Goal: Task Accomplishment & Management: Manage account settings

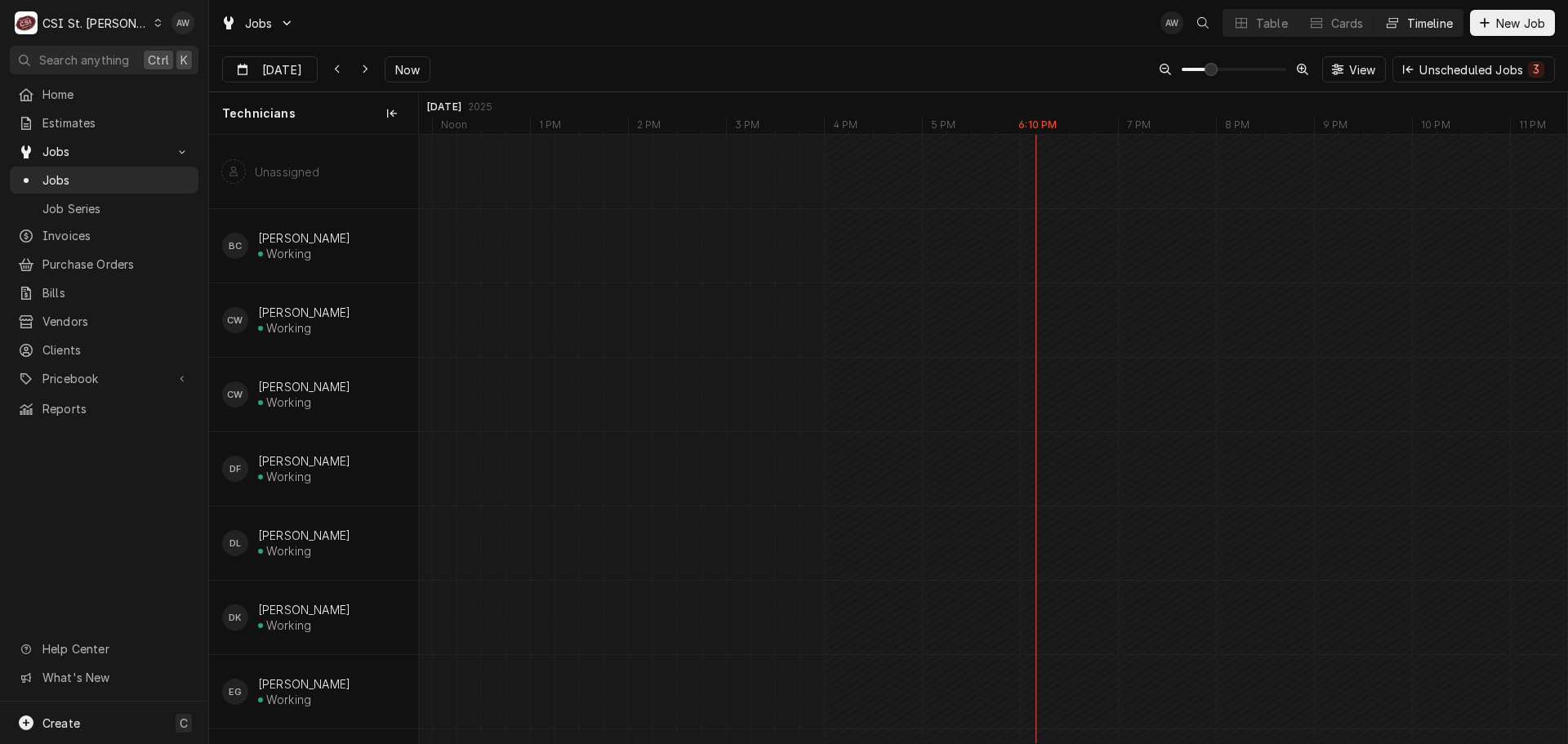
scroll to position [0, 30611]
click at [1289, 27] on button "Table" at bounding box center [1260, 23] width 74 height 26
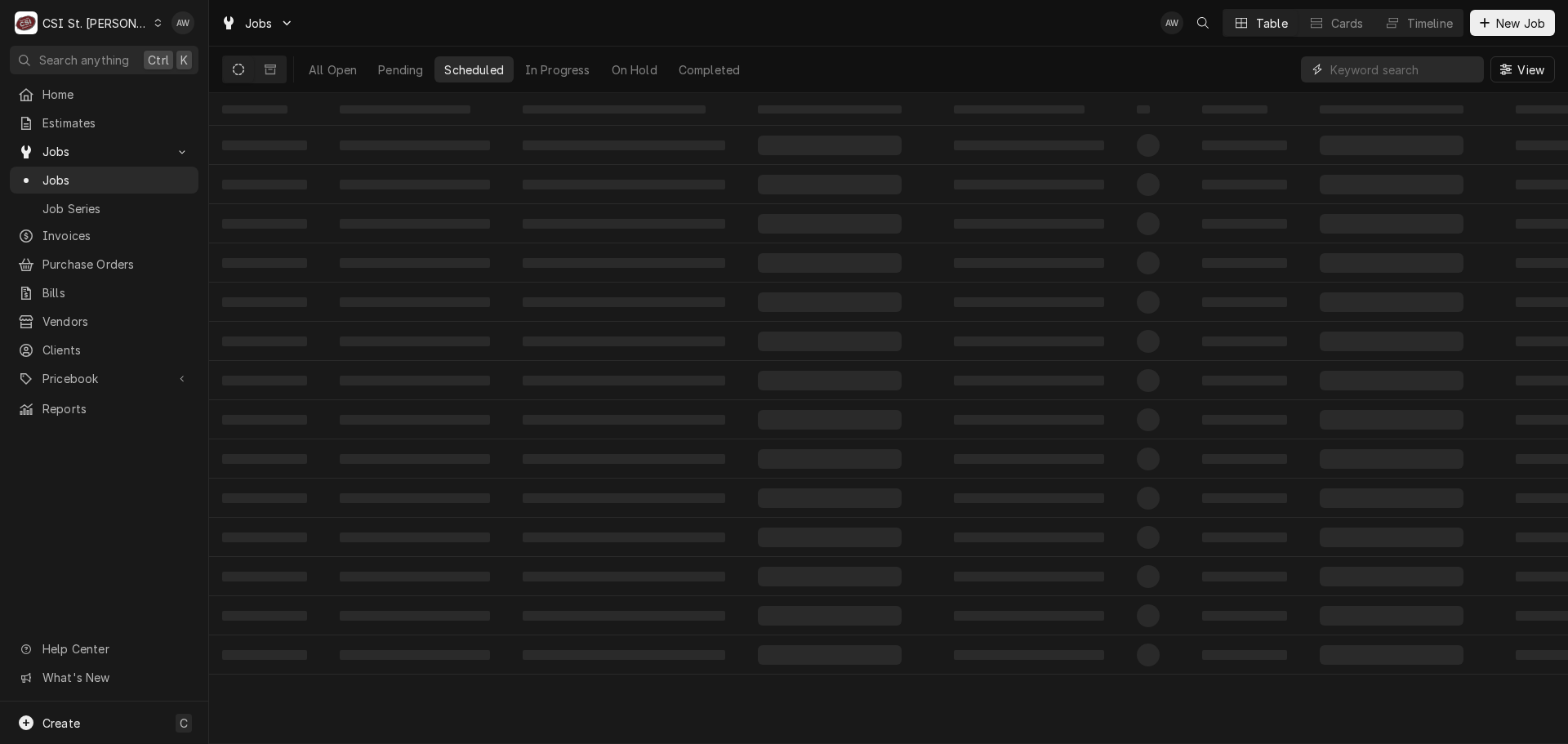
click at [1360, 71] on input "Dynamic Content Wrapper" at bounding box center [1403, 69] width 146 height 26
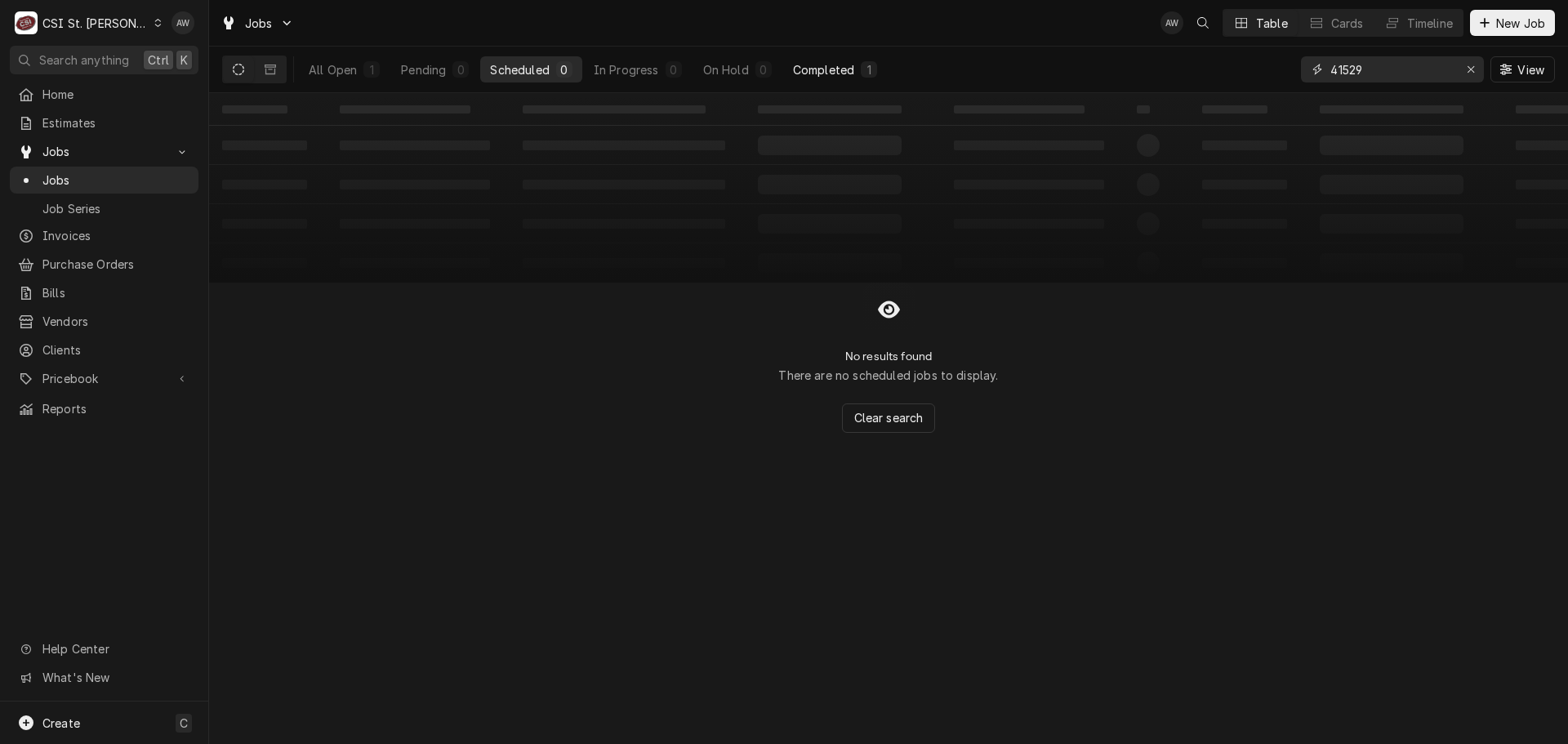
type input "41529"
click at [837, 77] on div "Completed" at bounding box center [823, 69] width 61 height 17
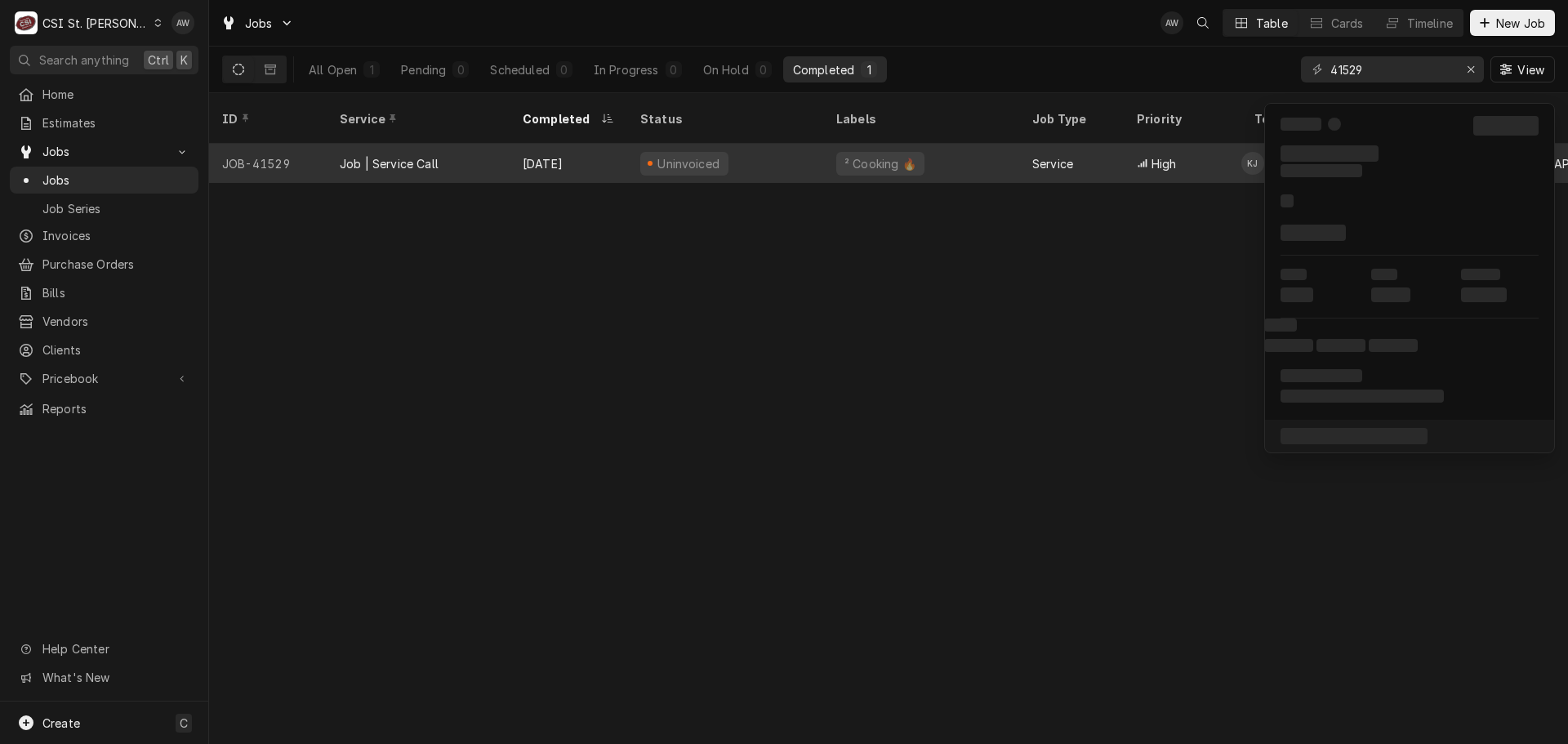
click at [758, 155] on div "Uninvoiced" at bounding box center [725, 163] width 196 height 39
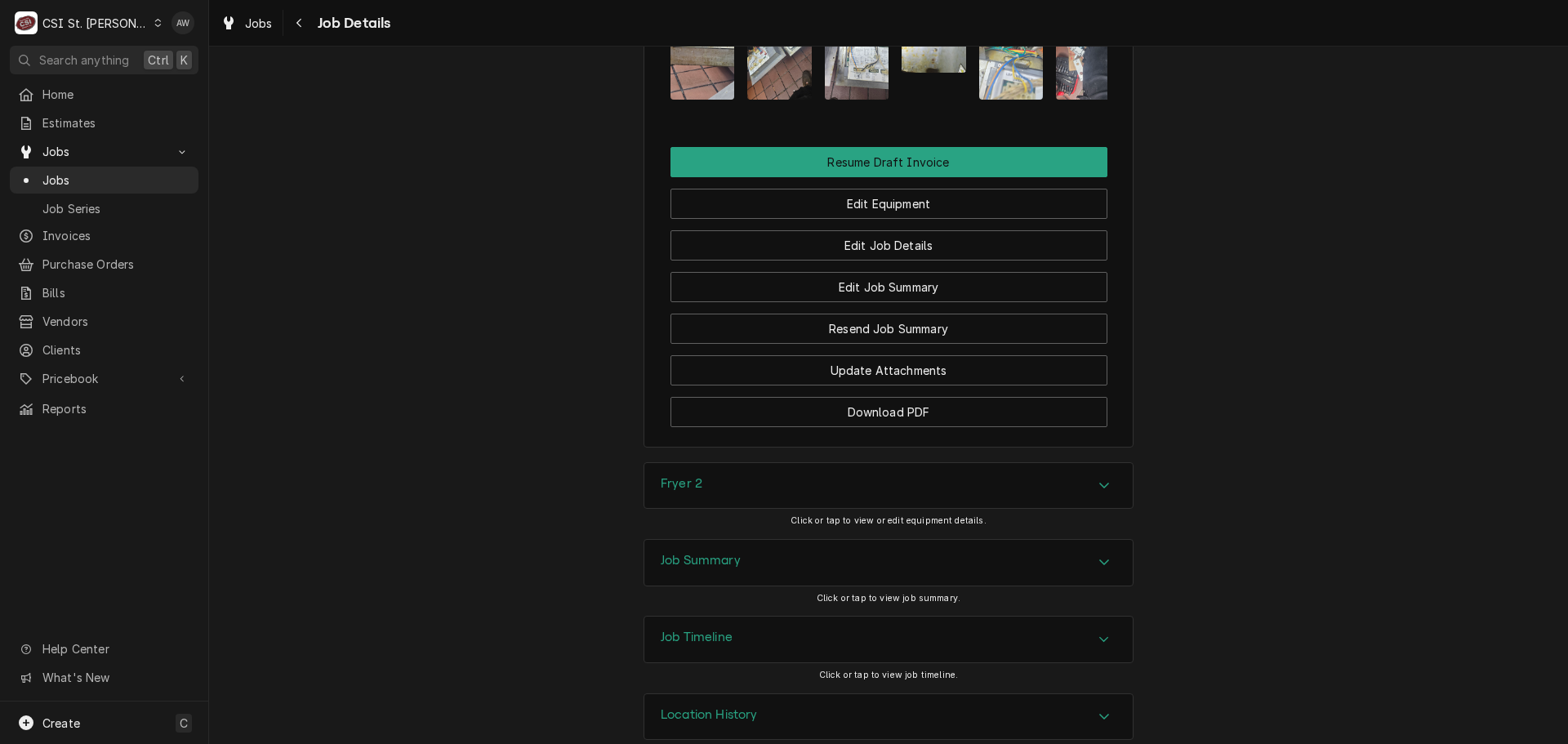
scroll to position [2200, 0]
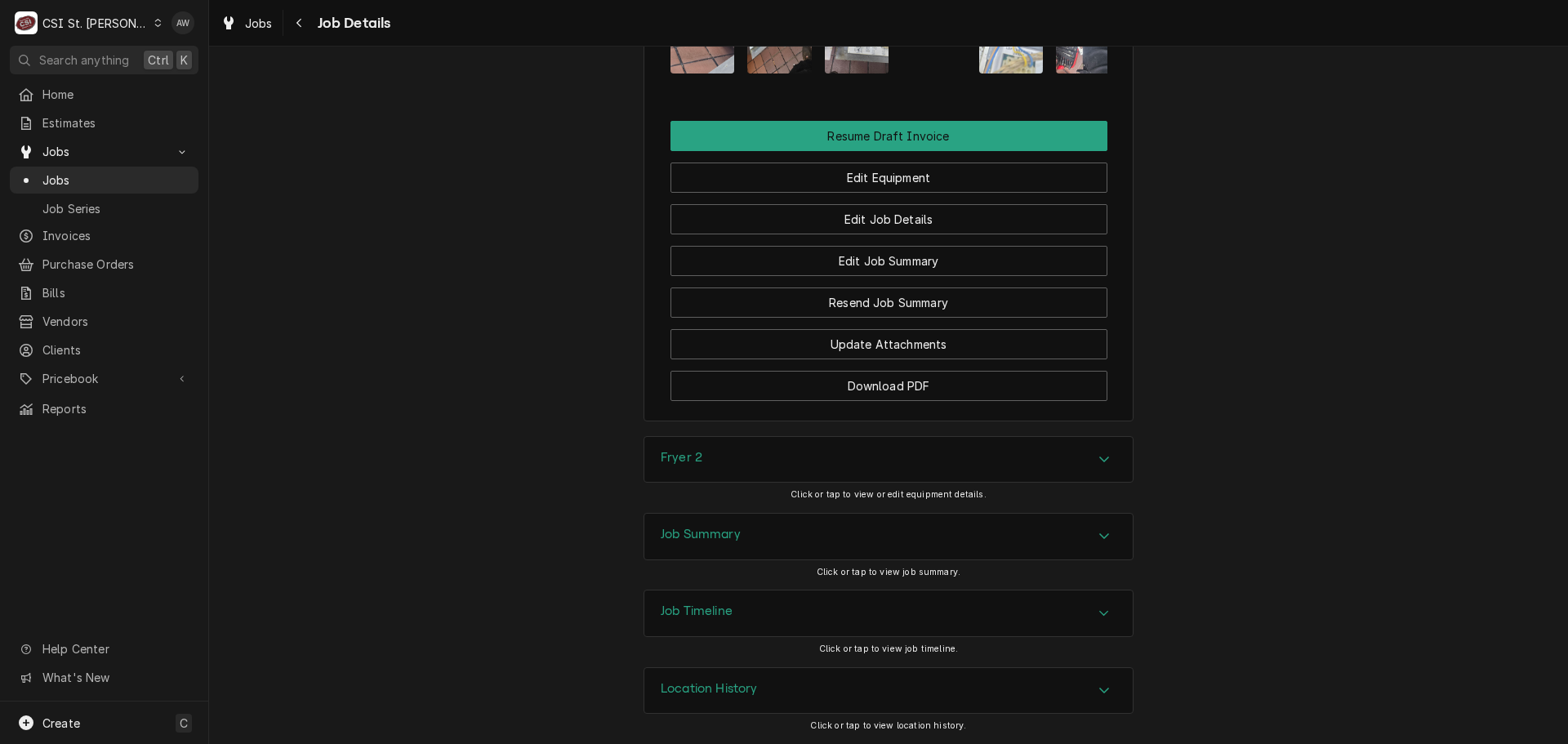
click at [752, 541] on div "Job Summary" at bounding box center [888, 536] width 488 height 46
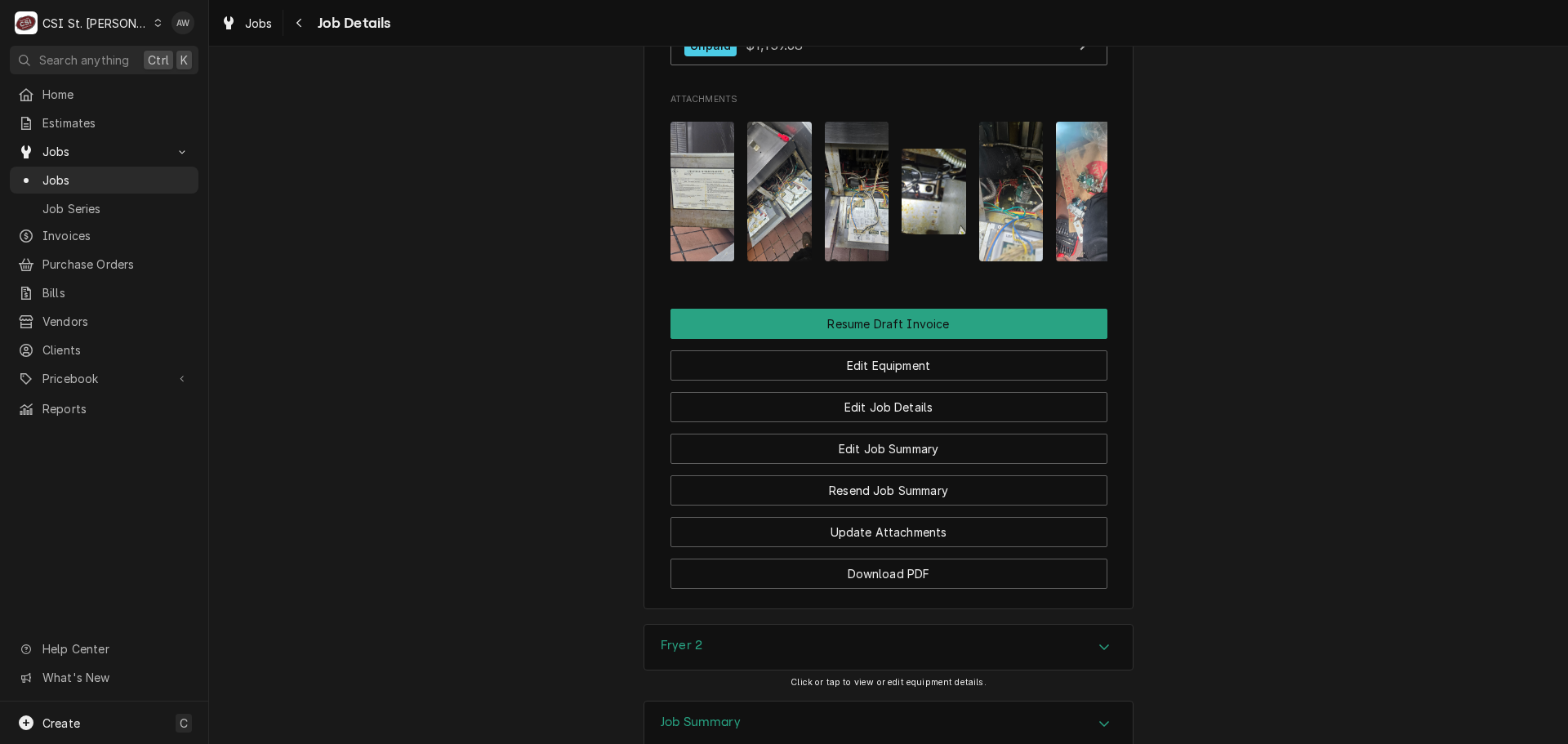
scroll to position [1889, 0]
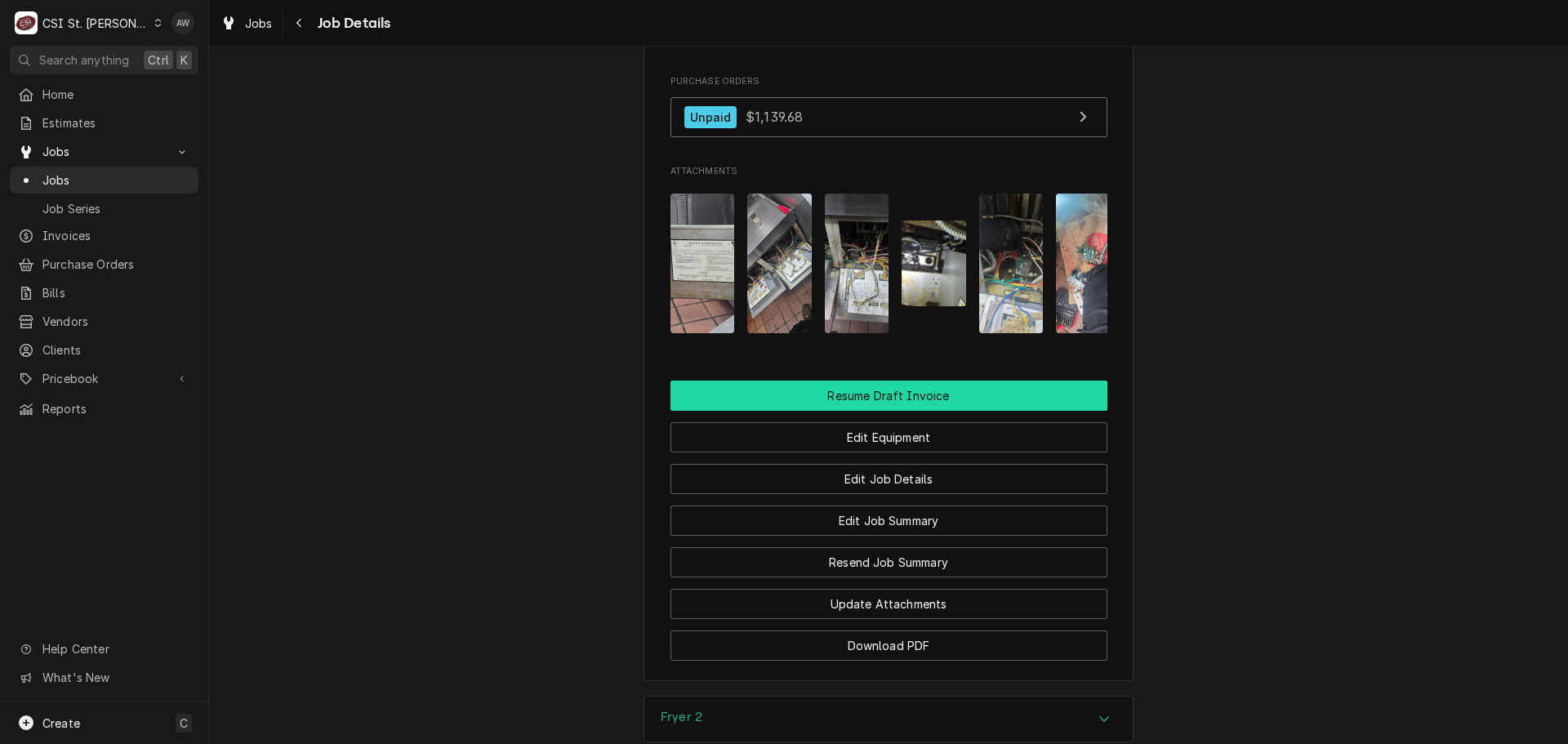
click at [943, 410] on button "Resume Draft Invoice" at bounding box center [888, 395] width 436 height 30
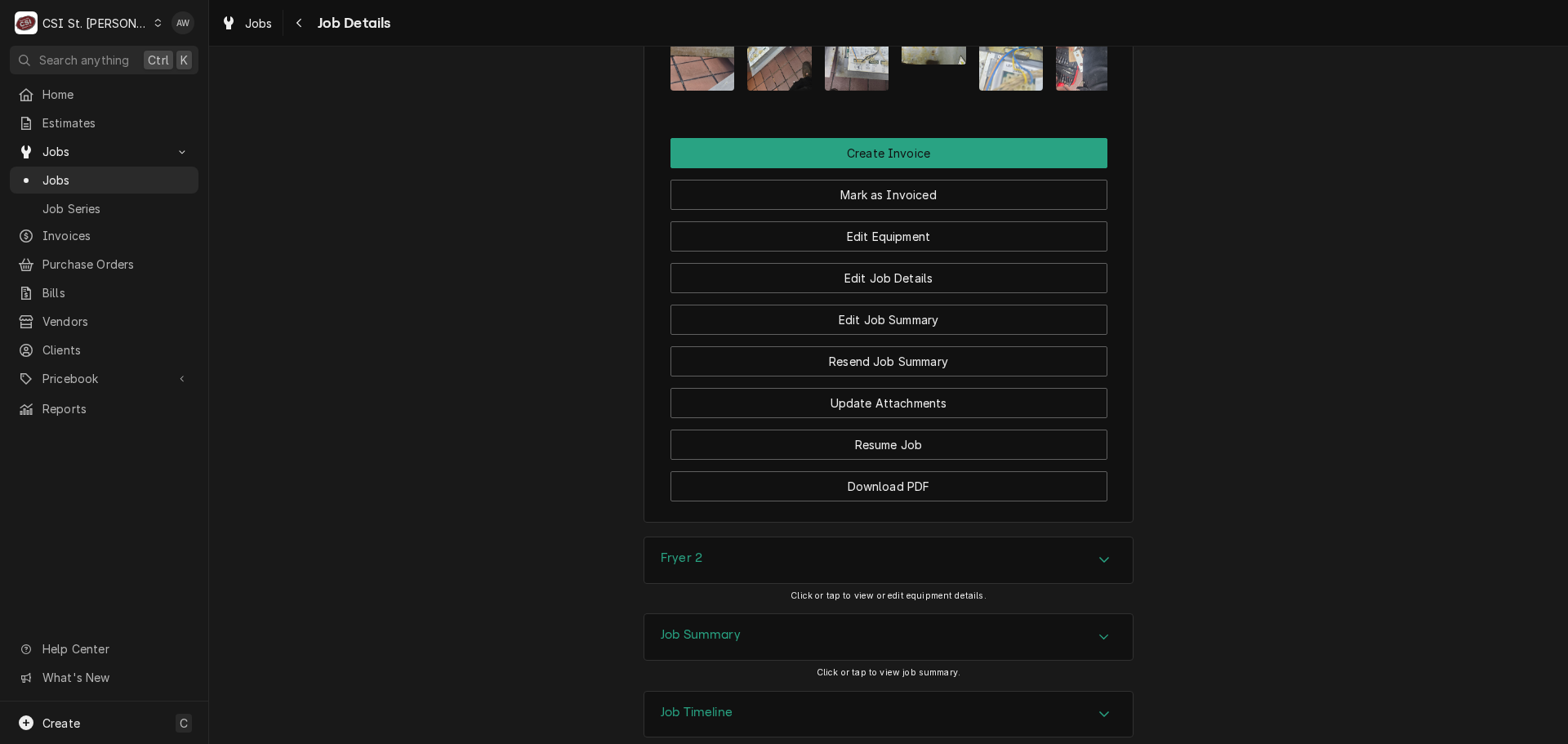
scroll to position [2200, 0]
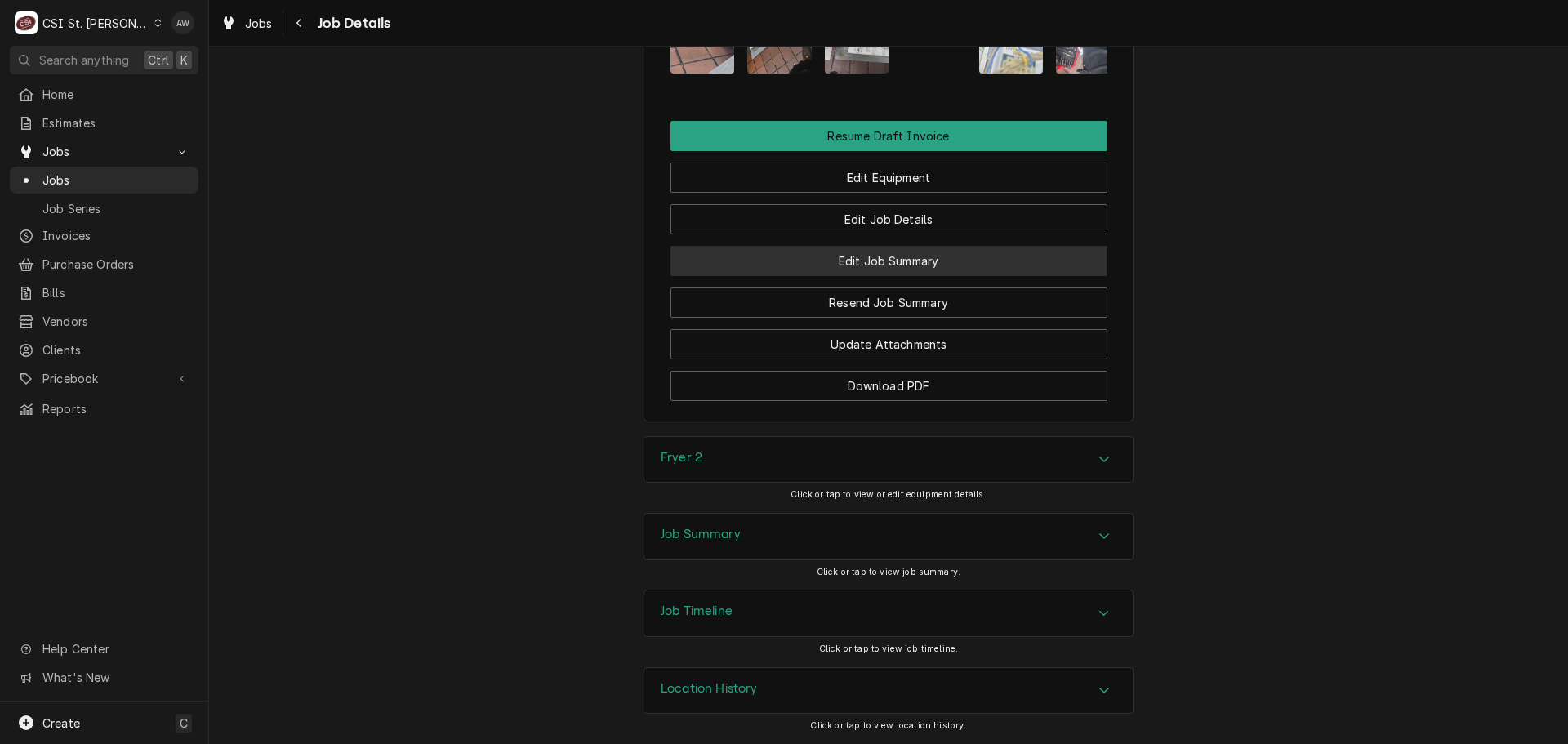
click at [971, 253] on button "Edit Job Summary" at bounding box center [888, 261] width 436 height 30
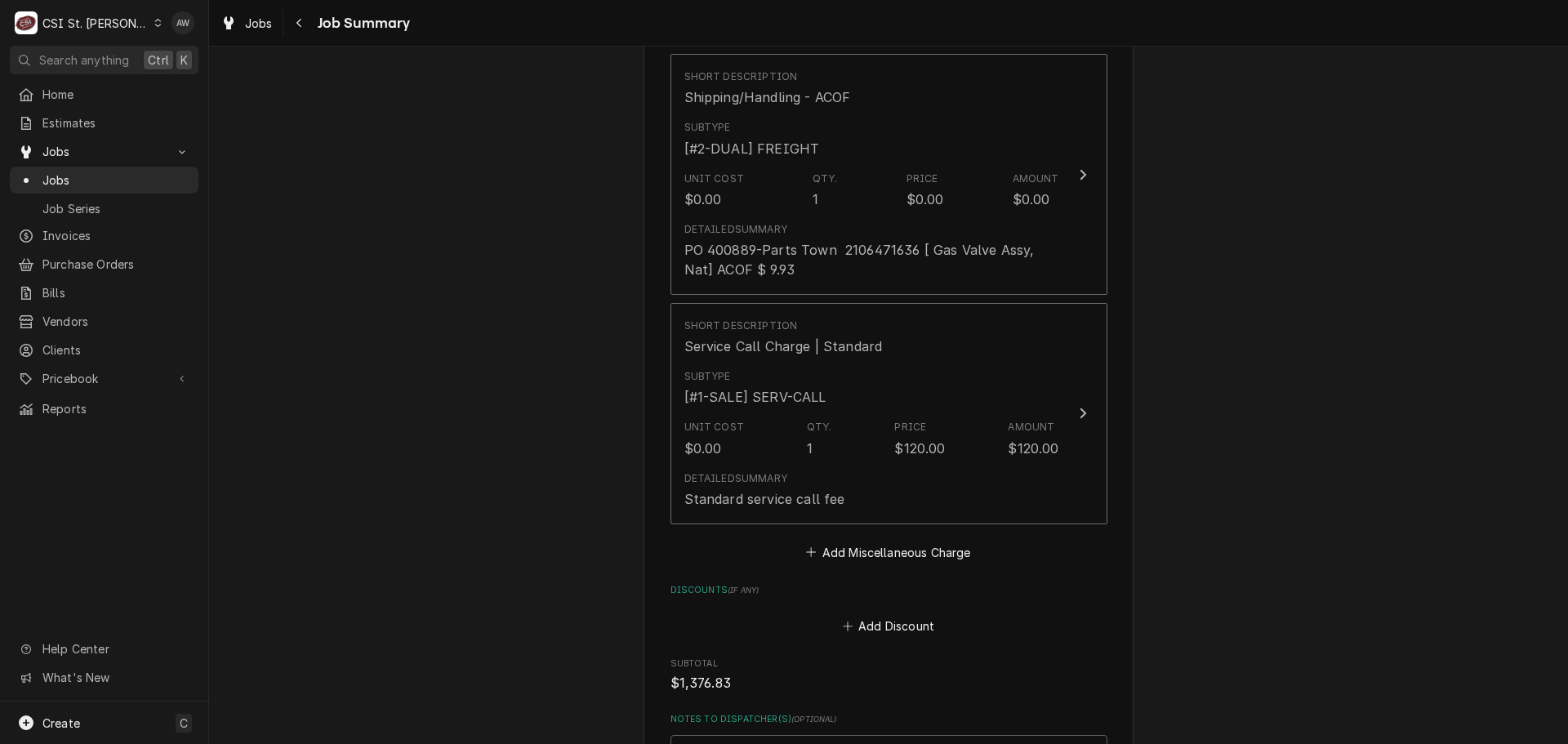
scroll to position [4002, 0]
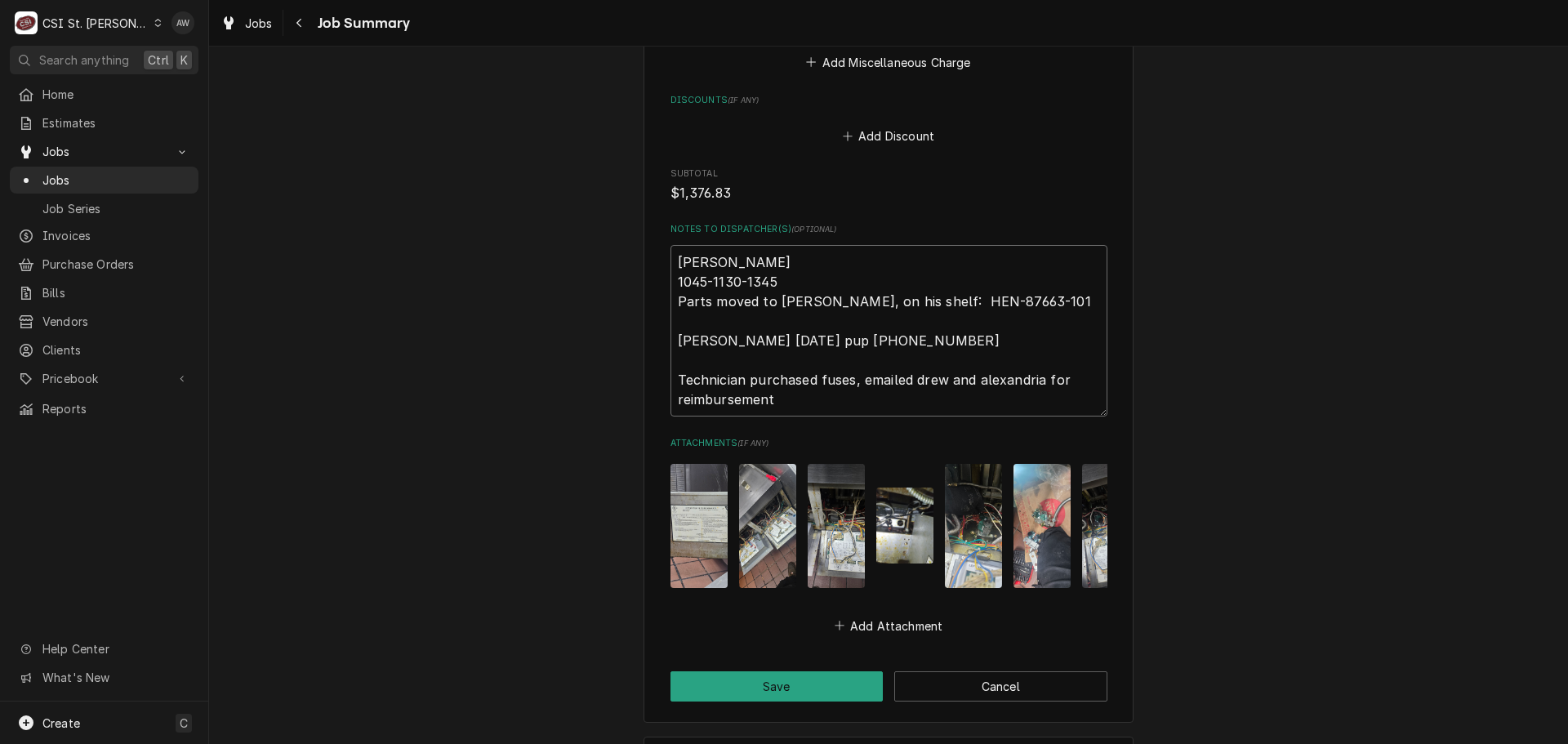
click at [843, 405] on textarea "Kyle 1045-1130-1345 Parts moved to Kevin J, on his shelf: HEN-87663-101 Kevin j…" at bounding box center [888, 331] width 436 height 172
type textarea "x"
type textarea "Kyle 1045-1130-1345 Parts moved to Kevin J, on his shelf: HEN-87663-101 Kevin j…"
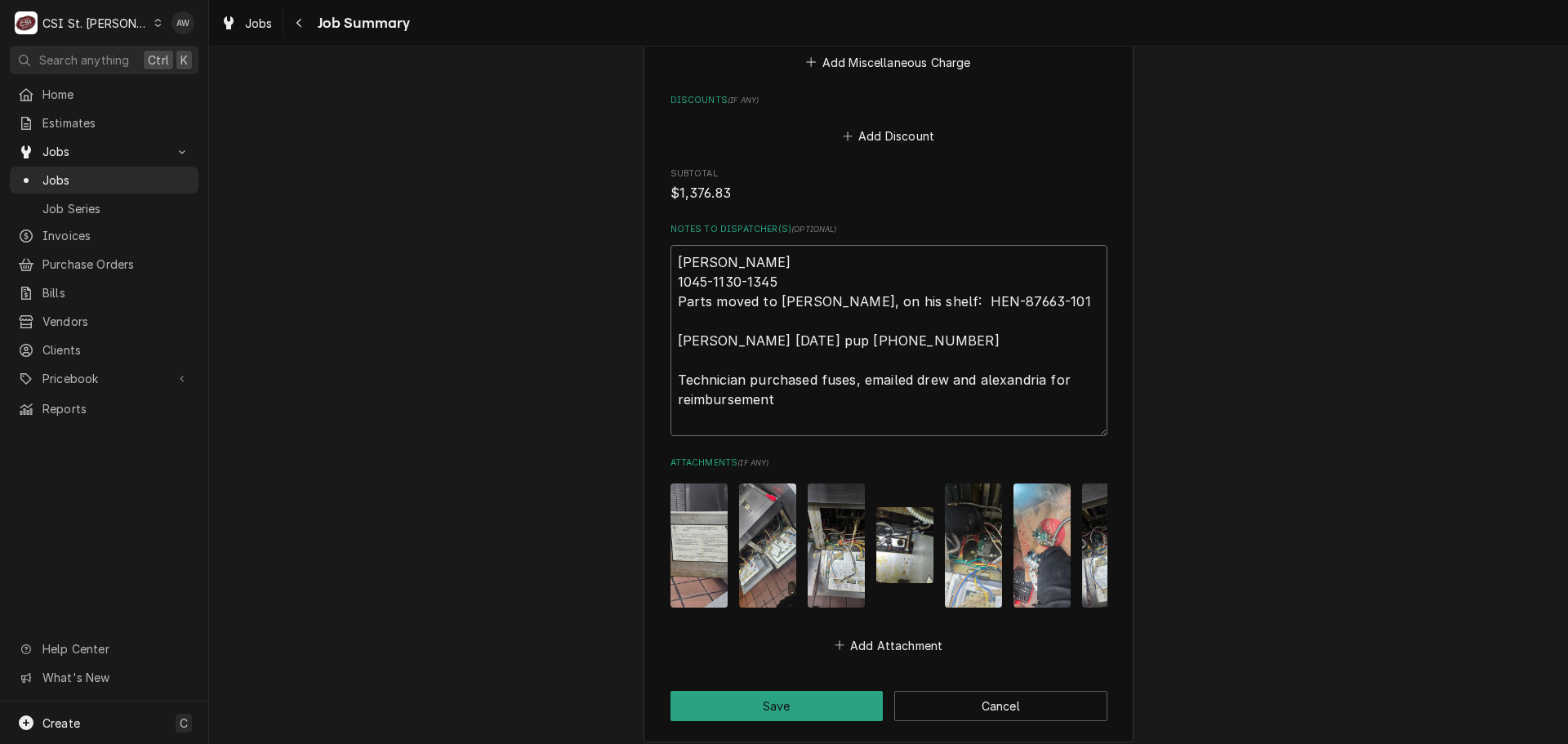
type textarea "x"
type textarea "Kyle 1045-1130-1345 Parts moved to Kevin J, on his shelf: HEN-87663-101 Kevin j…"
type textarea "x"
type textarea "Kyle 1045-1130-1345 Parts moved to Kevin J, on his shelf: HEN-87663-101 Kevin j…"
type textarea "x"
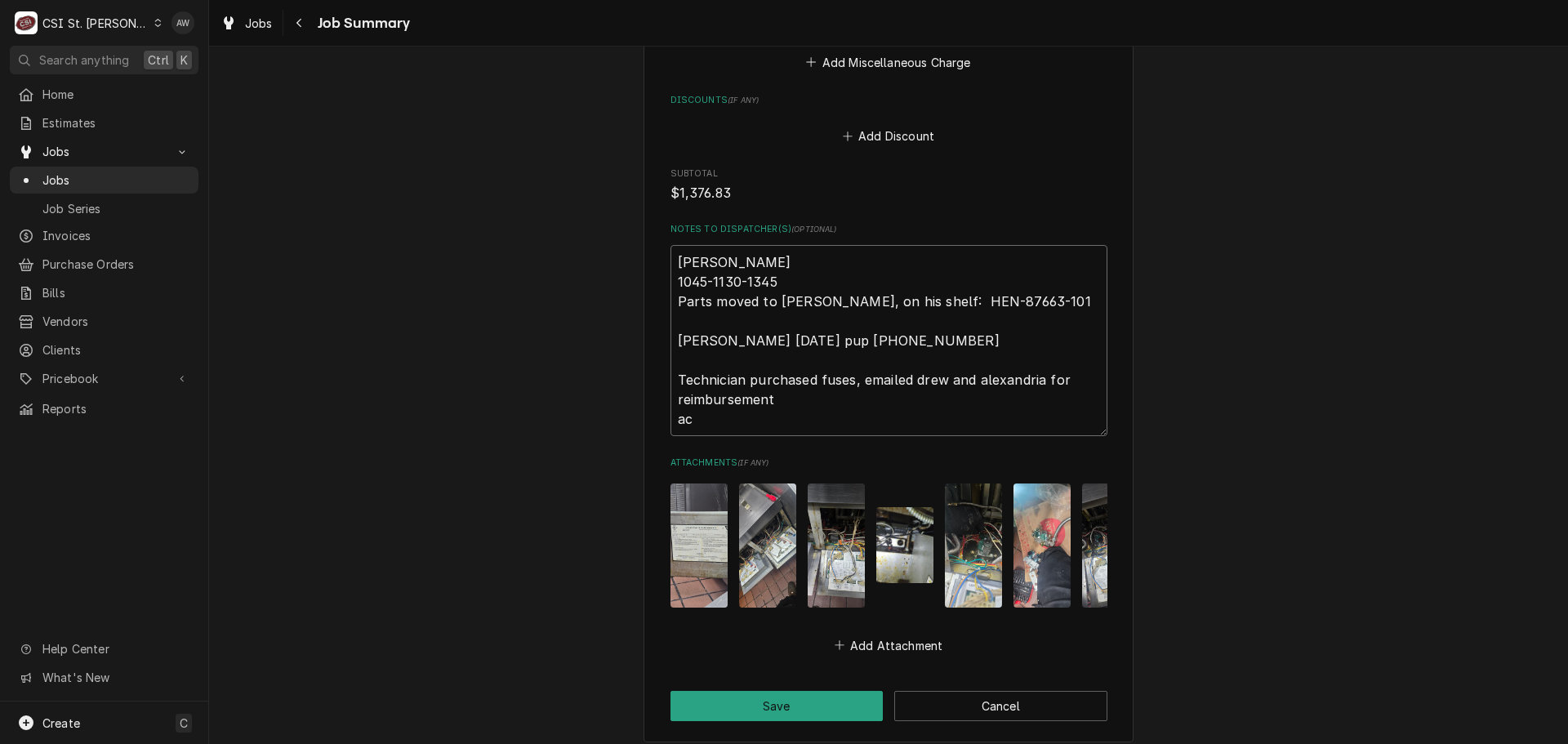
type textarea "Kyle 1045-1130-1345 Parts moved to Kevin J, on his shelf: HEN-87663-101 Kevin j…"
type textarea "x"
type textarea "Kyle 1045-1130-1345 Parts moved to Kevin J, on his shelf: HEN-87663-101 Kevin j…"
type textarea "x"
type textarea "Kyle 1045-1130-1345 Parts moved to Kevin J, on his shelf: HEN-87663-101 Kevin j…"
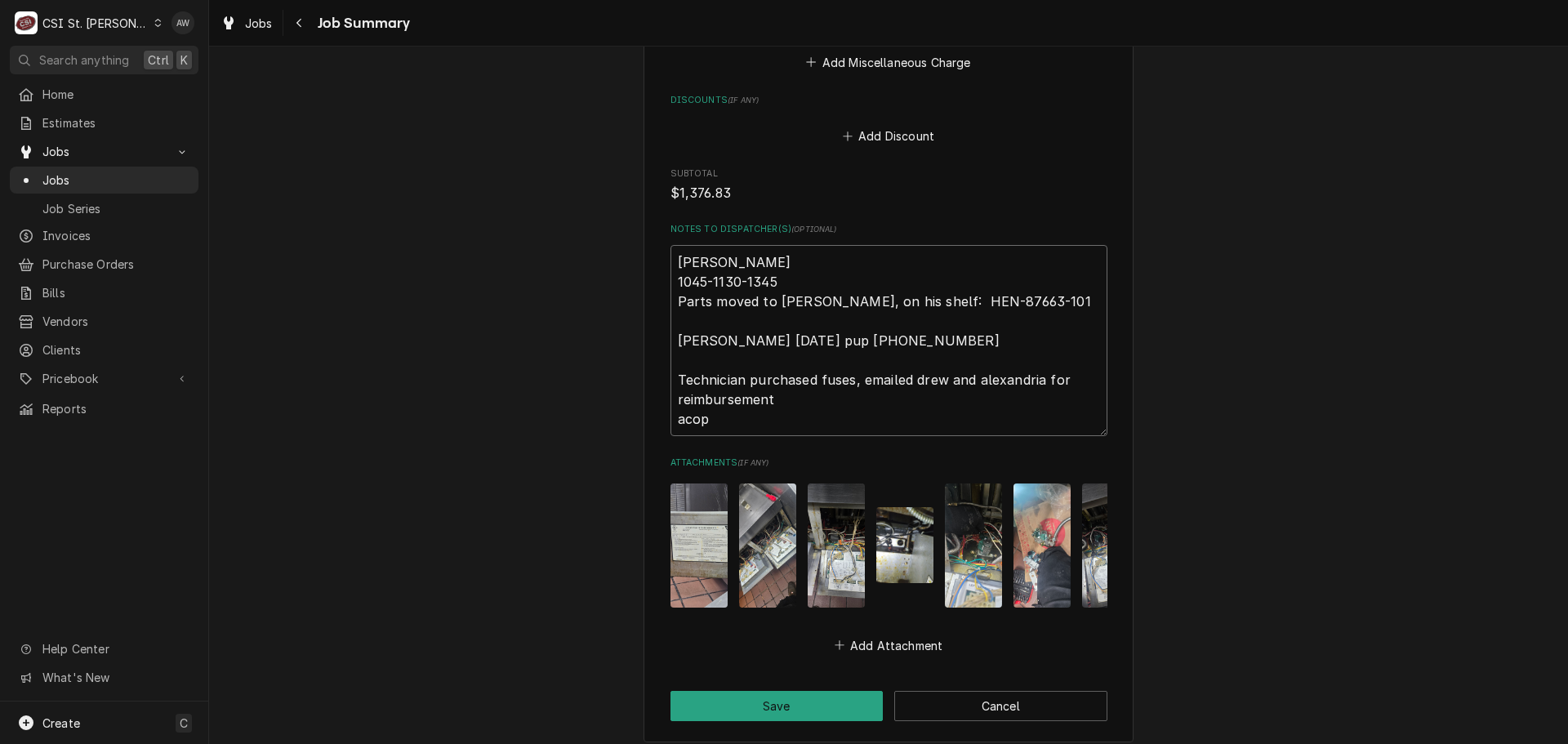
type textarea "x"
type textarea "Kyle 1045-1130-1345 Parts moved to Kevin J, on his shelf: HEN-87663-101 Kevin j…"
type textarea "x"
type textarea "Kyle 1045-1130-1345 Parts moved to Kevin J, on his shelf: HEN-87663-101 Kevin j…"
type textarea "x"
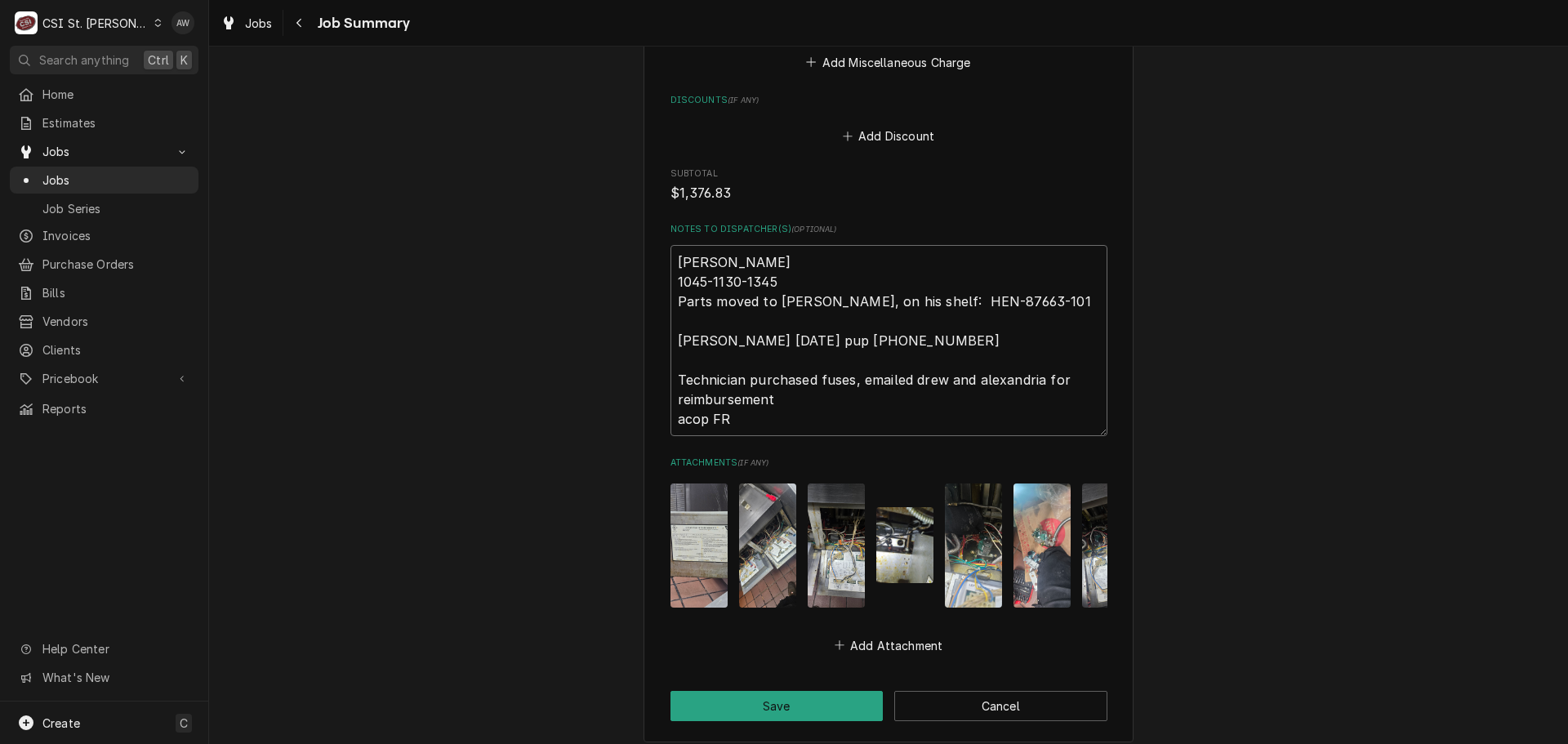
type textarea "Kyle 1045-1130-1345 Parts moved to Kevin J, on his shelf: HEN-87663-101 Kevin j…"
type textarea "x"
type textarea "Kyle 1045-1130-1345 Parts moved to Kevin J, on his shelf: HEN-87663-101 Kevin j…"
type textarea "x"
type textarea "Kyle 1045-1130-1345 Parts moved to Kevin J, on his shelf: HEN-87663-101 Kevin j…"
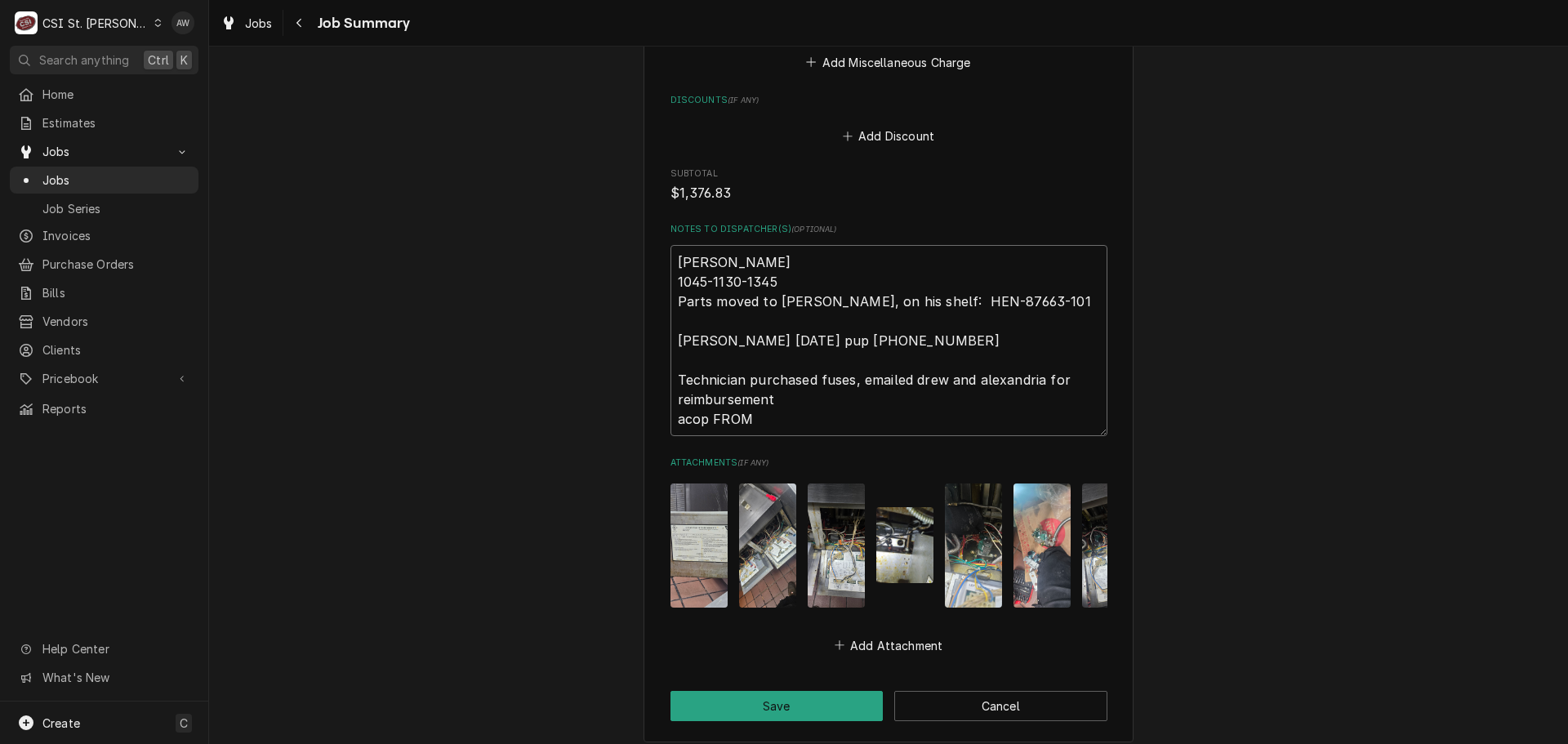
type textarea "x"
type textarea "Kyle 1045-1130-1345 Parts moved to Kevin J, on his shelf: HEN-87663-101 Kevin j…"
type textarea "x"
type textarea "Kyle 1045-1130-1345 Parts moved to Kevin J, on his shelf: HEN-87663-101 Kevin j…"
type textarea "x"
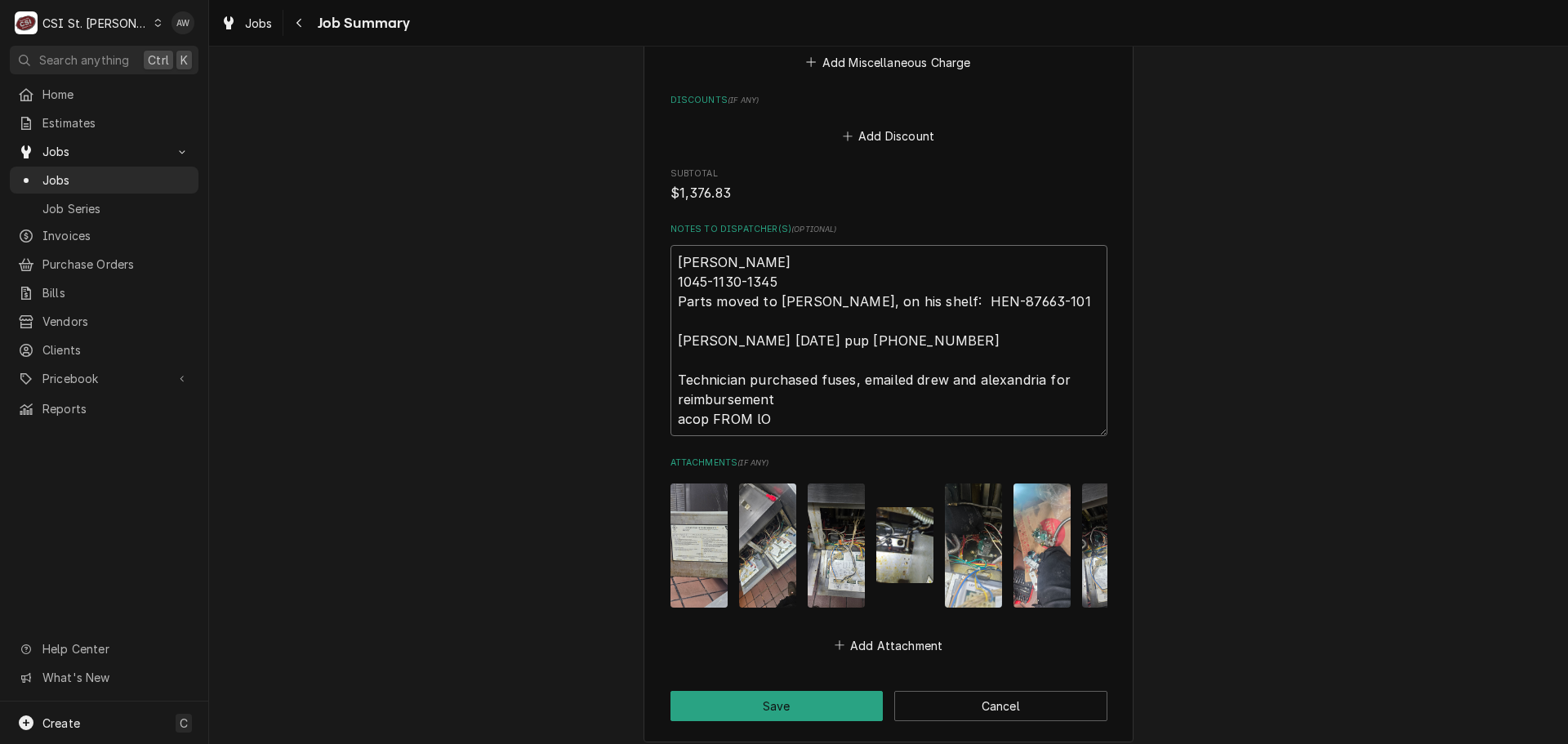
type textarea "Kyle 1045-1130-1345 Parts moved to Kevin J, on his shelf: HEN-87663-101 Kevin j…"
type textarea "x"
type textarea "Kyle 1045-1130-1345 Parts moved to Kevin J, on his shelf: HEN-87663-101 Kevin j…"
type textarea "x"
type textarea "Kyle 1045-1130-1345 Parts moved to Kevin J, on his shelf: HEN-87663-101 Kevin j…"
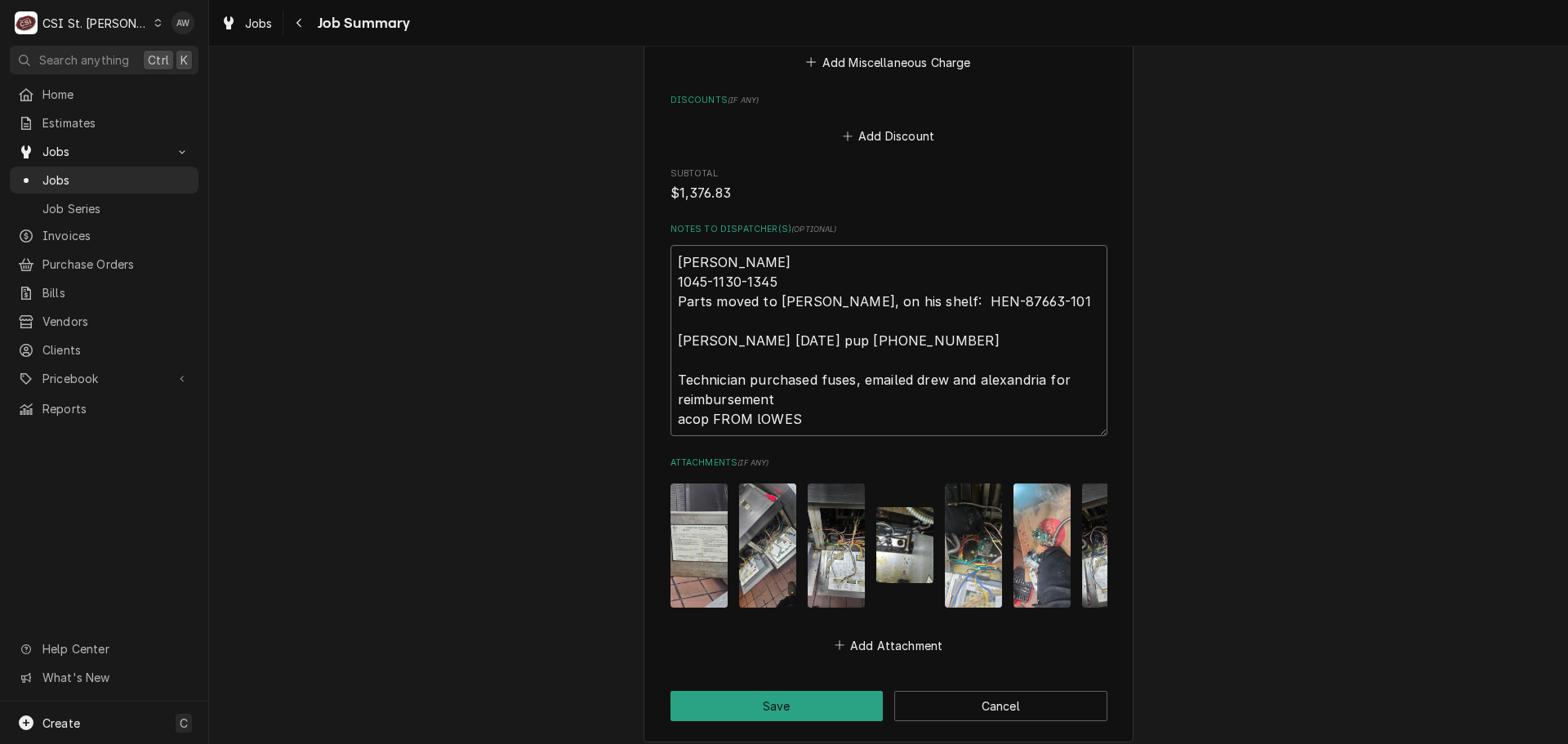
type textarea "x"
type textarea "Kyle 1045-1130-1345 Parts moved to Kevin J, on his shelf: HEN-87663-101 Kevin j…"
type textarea "x"
type textarea "Kyle 1045-1130-1345 Parts moved to Kevin J, on his shelf: HEN-87663-101 Kevin j…"
type textarea "x"
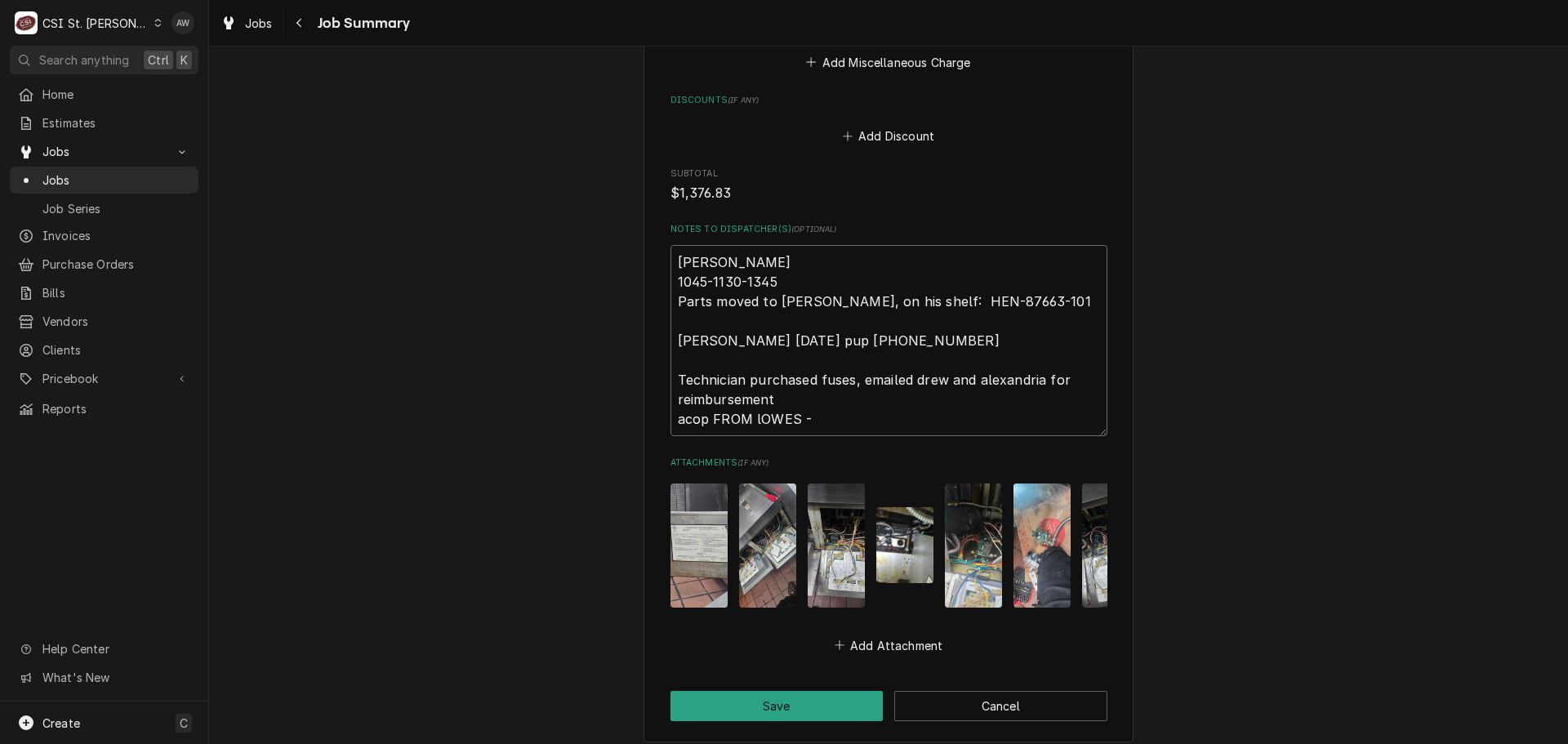
type textarea "Kyle 1045-1130-1345 Parts moved to Kevin J, on his shelf: HEN-87663-101 Kevin j…"
type textarea "x"
type textarea "Kyle 1045-1130-1345 Parts moved to Kevin J, on his shelf: HEN-87663-101 Kevin j…"
type textarea "x"
type textarea "Kyle 1045-1130-1345 Parts moved to Kevin J, on his shelf: HEN-87663-101 Kevin j…"
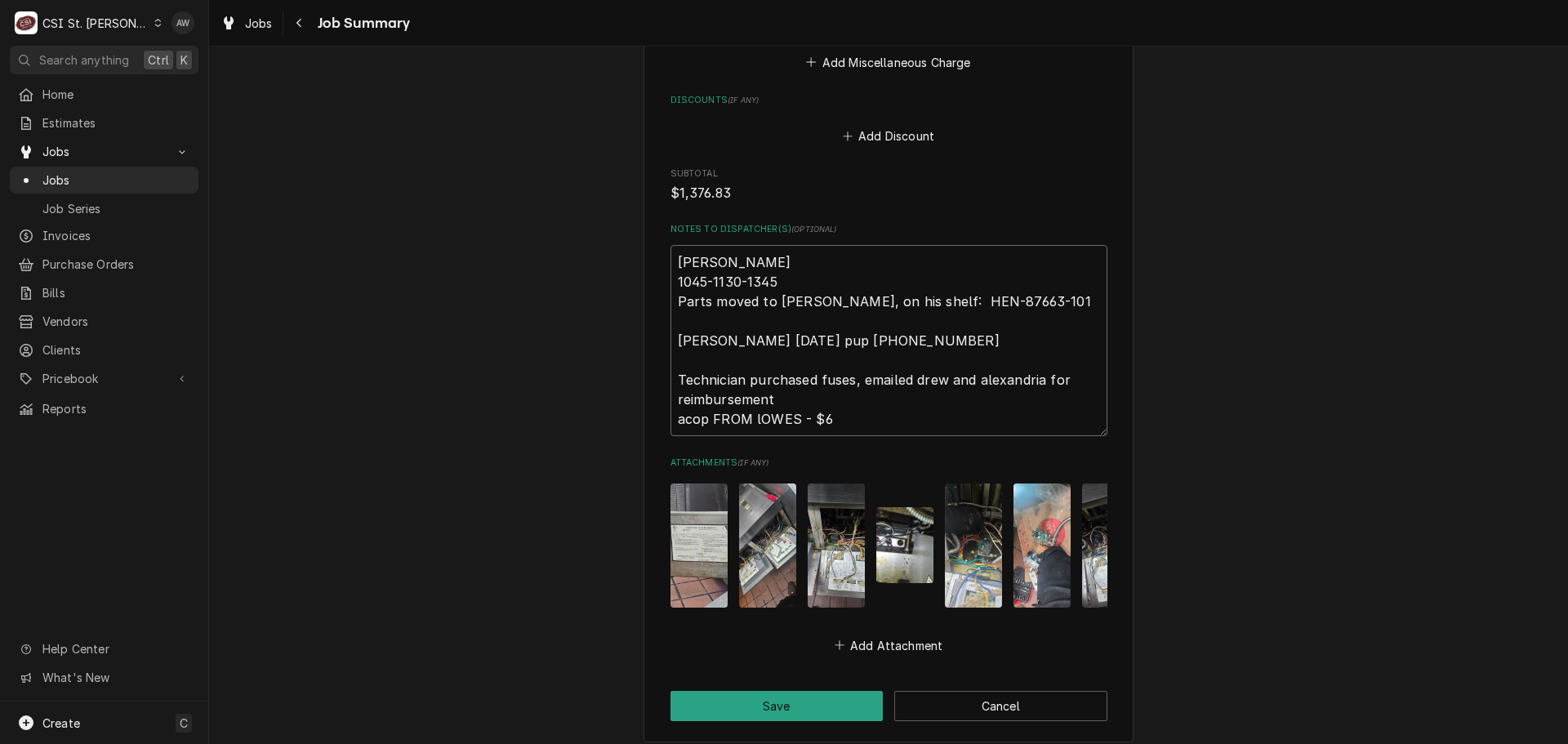
type textarea "x"
type textarea "Kyle 1045-1130-1345 Parts moved to Kevin J, on his shelf: HEN-87663-101 Kevin j…"
type textarea "x"
type textarea "Kyle 1045-1130-1345 Parts moved to Kevin J, on his shelf: HEN-87663-101 Kevin j…"
type textarea "x"
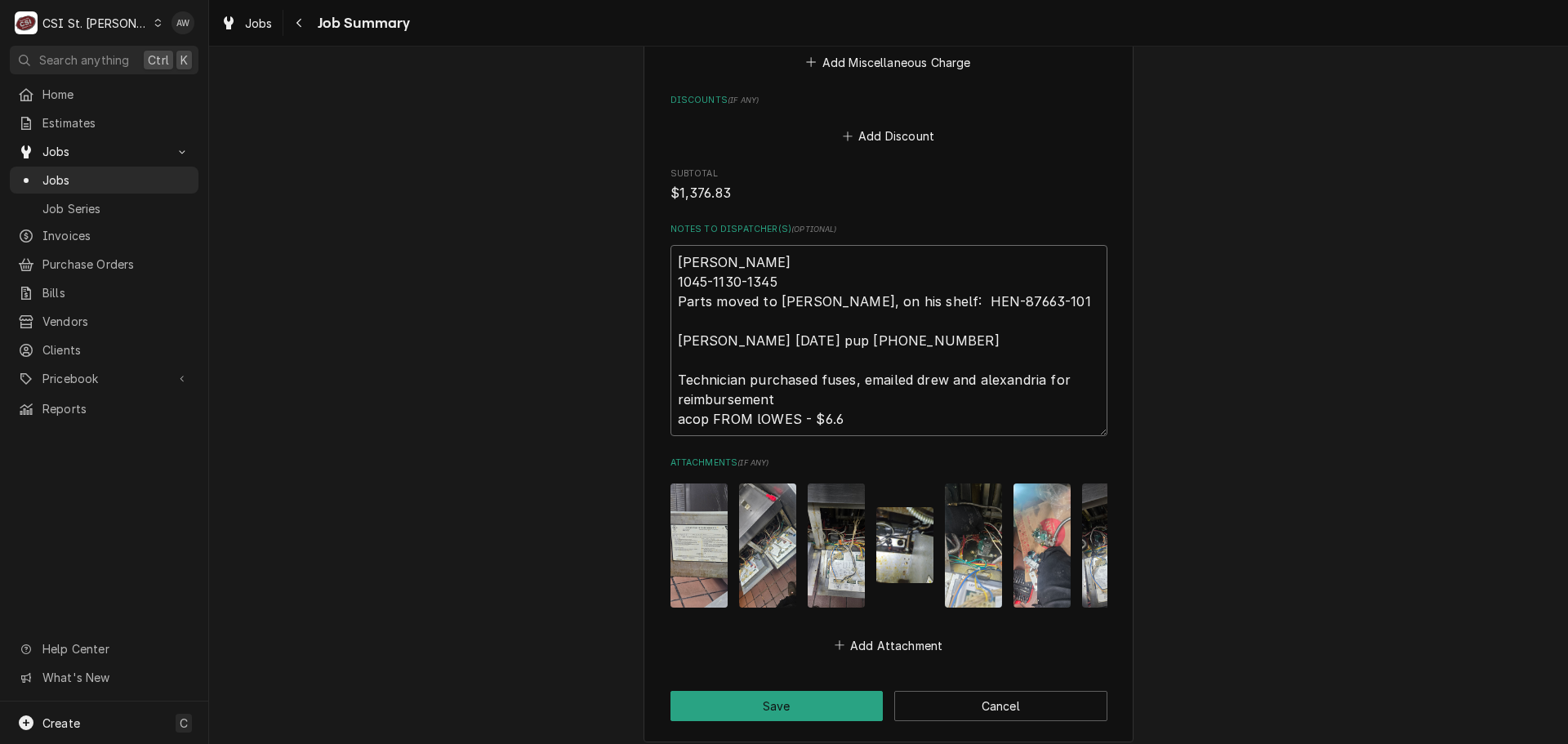
type textarea "Kyle 1045-1130-1345 Parts moved to Kevin J, on his shelf: HEN-87663-101 Kevin j…"
type textarea "x"
type textarea "Kyle 1045-1130-1345 Parts moved to Kevin J, on his shelf: HEN-87663-101 Kevin j…"
type textarea "x"
type textarea "Kyle 1045-1130-1345 Parts moved to Kevin J, on his shelf: HEN-87663-101 Kevin j…"
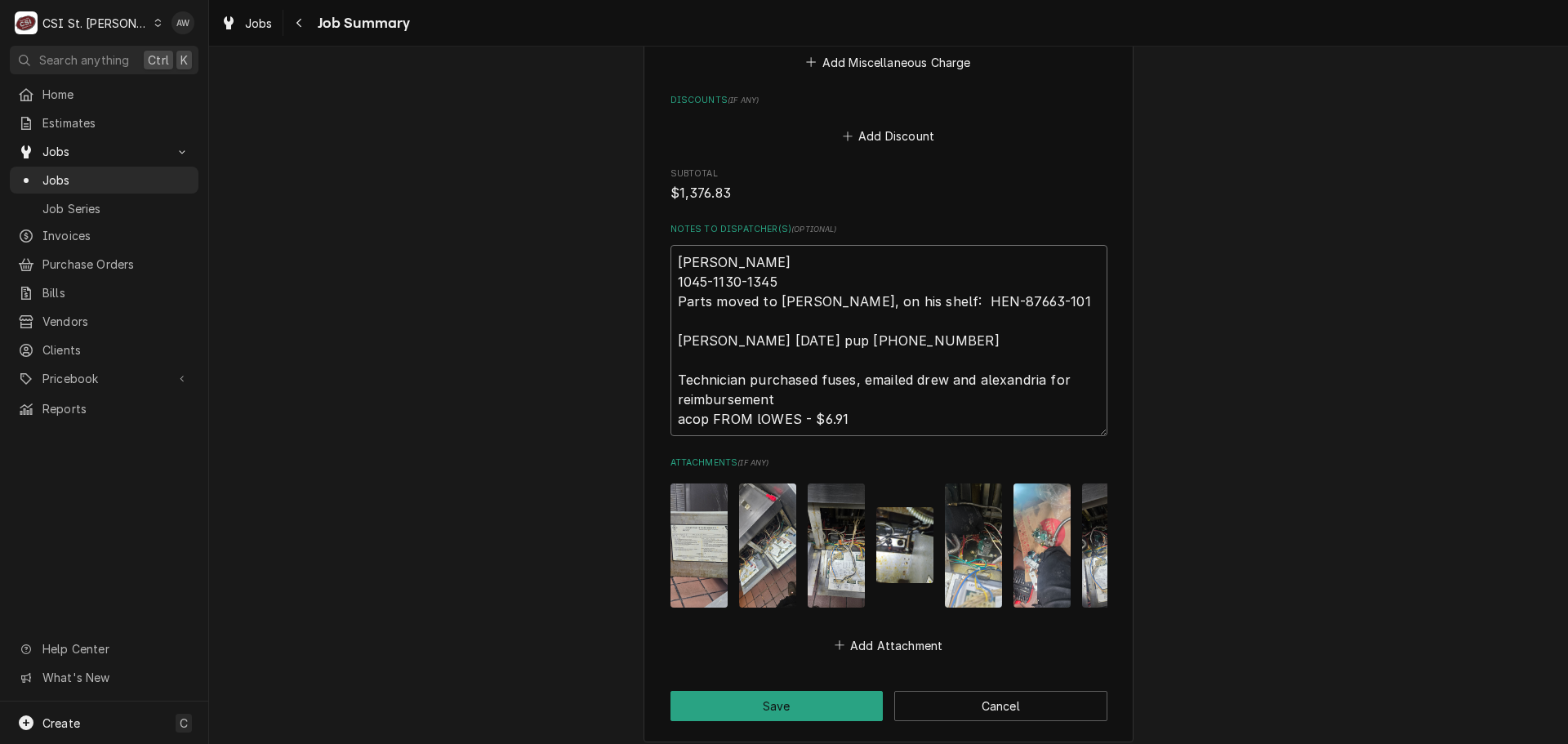
click at [756, 417] on textarea "Kyle 1045-1130-1345 Parts moved to Kevin J, on his shelf: HEN-87663-101 Kevin j…" at bounding box center [888, 340] width 436 height 191
type textarea "x"
type textarea "Kyle 1045-1130-1345 Parts moved to Kevin J, on his shelf: HEN-87663-101 Kevin j…"
type textarea "x"
type textarea "Kyle 1045-1130-1345 Parts moved to Kevin J, on his shelf: HEN-87663-101 Kevin j…"
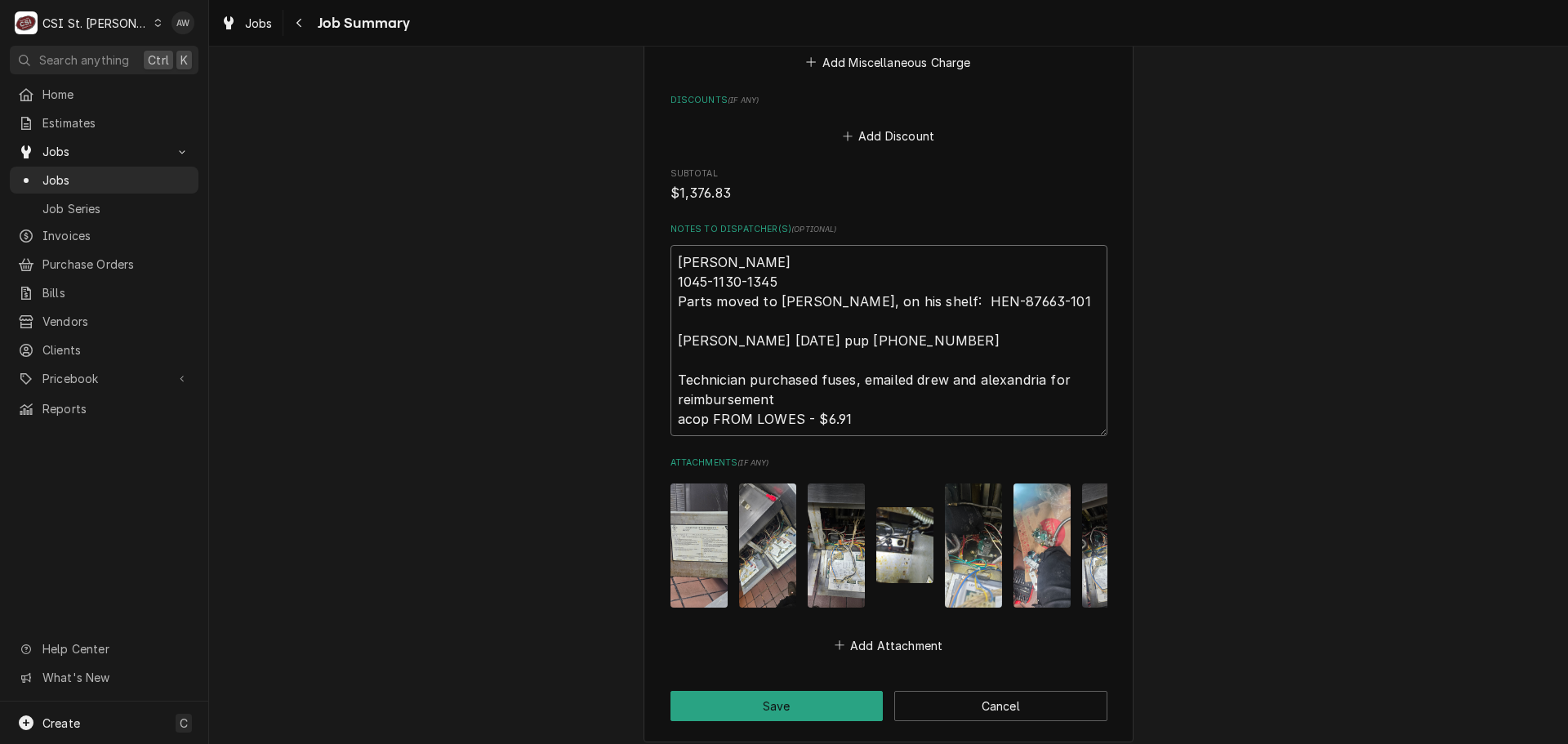
type textarea "x"
type textarea "Kyle 1045-1130-1345 Parts moved to Kevin J, on his shelf: HEN-87663-101 Kevin j…"
type textarea "x"
type textarea "Kyle 1045-1130-1345 Parts moved to Kevin J, on his shelf: HEN-87663-101 Kevin j…"
type textarea "x"
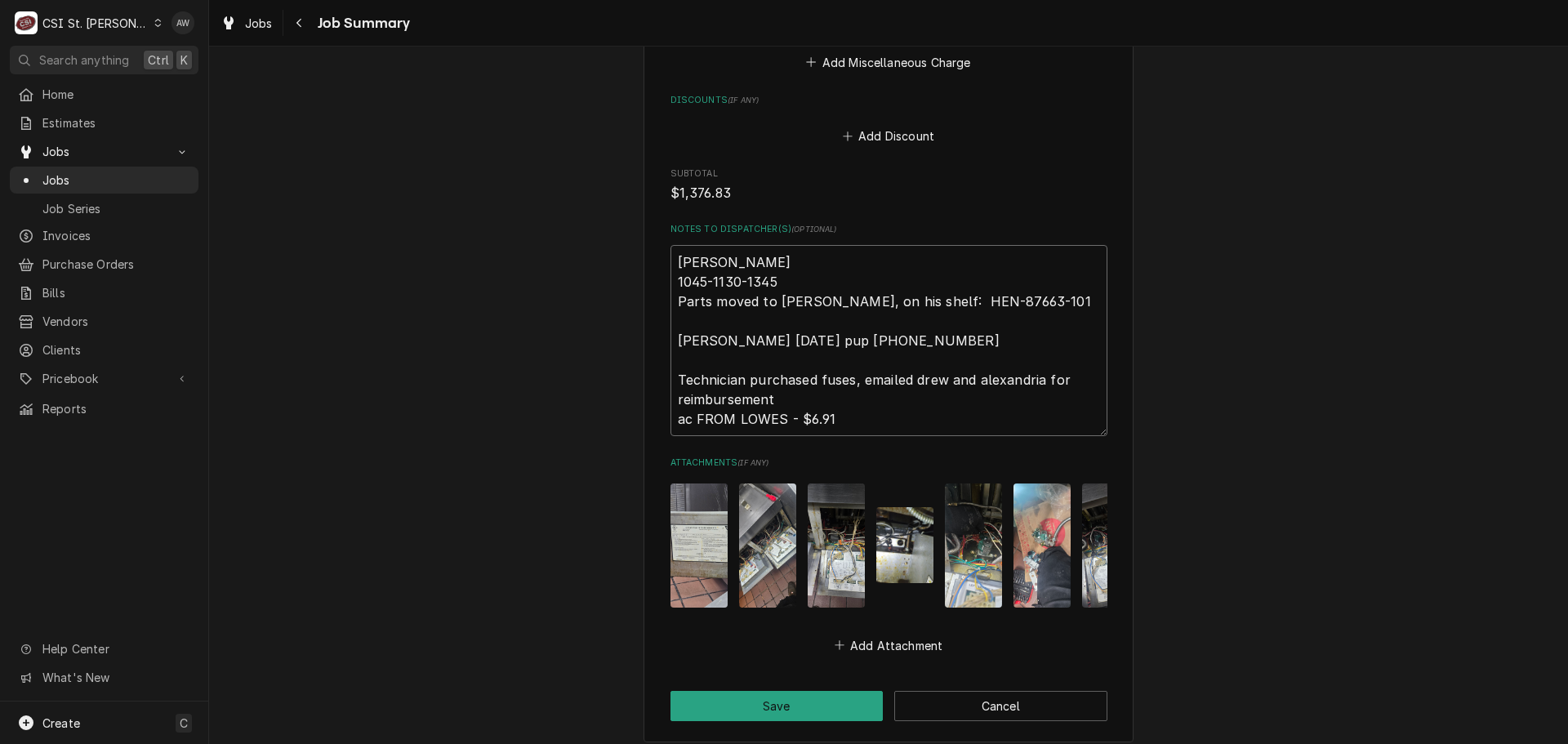
type textarea "Kyle 1045-1130-1345 Parts moved to Kevin J, on his shelf: HEN-87663-101 Kevin j…"
type textarea "x"
type textarea "Kyle 1045-1130-1345 Parts moved to Kevin J, on his shelf: HEN-87663-101 Kevin j…"
type textarea "x"
type textarea "Kyle 1045-1130-1345 Parts moved to Kevin J, on his shelf: HEN-87663-101 Kevin j…"
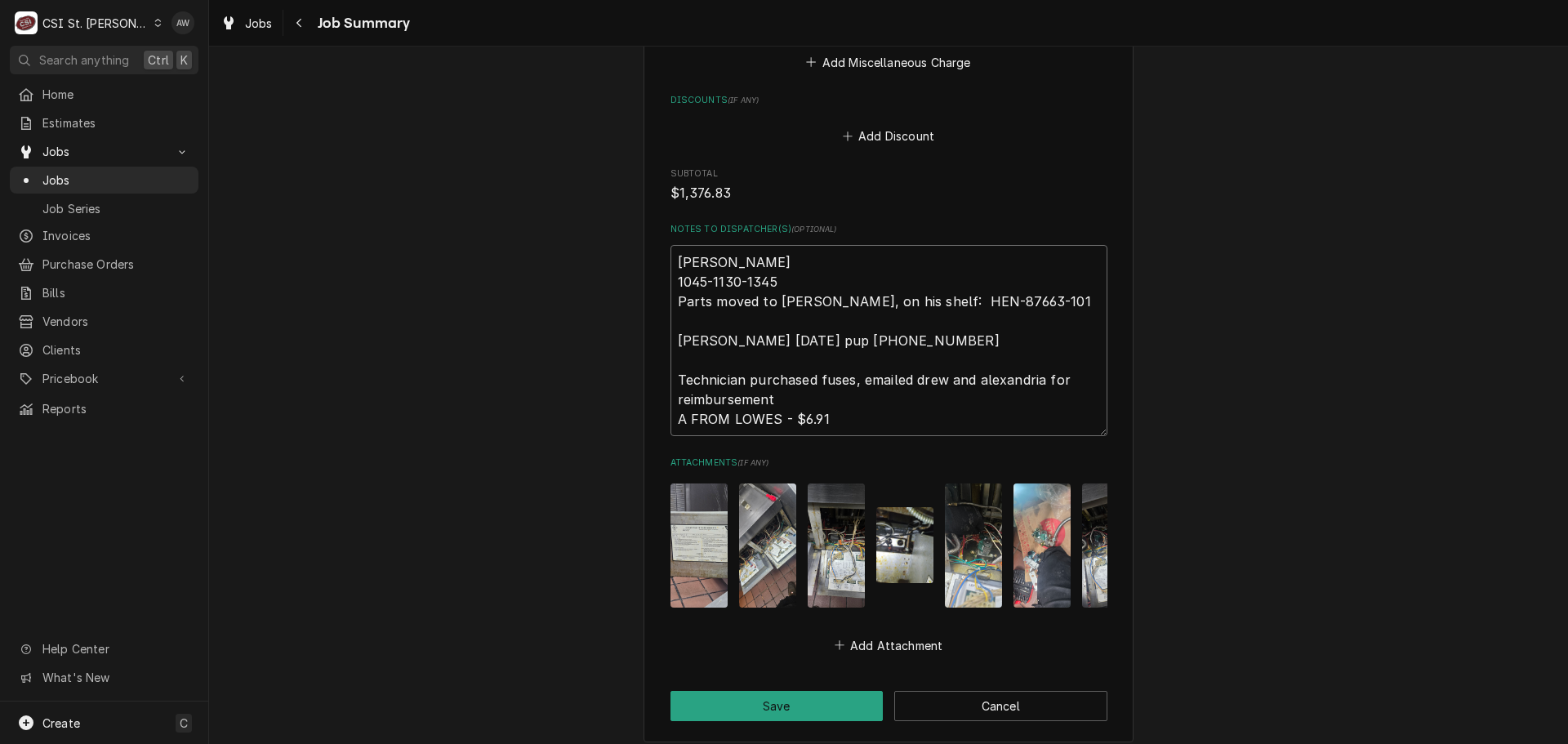
type textarea "x"
type textarea "Kyle 1045-1130-1345 Parts moved to Kevin J, on his shelf: HEN-87663-101 Kevin j…"
type textarea "x"
type textarea "Kyle 1045-1130-1345 Parts moved to Kevin J, on his shelf: HEN-87663-101 Kevin j…"
type textarea "x"
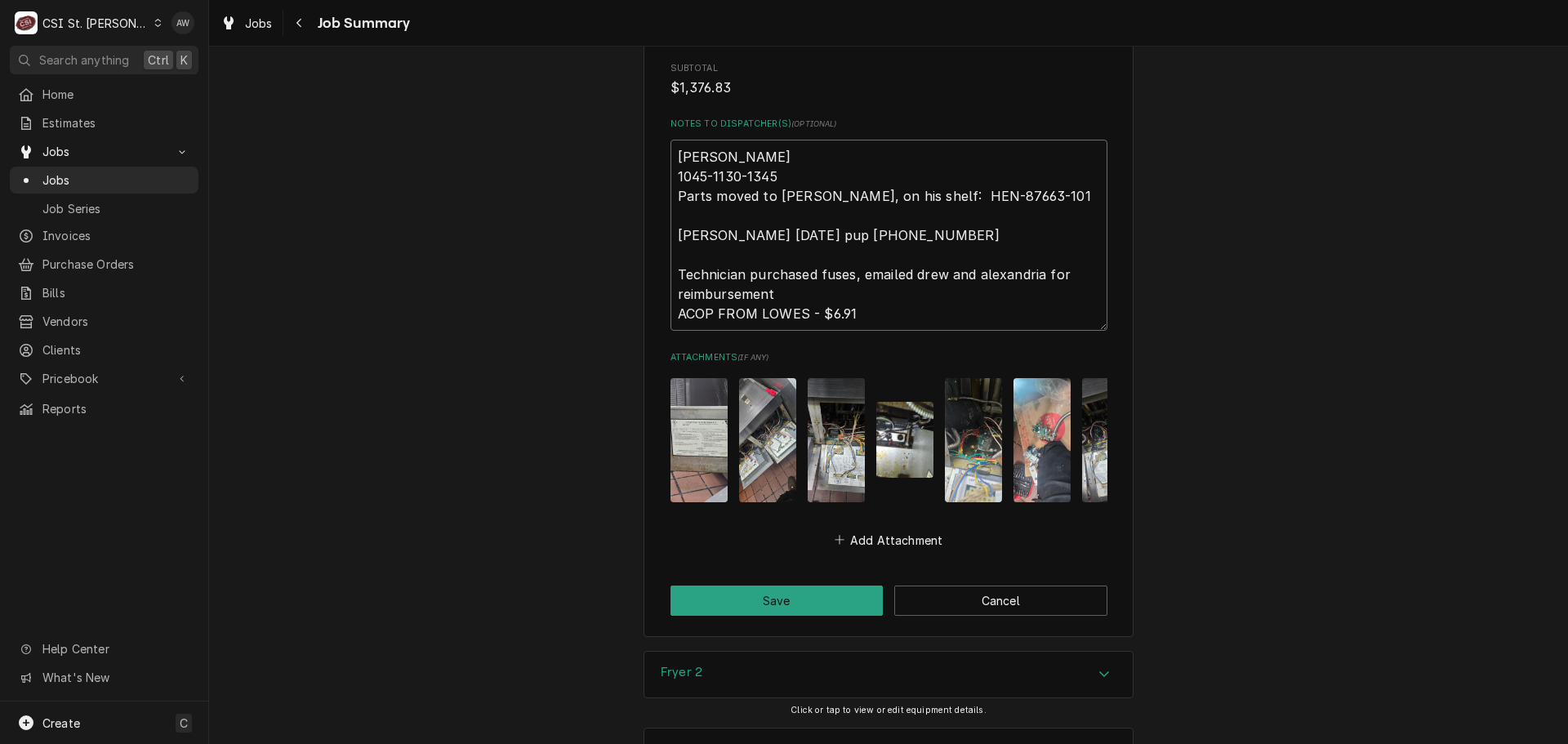
scroll to position [4180, 0]
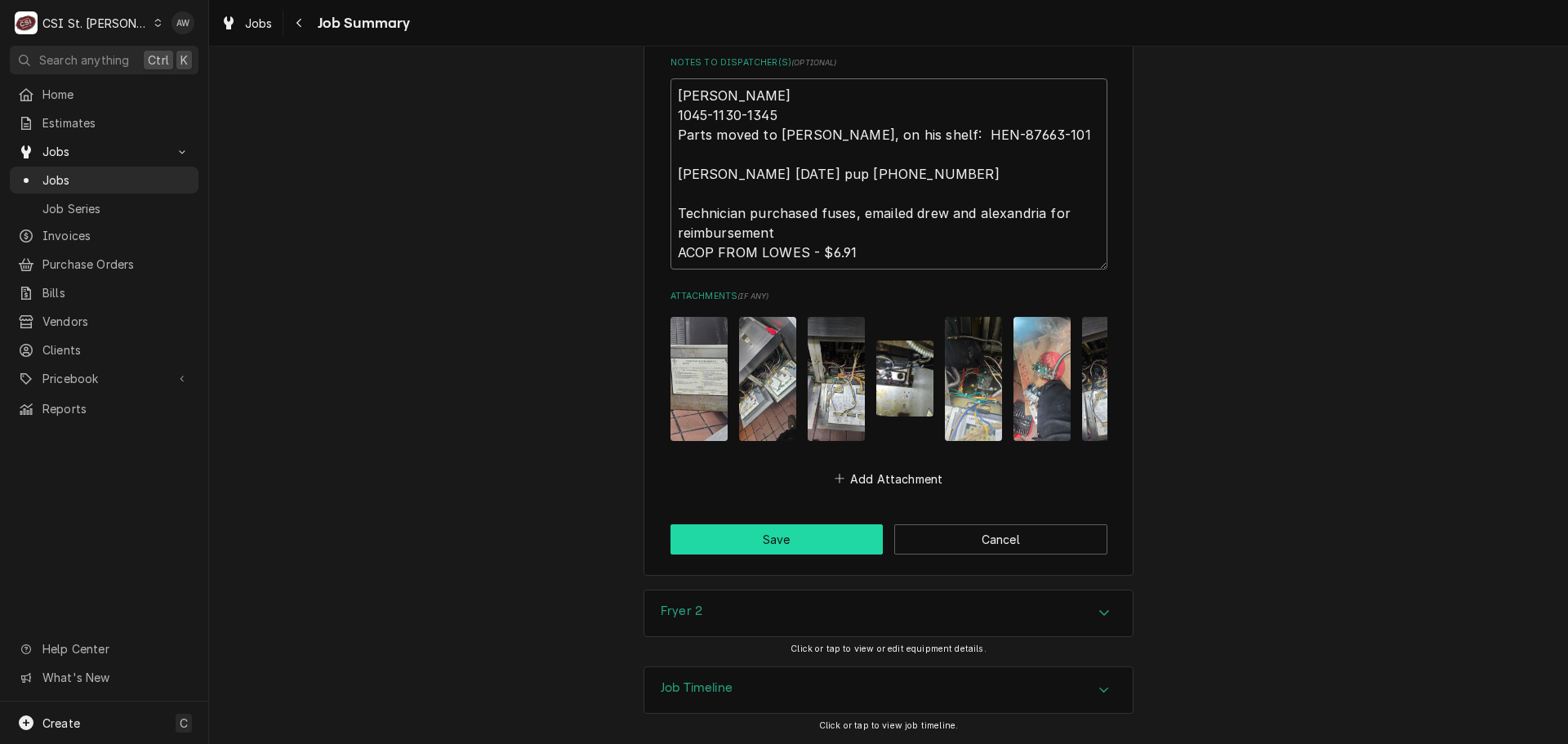
type textarea "Kyle 1045-1130-1345 Parts moved to Kevin J, on his shelf: HEN-87663-101 Kevin j…"
click at [759, 540] on button "Save" at bounding box center [776, 539] width 213 height 30
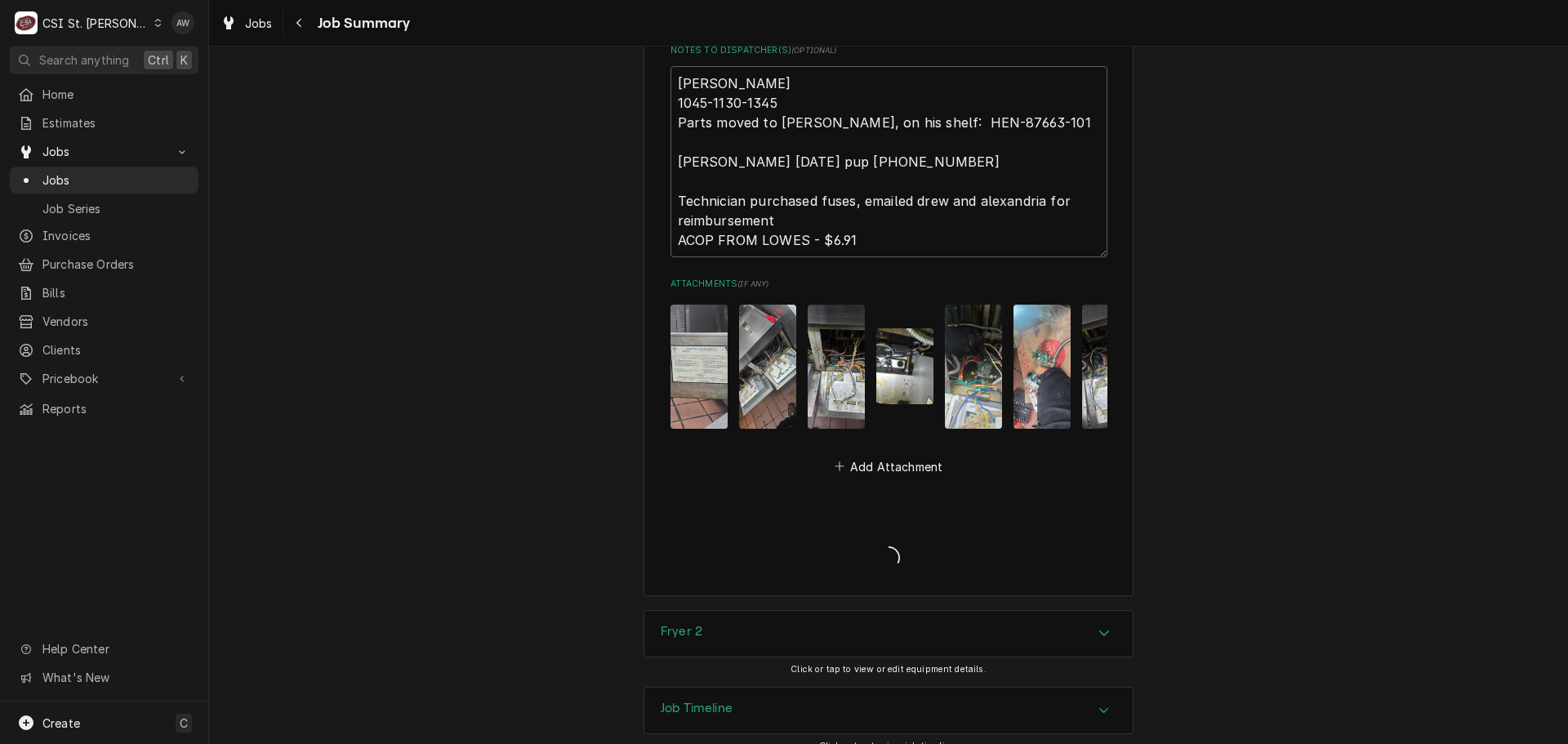
type textarea "x"
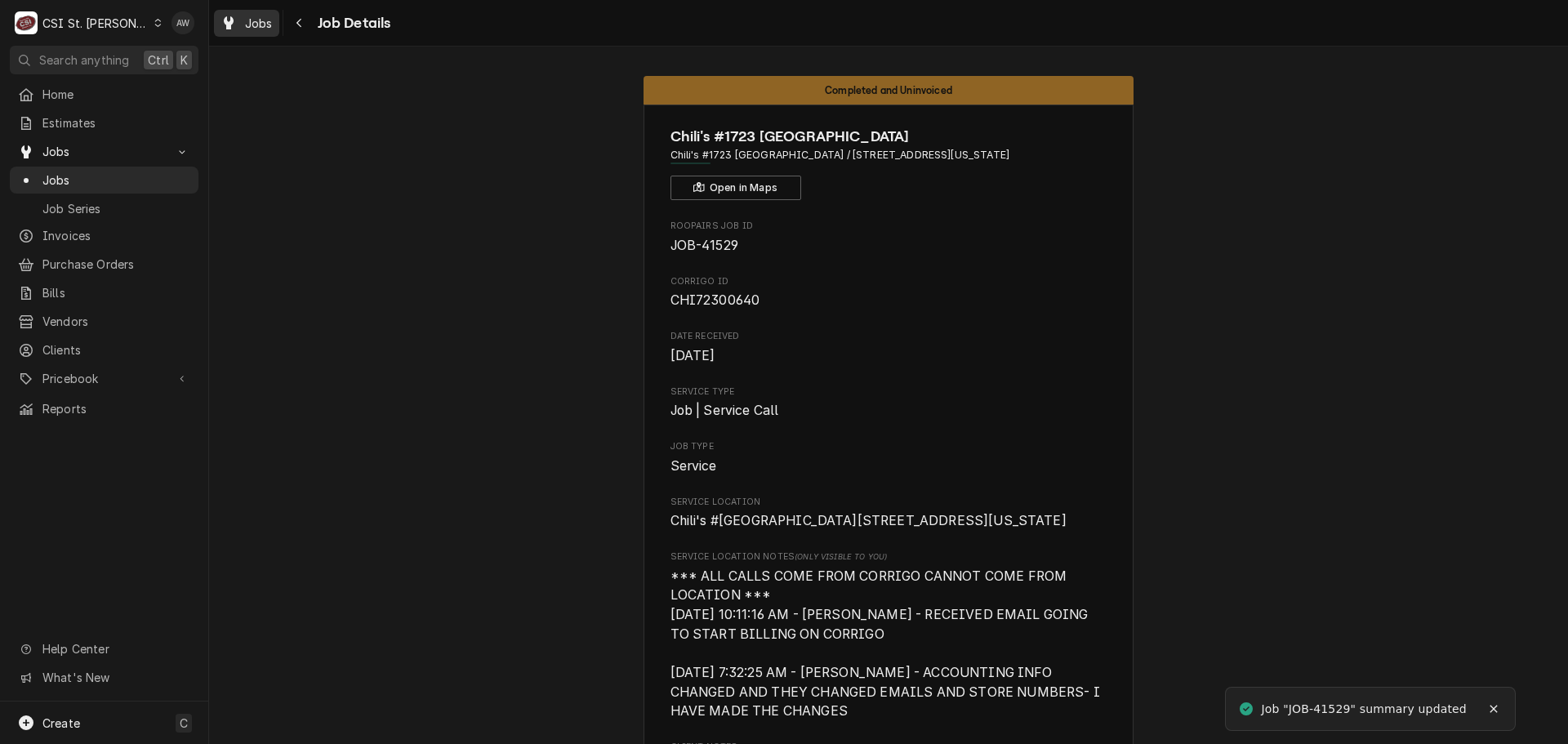
drag, startPoint x: 237, startPoint y: 28, endPoint x: 257, endPoint y: 27, distance: 20.0
click at [237, 28] on div "Jobs" at bounding box center [247, 23] width 59 height 20
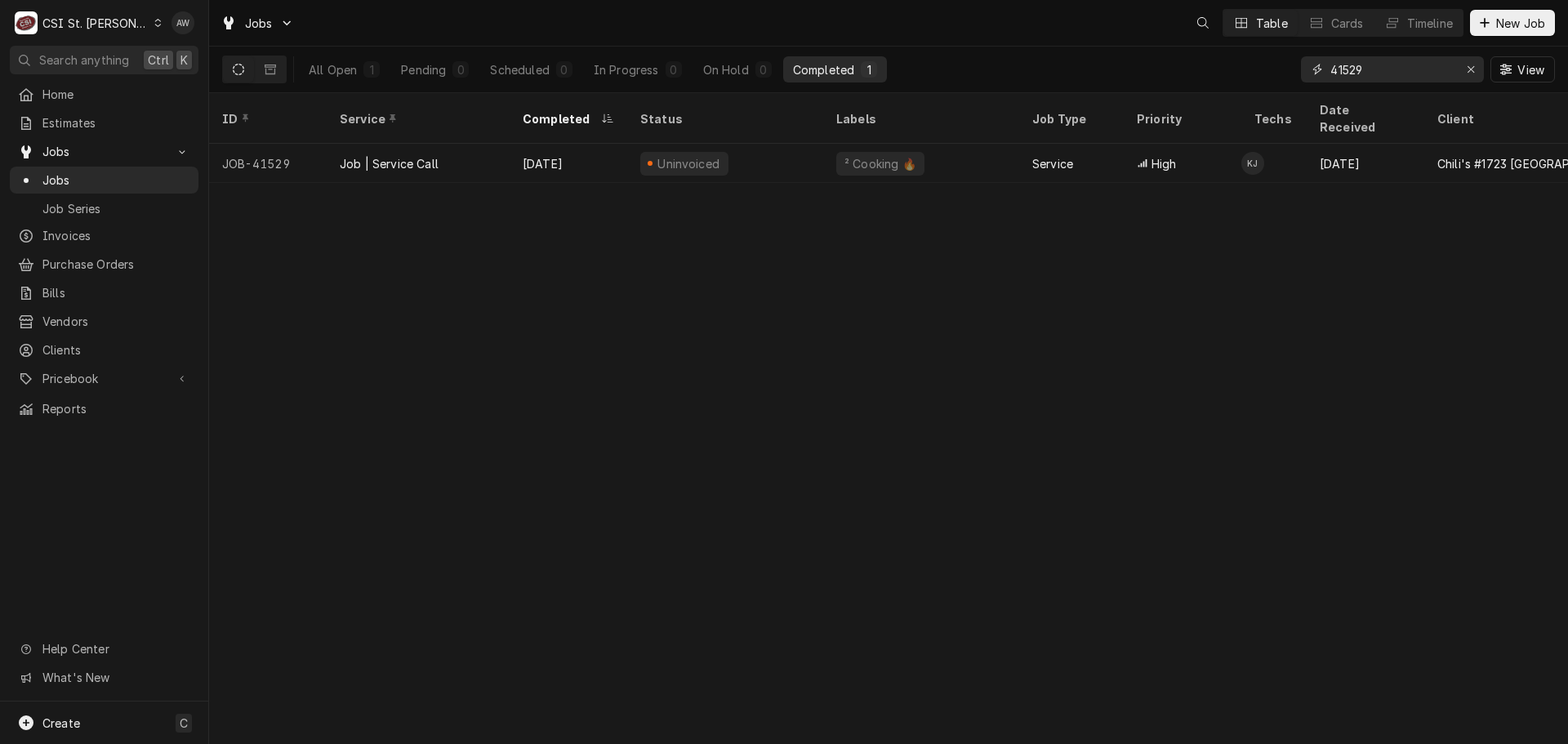
drag, startPoint x: 1366, startPoint y: 68, endPoint x: 1249, endPoint y: 65, distance: 117.0
click at [1249, 65] on div "All Open 1 Pending 0 Scheduled 0 In Progress 0 On Hold 0 Completed 1 41529 View" at bounding box center [888, 70] width 1332 height 46
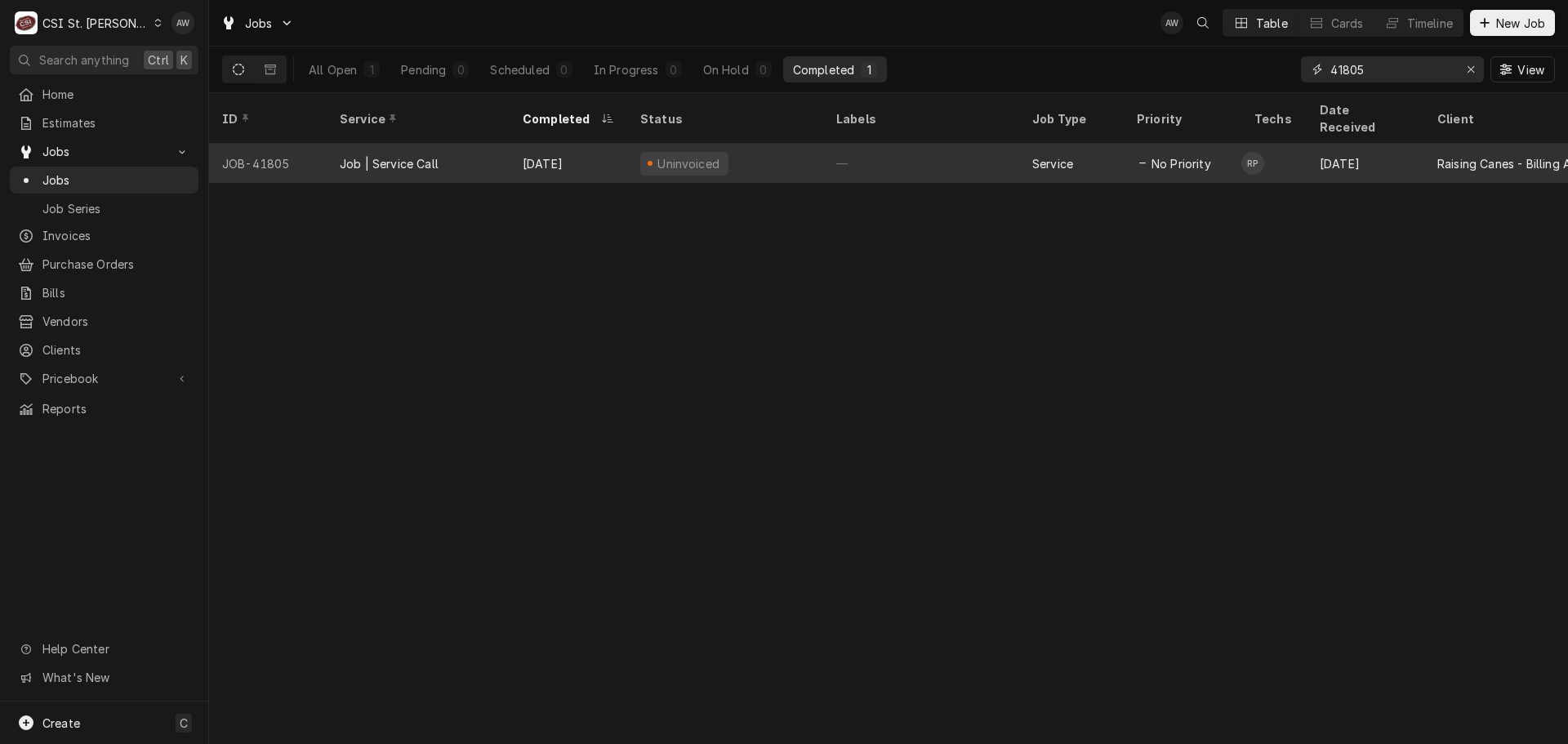
type input "41805"
click at [762, 151] on div "Uninvoiced" at bounding box center [725, 163] width 196 height 39
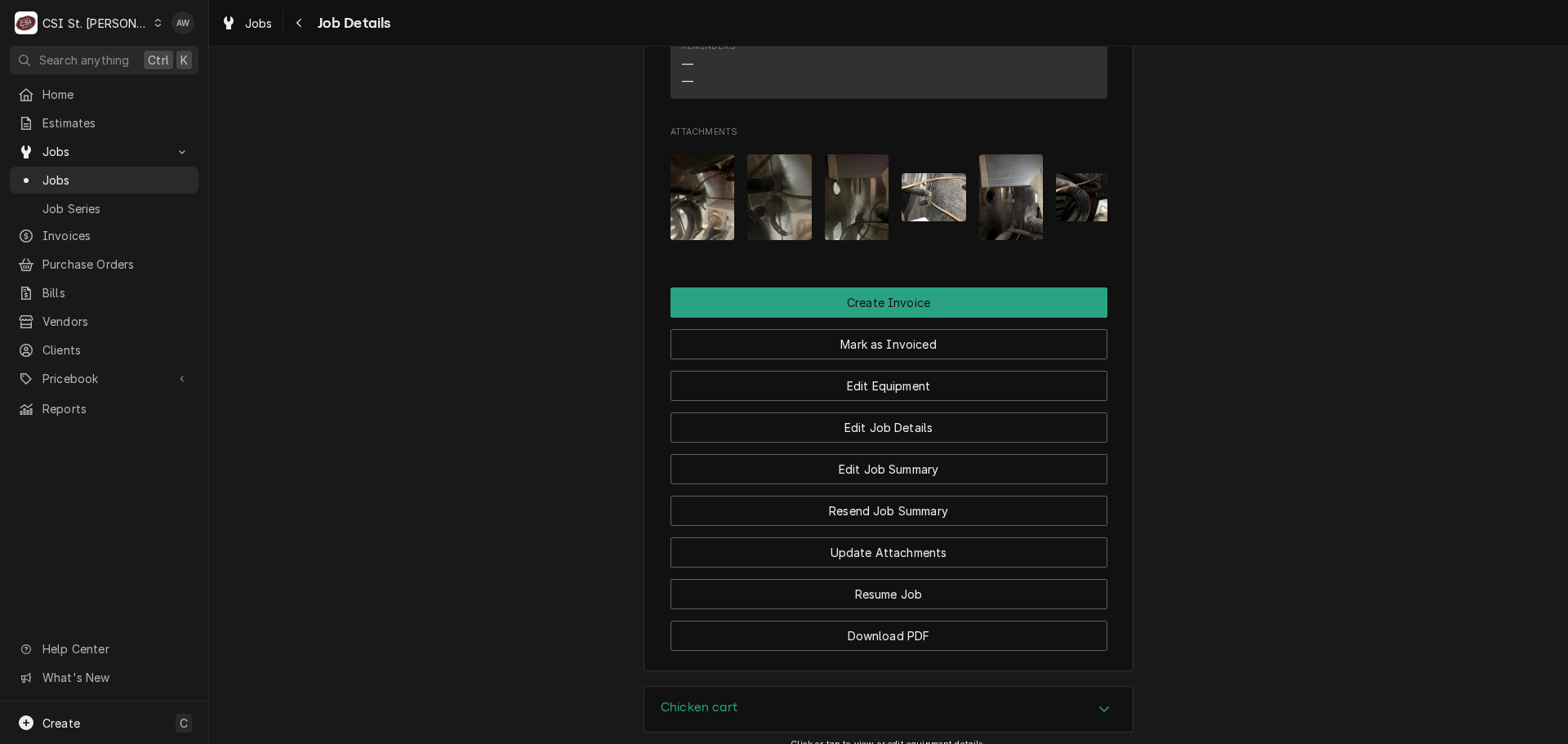
scroll to position [1827, 0]
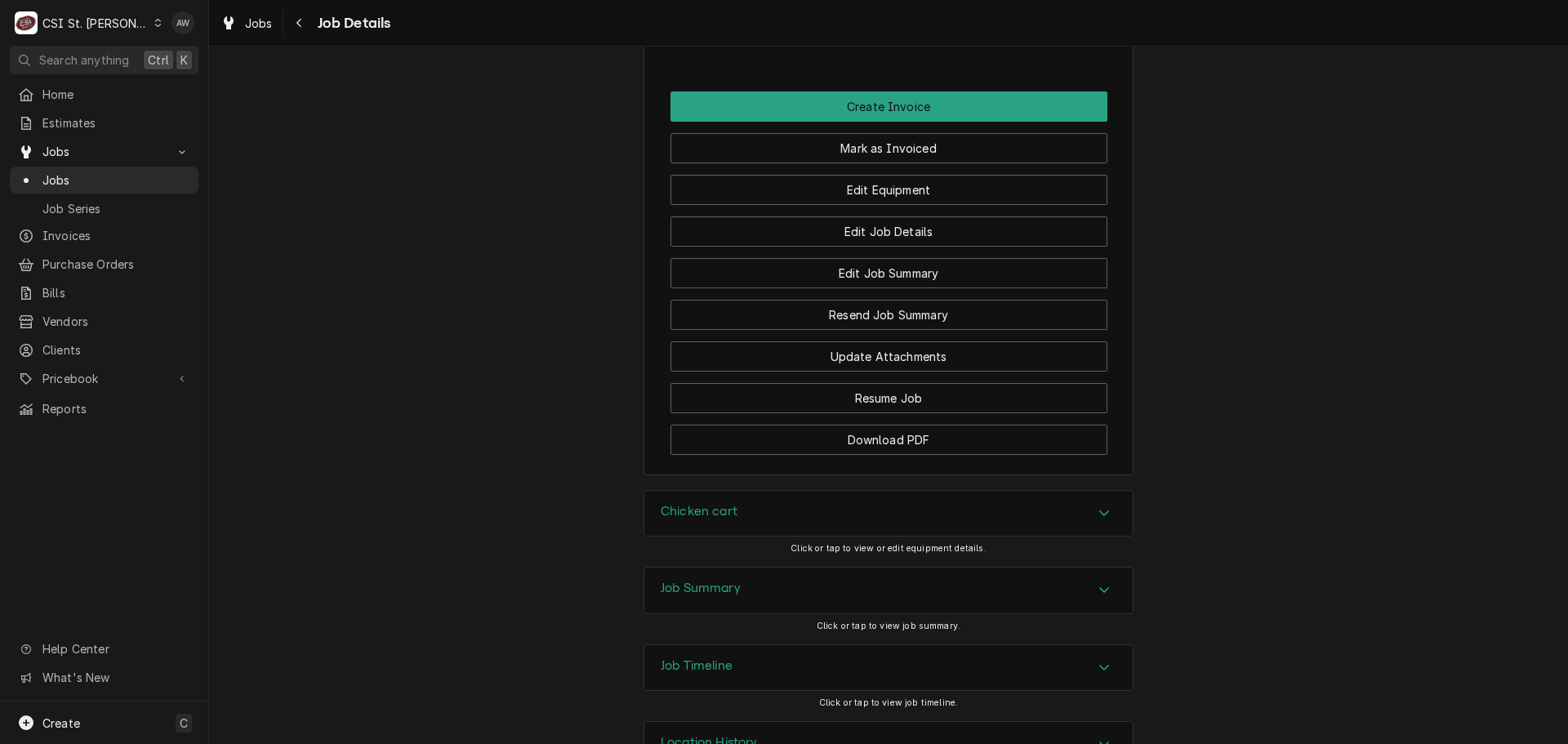
click at [754, 567] on div "Job Summary" at bounding box center [888, 590] width 488 height 46
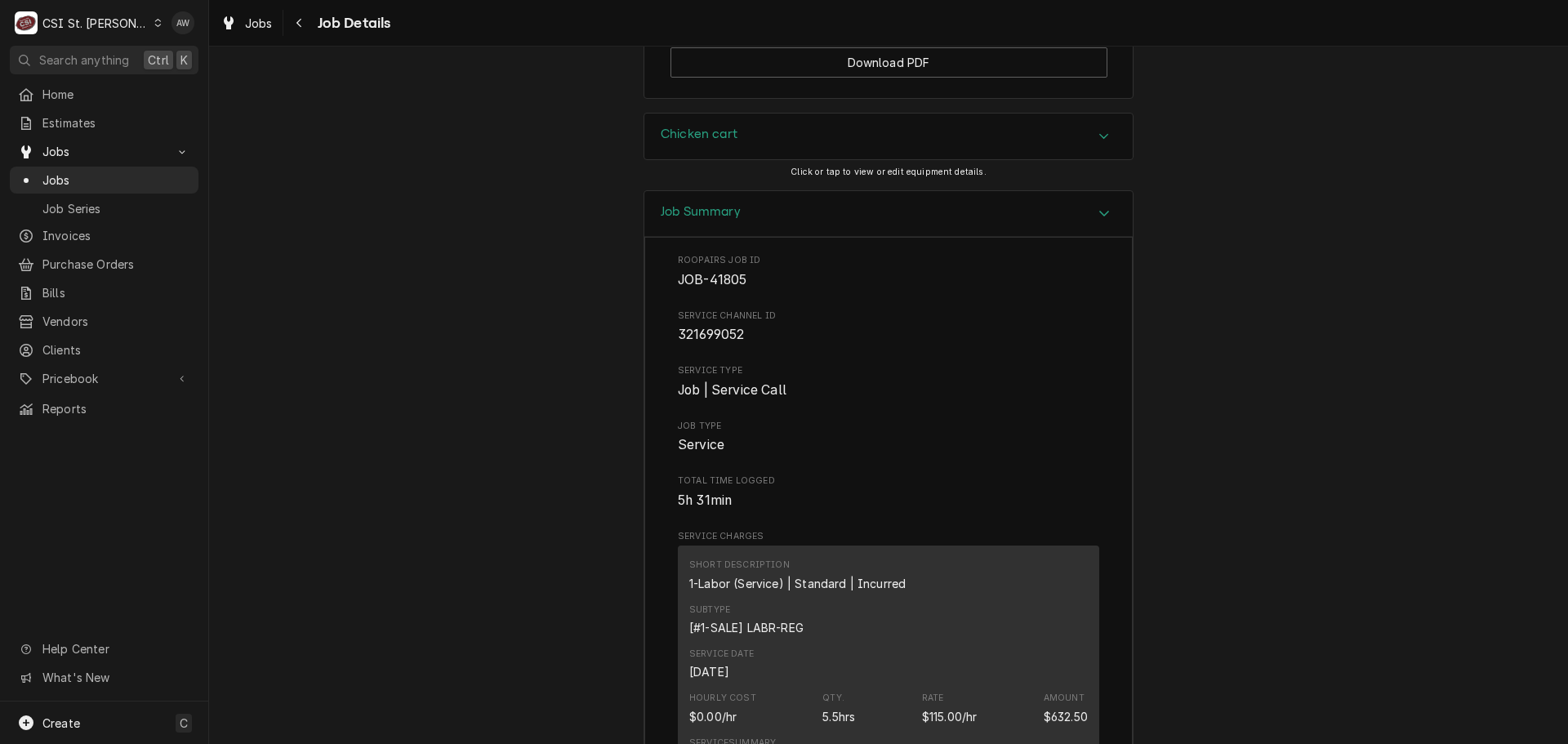
scroll to position [1984, 0]
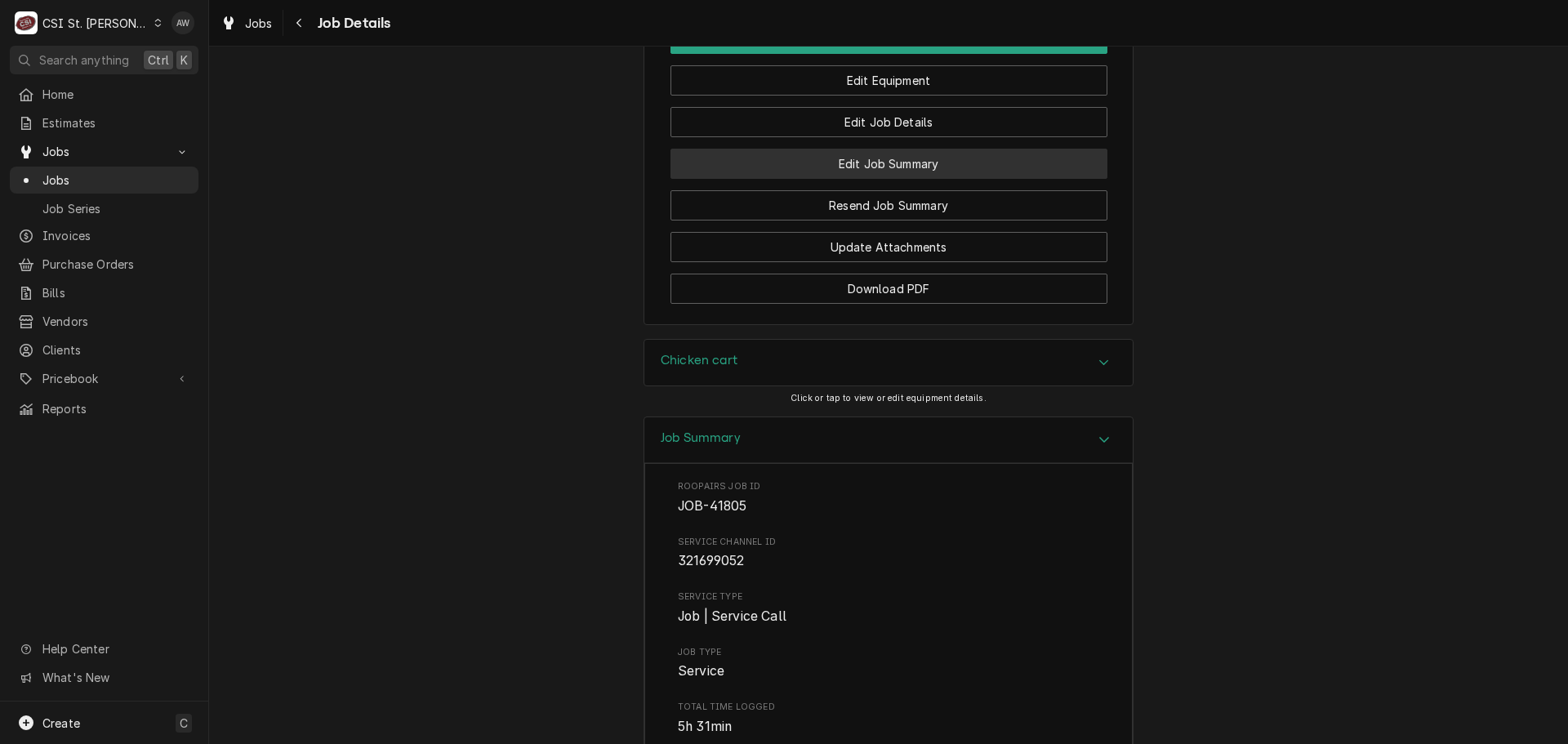
click at [916, 179] on button "Edit Job Summary" at bounding box center [888, 164] width 436 height 30
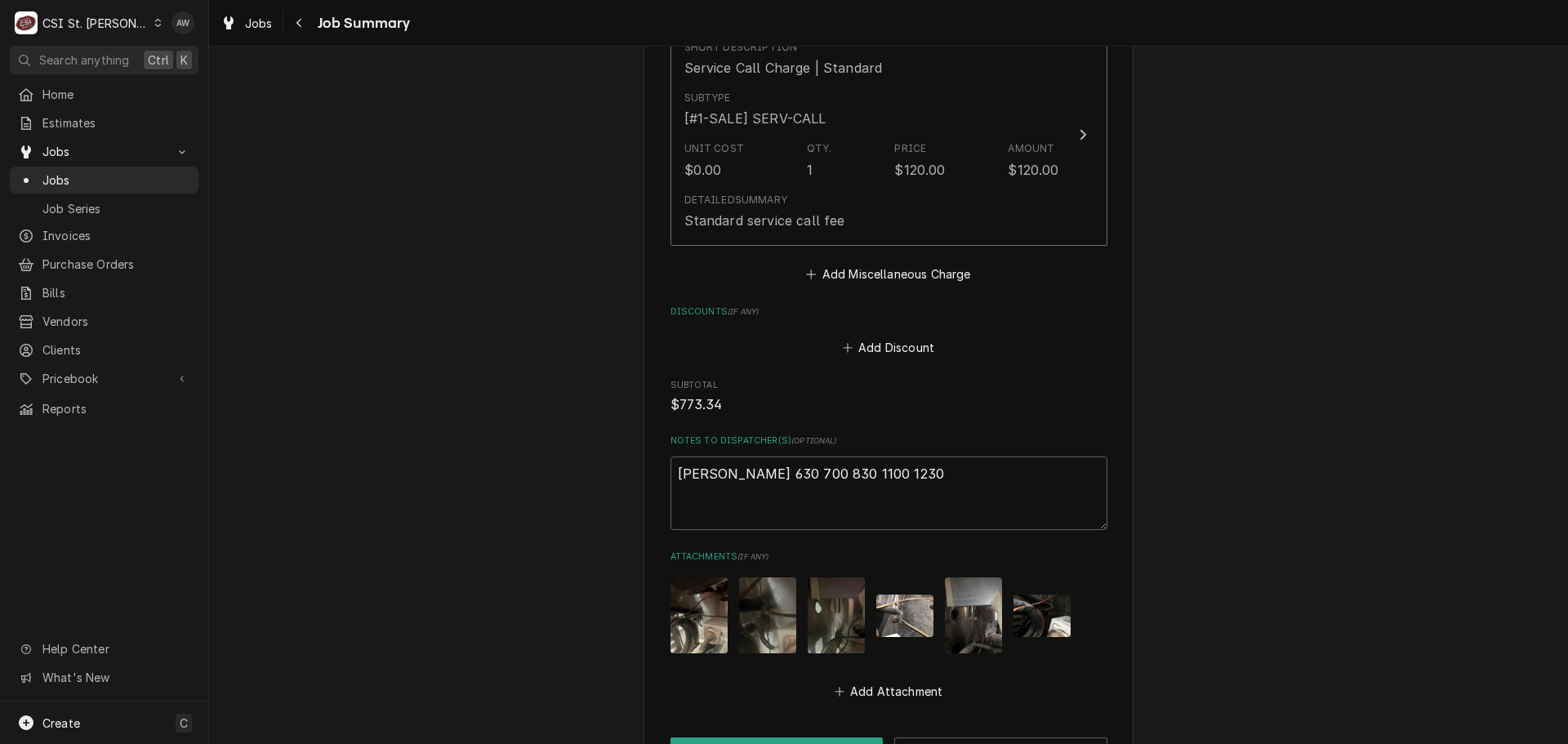
scroll to position [3012, 0]
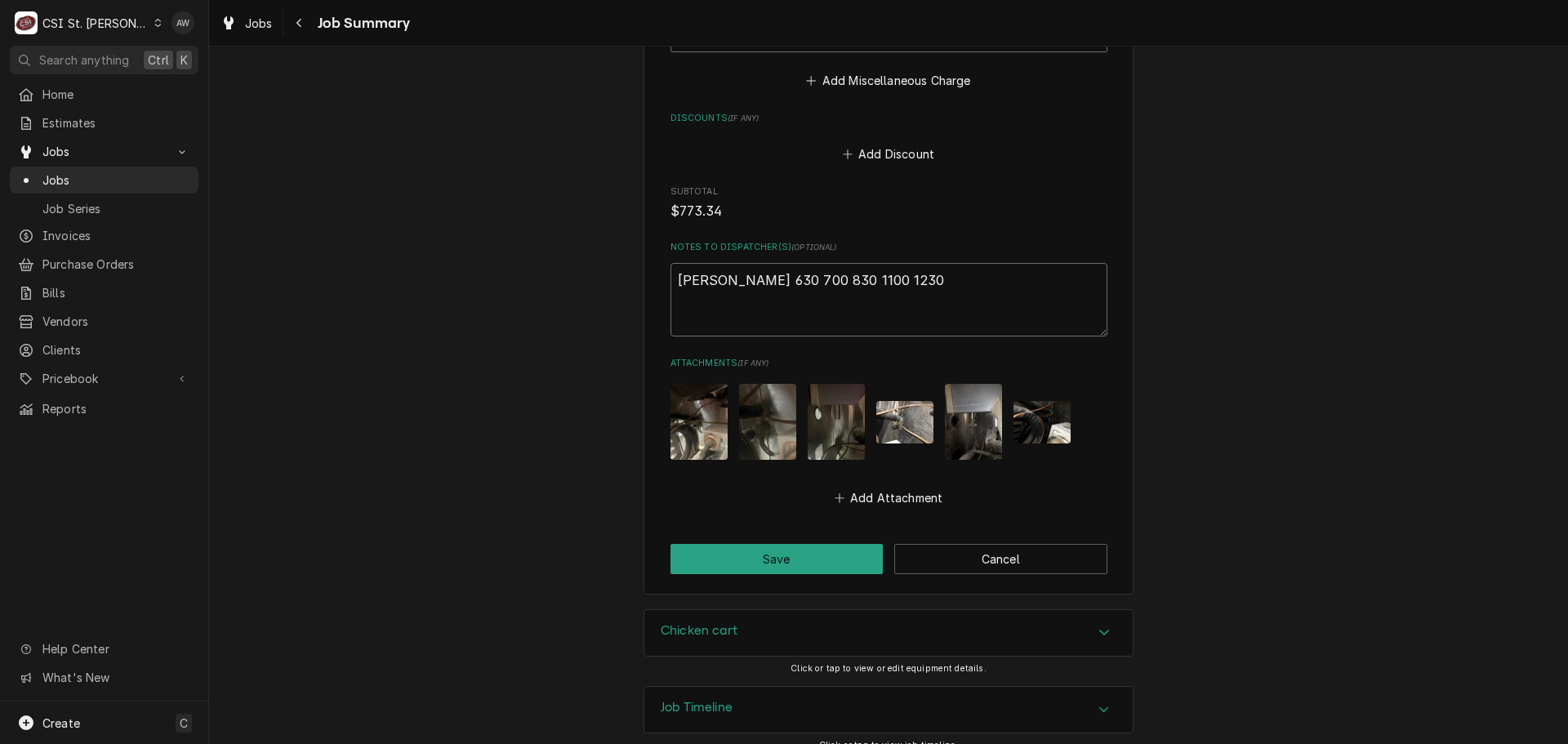
click at [889, 263] on textarea "Ryan 630 700 830 1100 1230" at bounding box center [888, 300] width 436 height 74
type textarea "x"
type textarea "Ryan 630 700 830 1100 1230"
type textarea "x"
type textarea "Ryan 630 700 830 1100 1230"
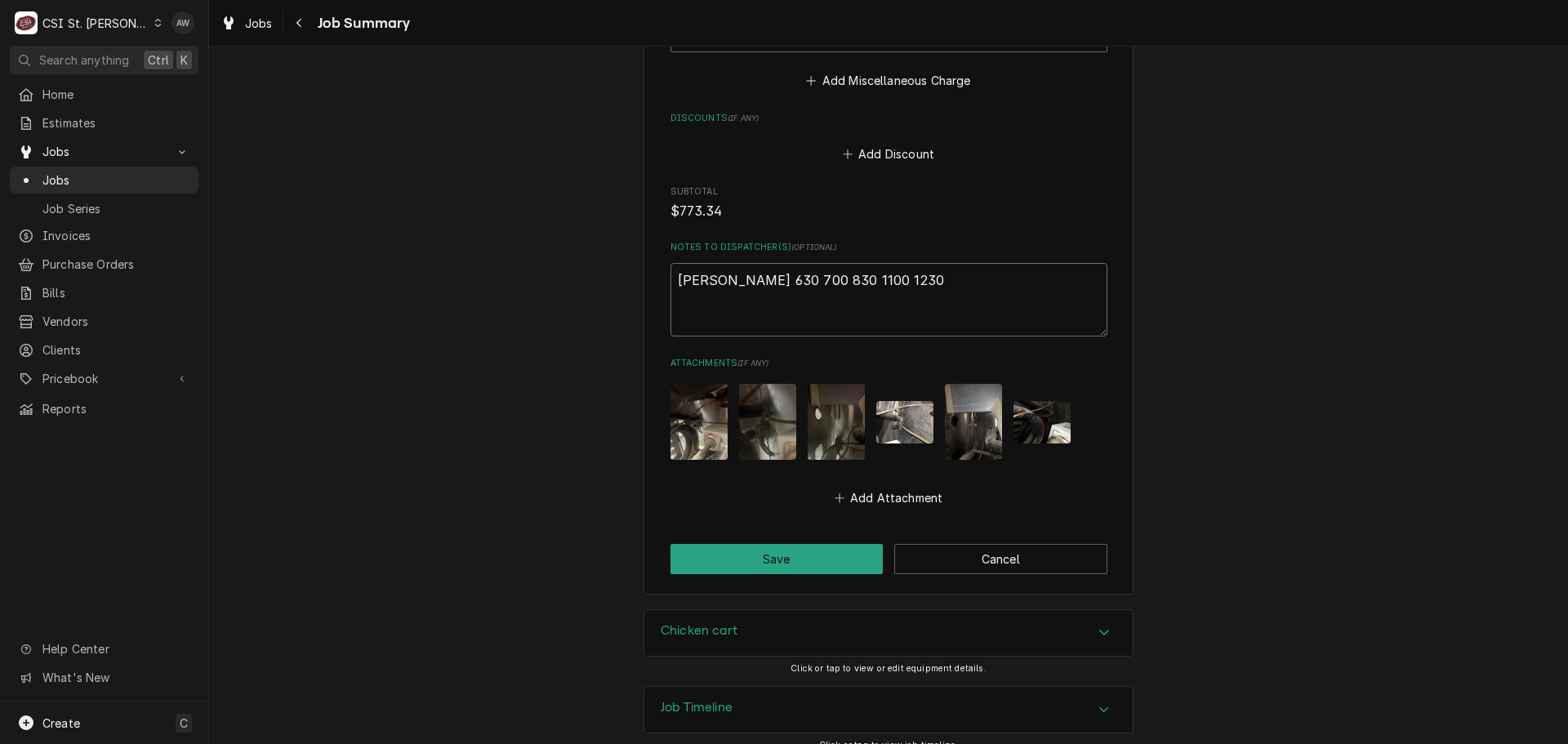
type textarea "x"
type textarea "Ryan 630 700 830 1100 1230 A"
type textarea "x"
type textarea "Ryan 630 700 830 1100 1230 AC"
type textarea "x"
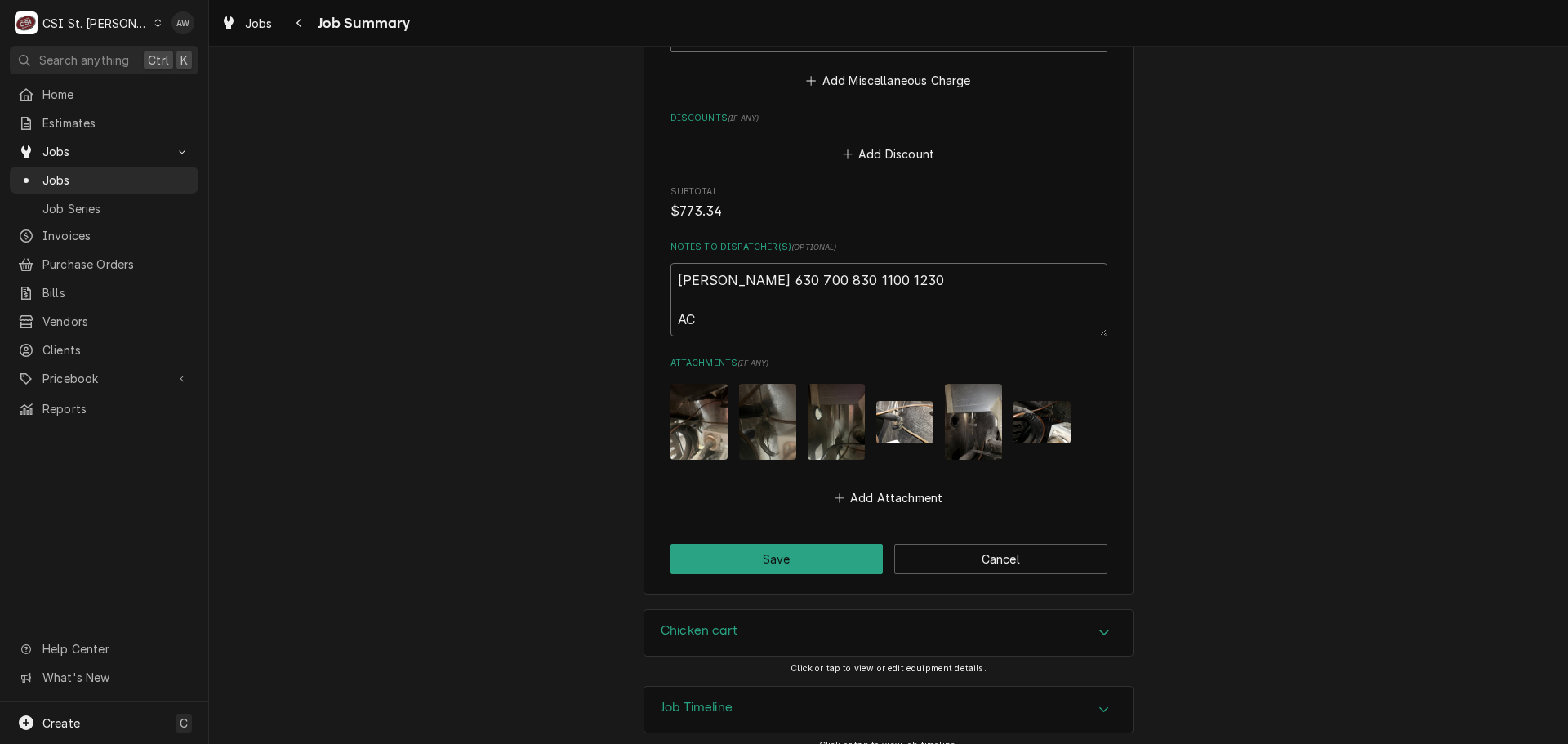
type textarea "Ryan 630 700 830 1100 1230 ACO"
type textarea "x"
type textarea "Ryan 630 700 830 1100 1230 ACOP"
type textarea "x"
type textarea "Ryan 630 700 830 1100 1230 ACOP"
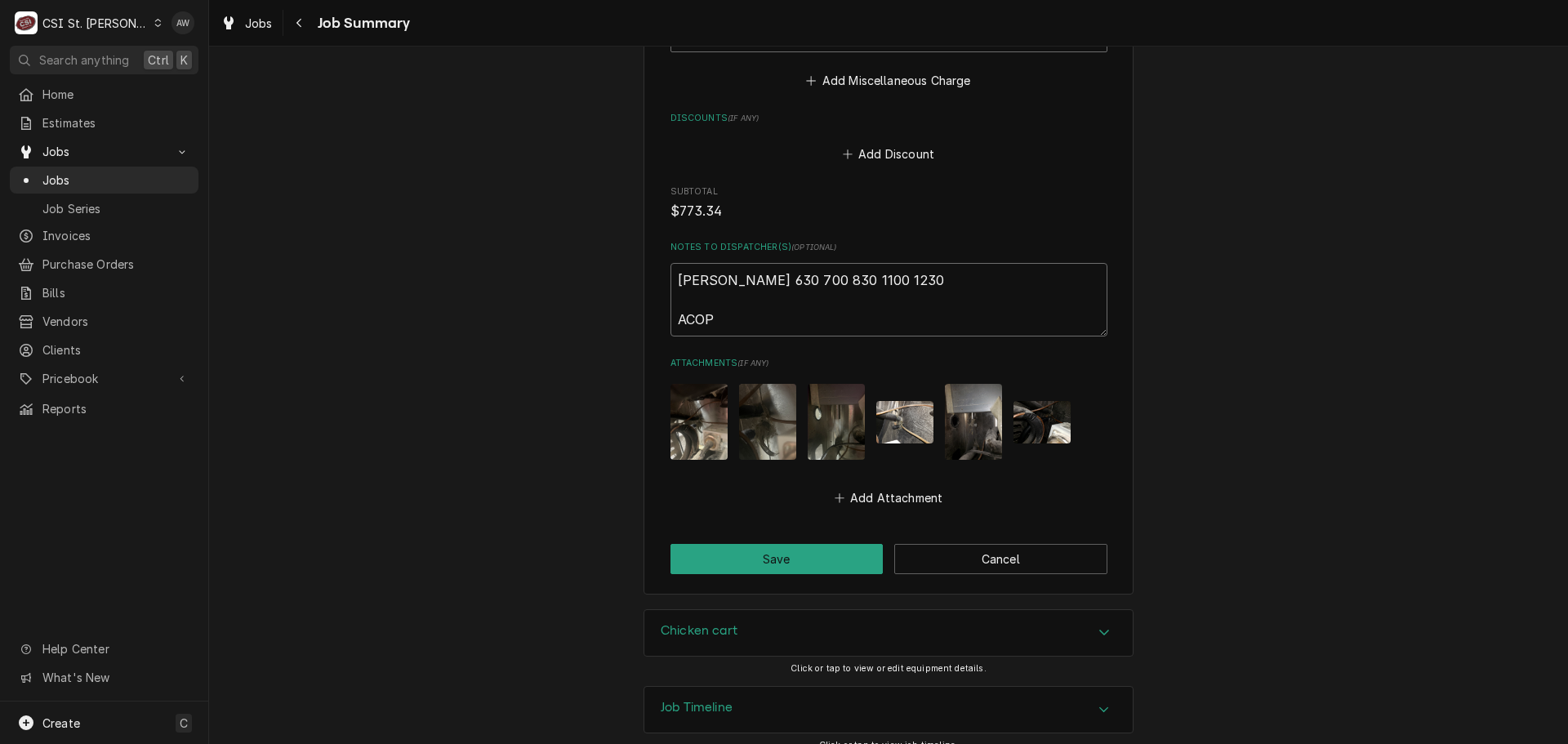
type textarea "x"
type textarea "Ryan 630 700 830 1100 1230 ACOP F"
type textarea "x"
type textarea "Ryan 630 700 830 1100 1230 ACOP FR"
type textarea "x"
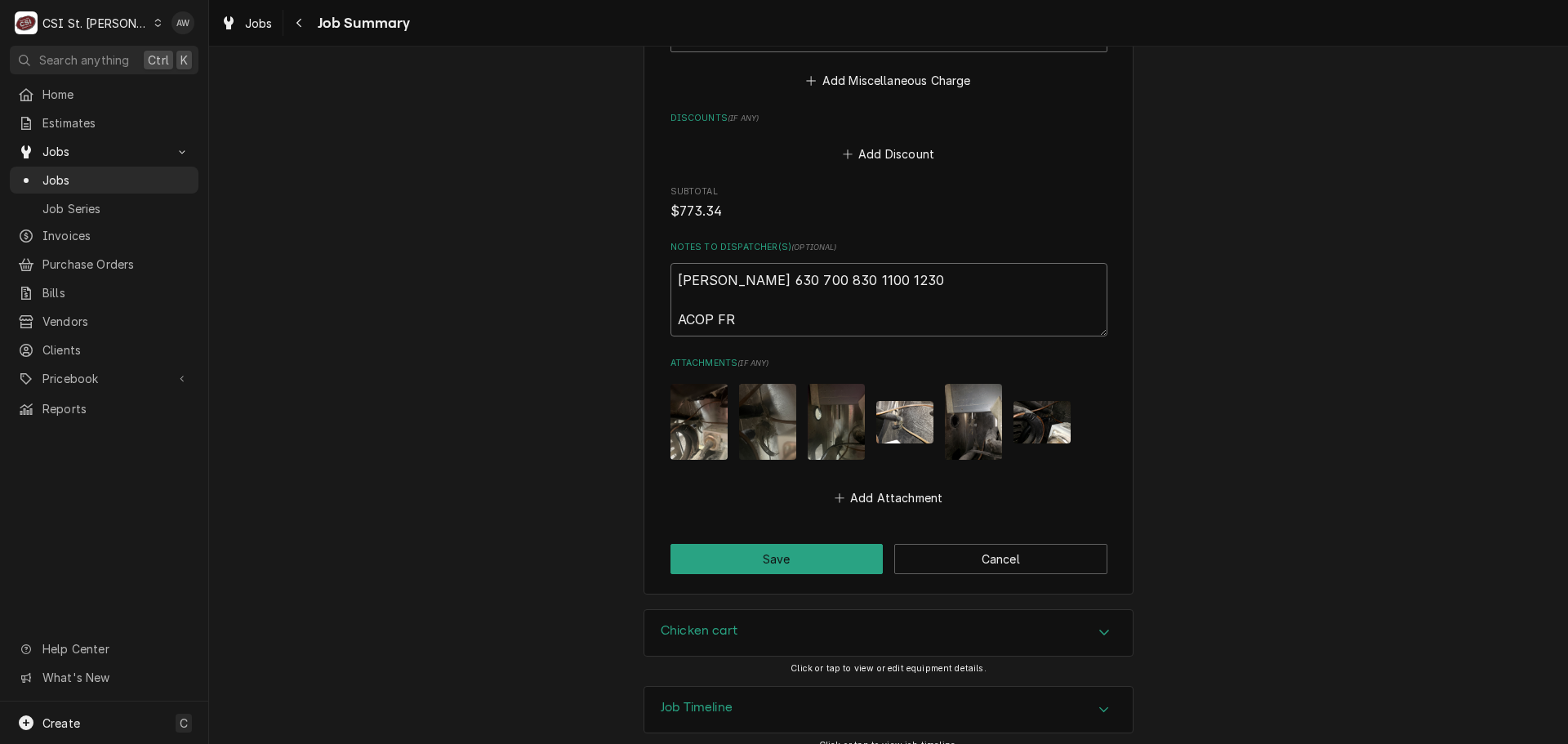
type textarea "Ryan 630 700 830 1100 1230 ACOP FRO"
type textarea "x"
type textarea "Ryan 630 700 830 1100 1230 ACOP FROM"
type textarea "x"
type textarea "Ryan 630 700 830 1100 1230 ACOP FROM"
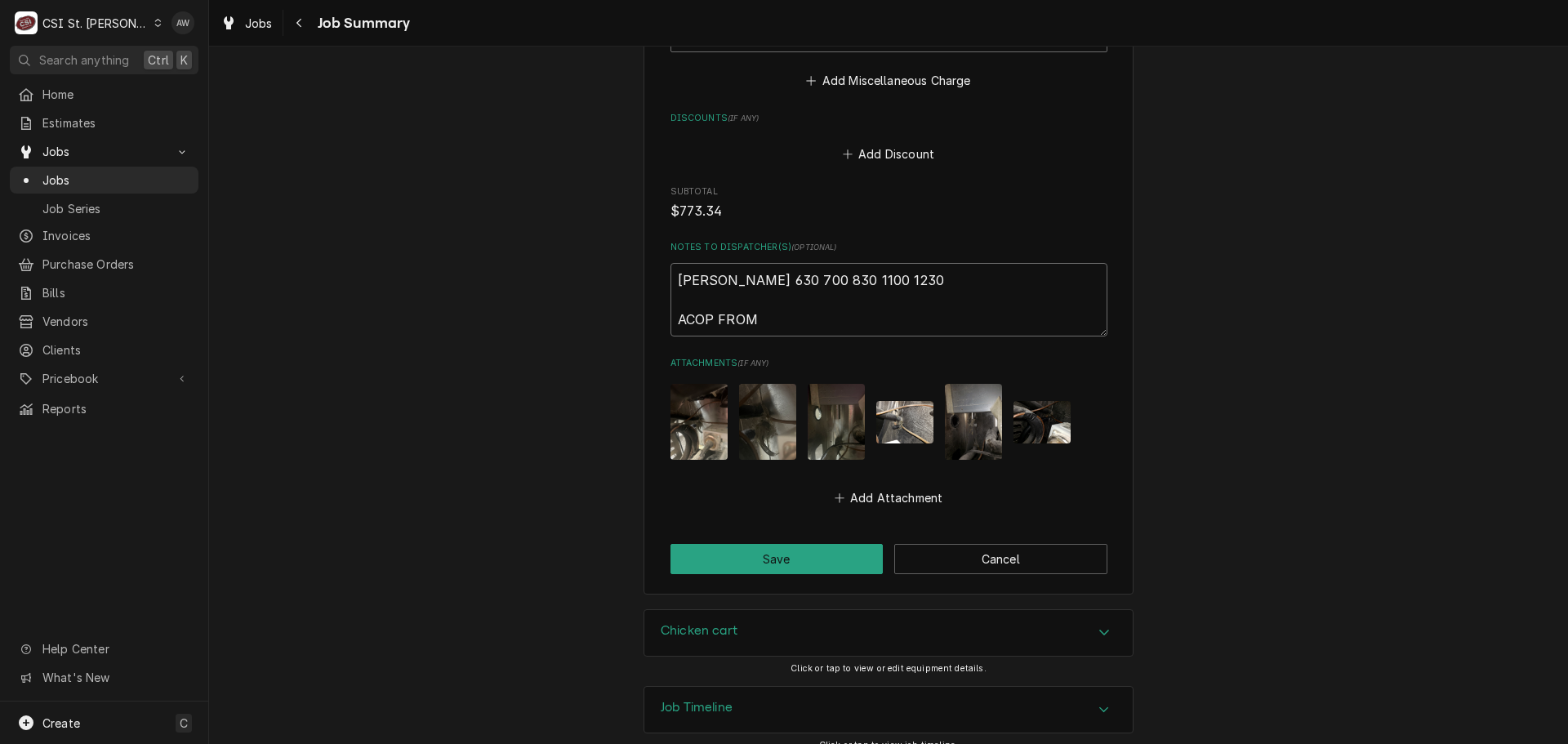
type textarea "x"
type textarea "Ryan 630 700 830 1100 1230 ACOP FROM L"
type textarea "x"
type textarea "Ryan 630 700 830 1100 1230 ACOP FROM LO"
type textarea "x"
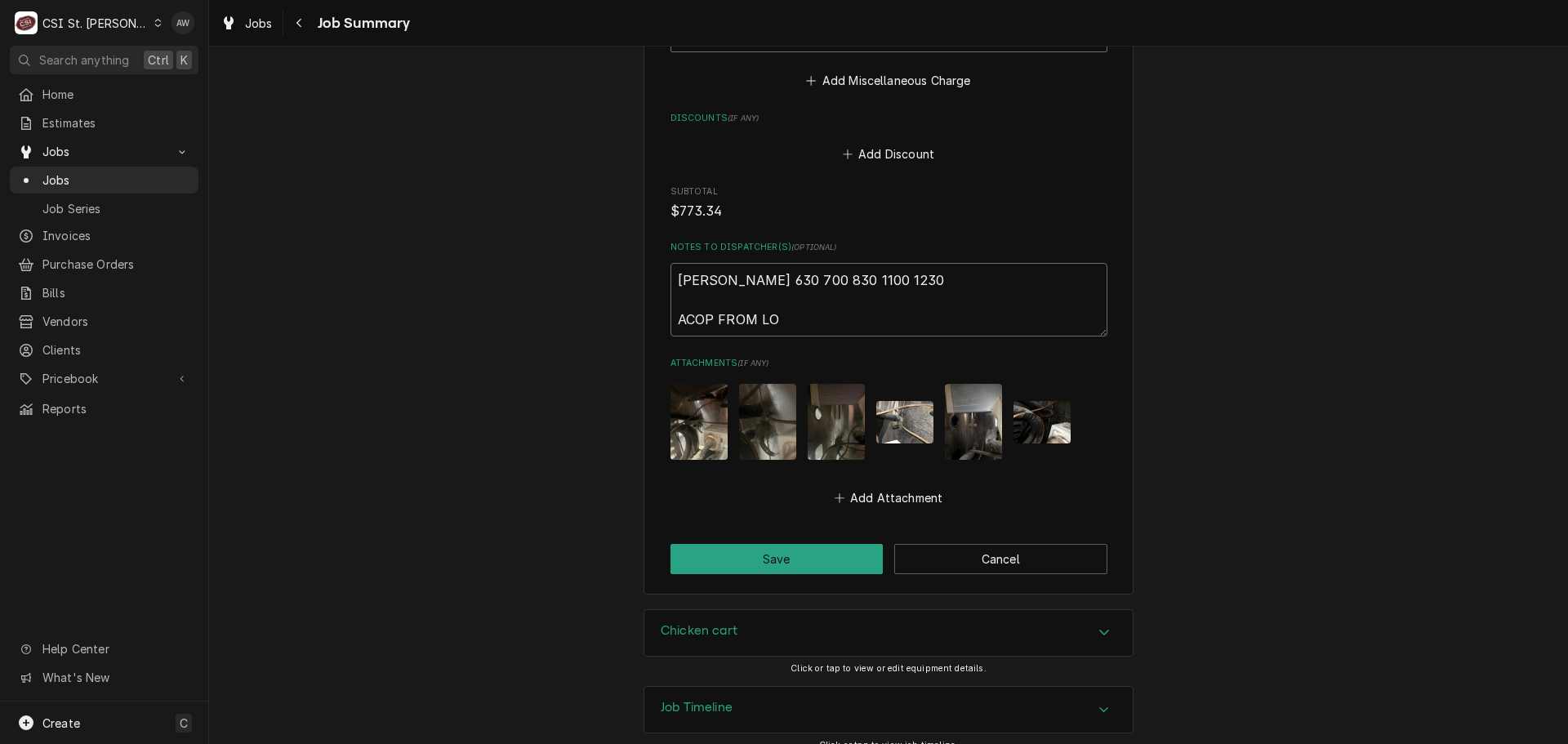
type textarea "Ryan 630 700 830 1100 1230 ACOP FROM LOW"
type textarea "x"
type textarea "Ryan 630 700 830 1100 1230 ACOP FROM LOWE"
type textarea "x"
type textarea "Ryan 630 700 830 1100 1230 ACOP FROM LOWES"
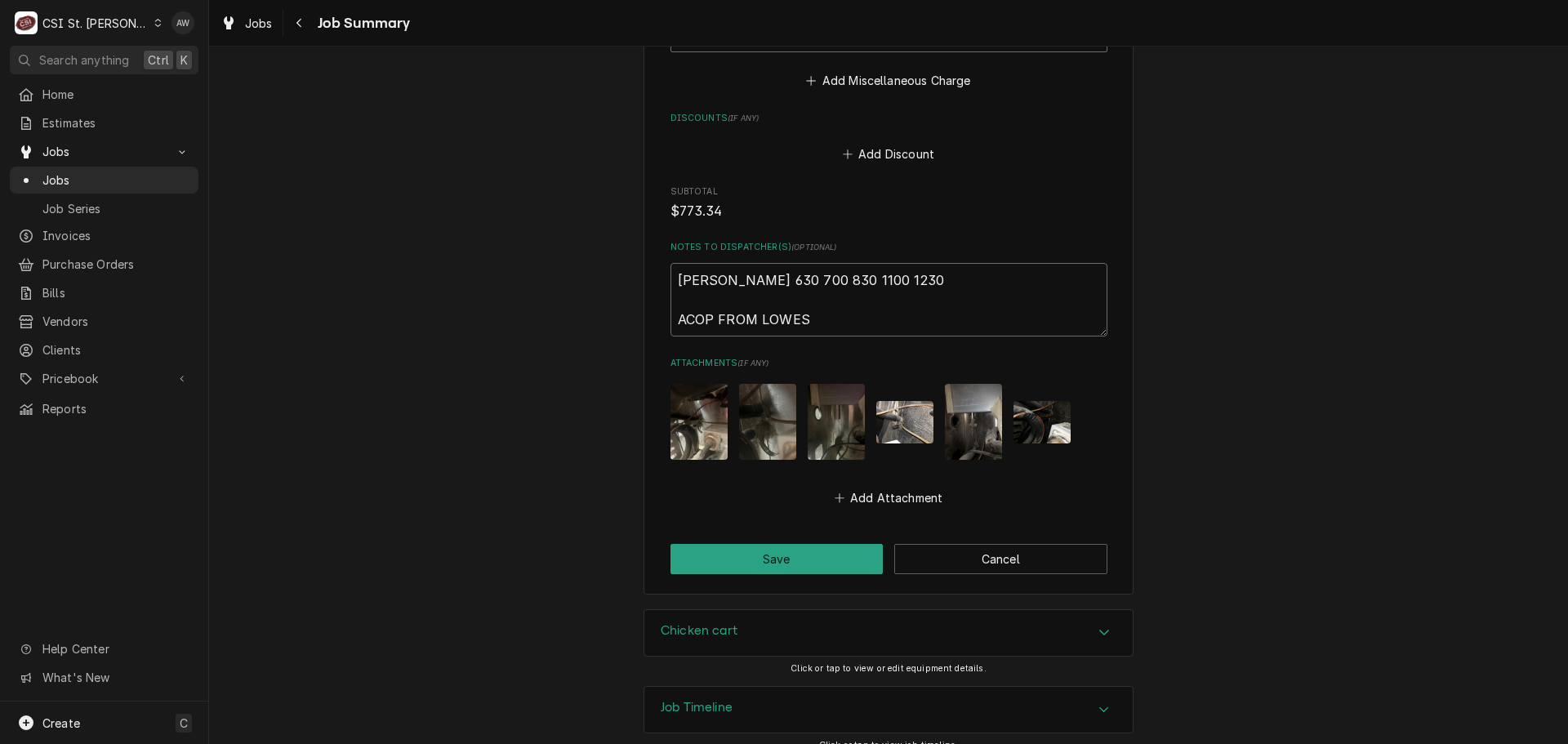
type textarea "x"
type textarea "Ryan 630 700 830 1100 1230 ACOP FROM LOWES"
type textarea "x"
type textarea "Ryan 630 700 830 1100 1230 ACOP FROM LOWES -"
type textarea "x"
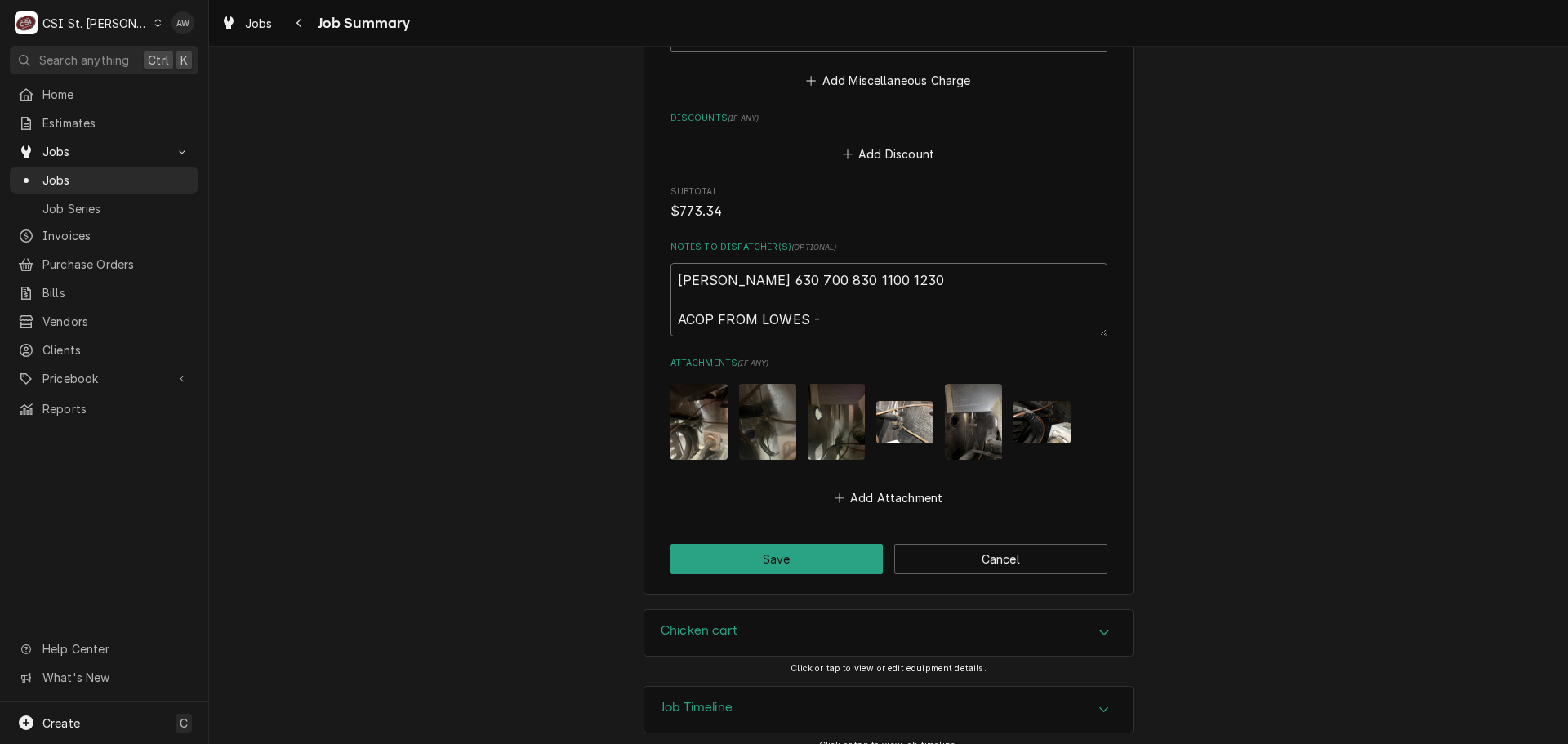
type textarea "Ryan 630 700 830 1100 1230 ACOP FROM LOWES -"
type textarea "x"
type textarea "Ryan 630 700 830 1100 1230 ACOP FROM LOWES - $"
type textarea "x"
type textarea "Ryan 630 700 830 1100 1230 ACOP FROM LOWES - $1"
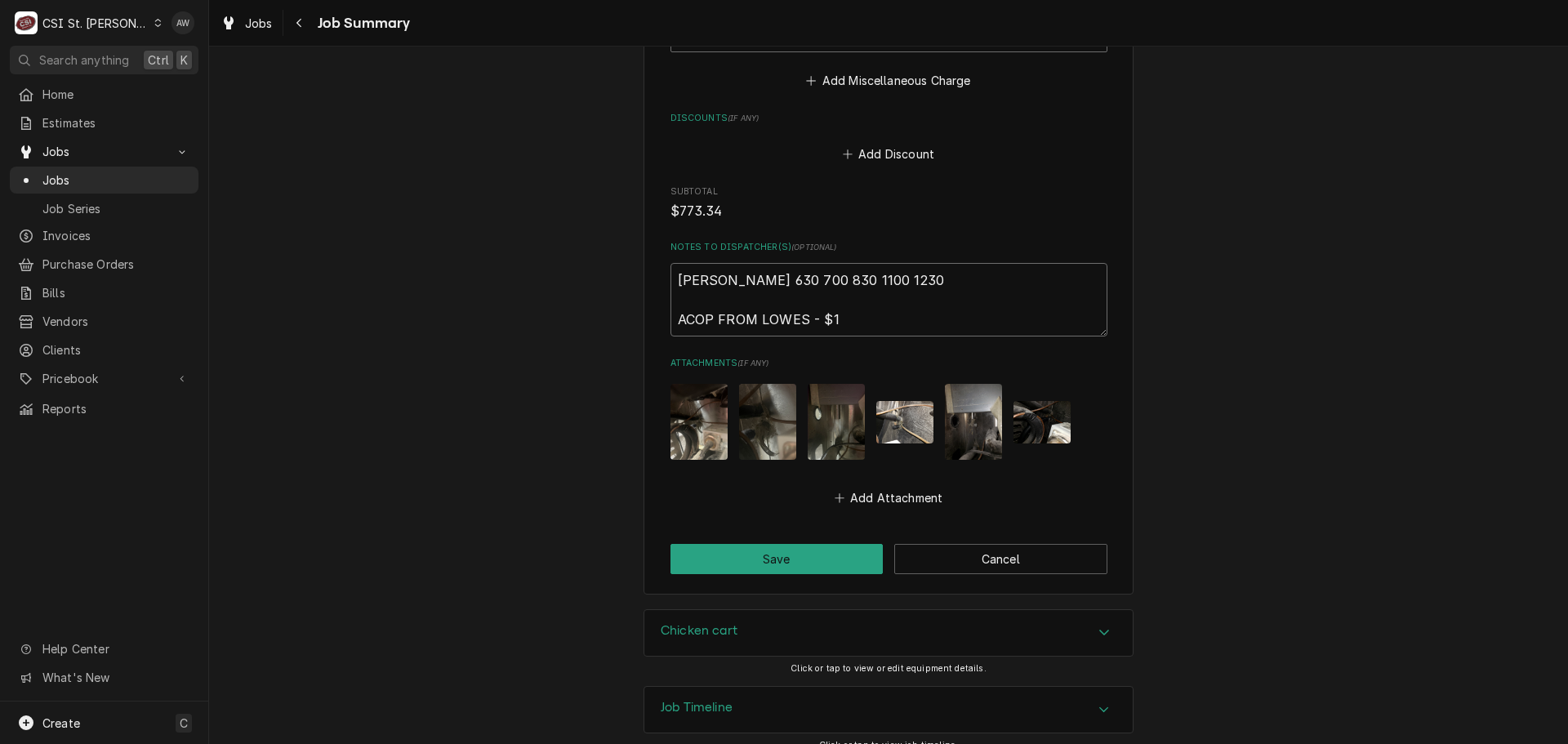
type textarea "x"
type textarea "Ryan 630 700 830 1100 1230 ACOP FROM LOWES - $10"
type textarea "x"
type textarea "Ryan 630 700 830 1100 1230 ACOP FROM LOWES - $10."
type textarea "x"
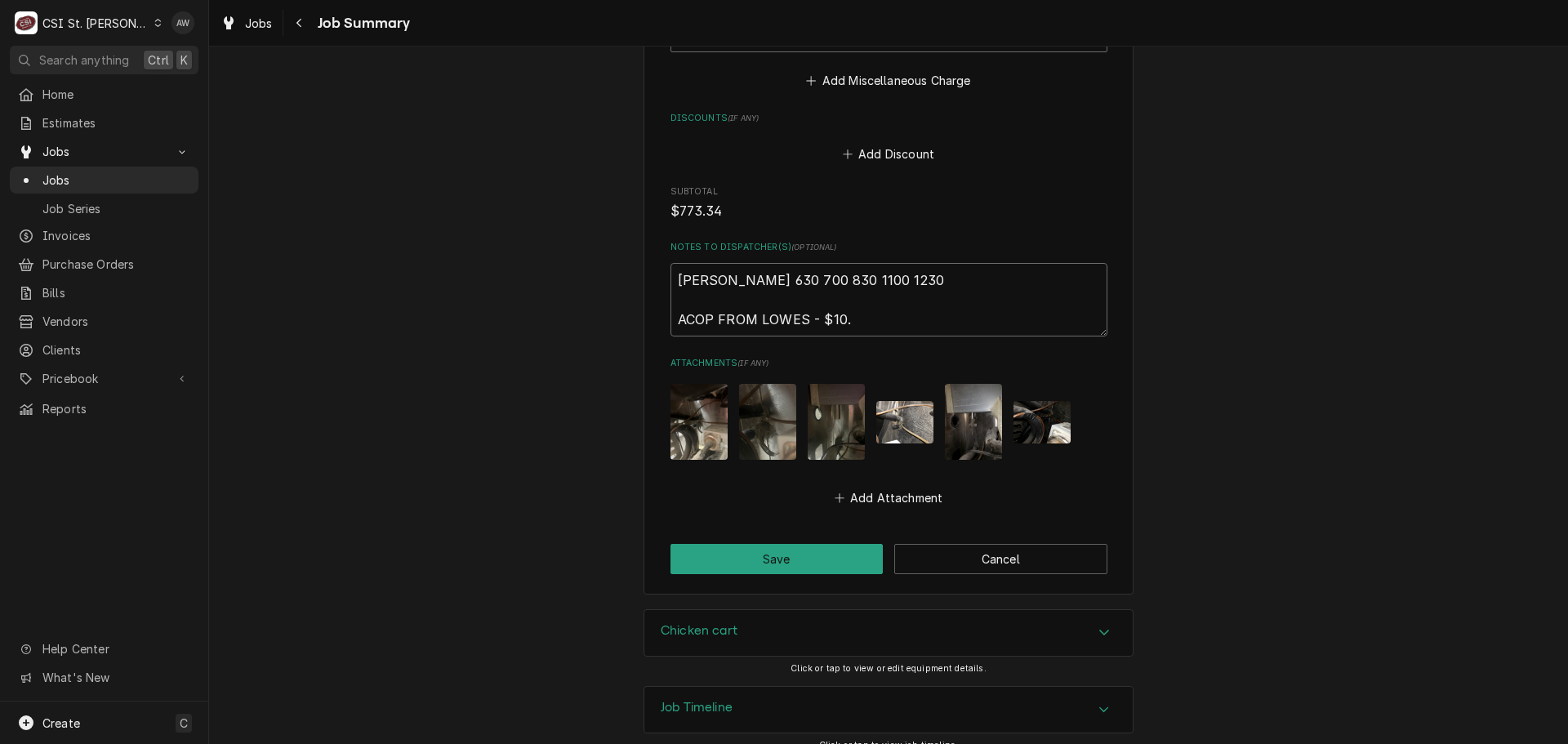
type textarea "Ryan 630 700 830 1100 1230 ACOP FROM LOWES - $10.4"
type textarea "x"
type textarea "Ryan 630 700 830 1100 1230 ACOP FROM LOWES - $10.42"
click at [757, 544] on button "Save" at bounding box center [776, 559] width 213 height 30
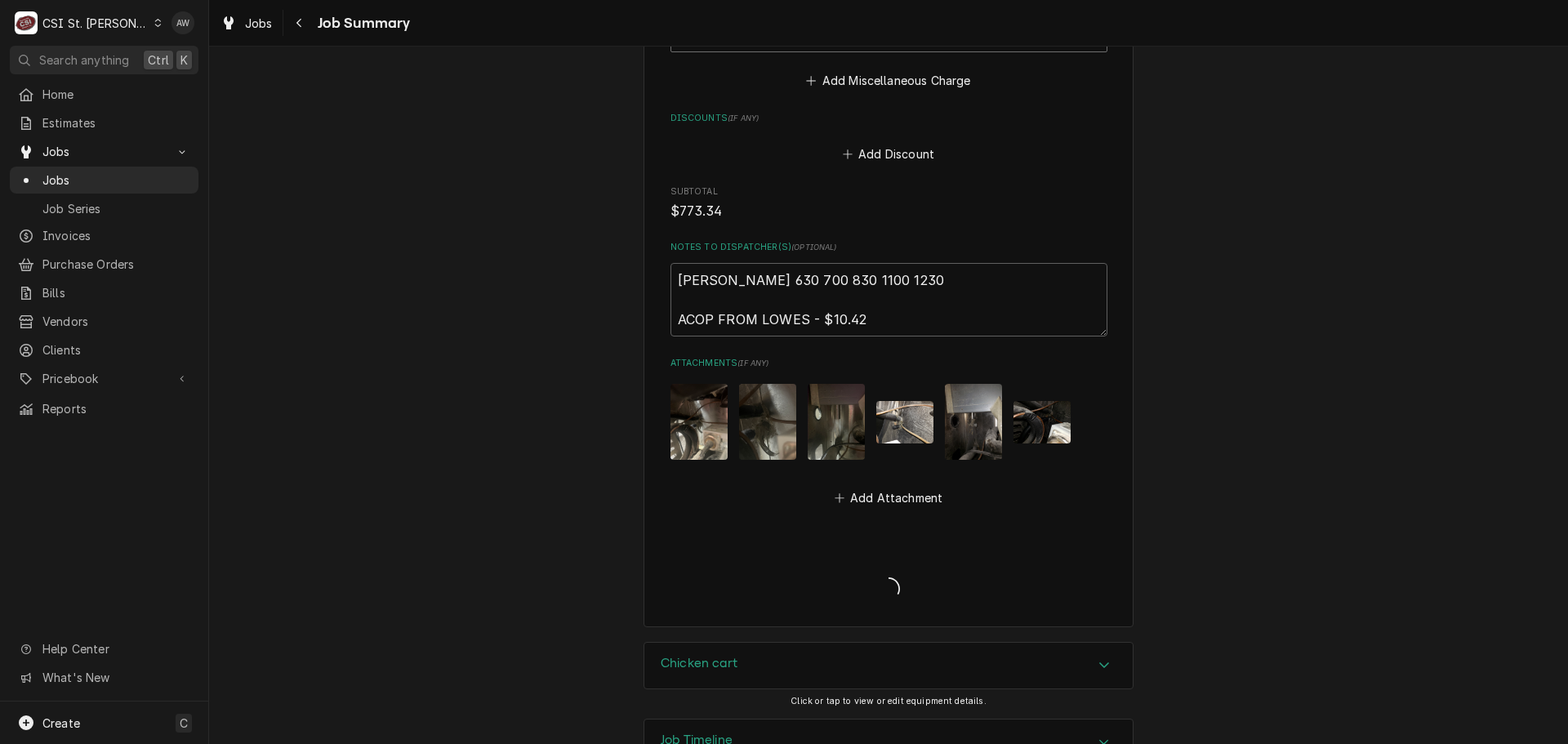
type textarea "x"
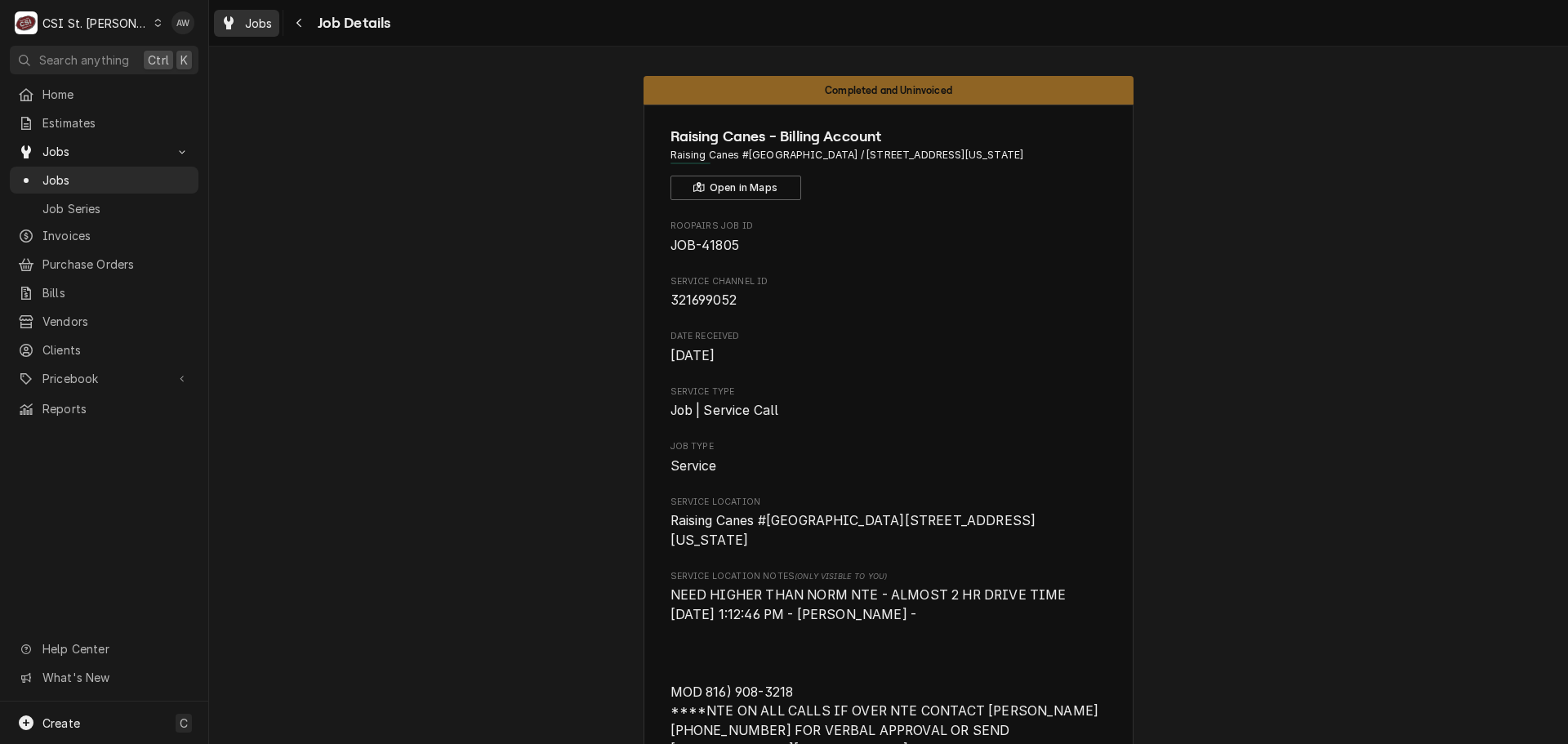
click at [247, 22] on span "Jobs" at bounding box center [259, 23] width 28 height 17
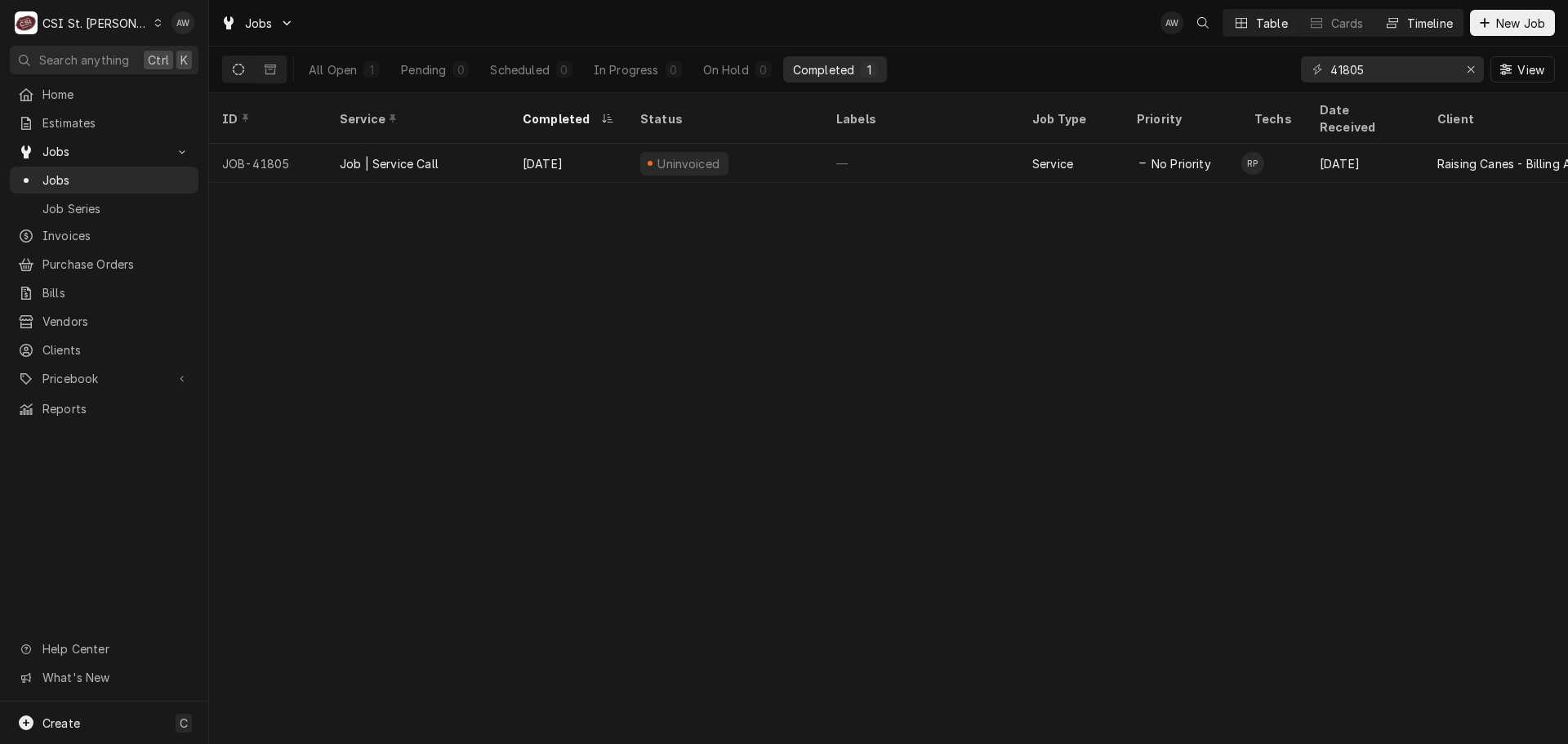
click at [1407, 24] on div "Timeline" at bounding box center [1430, 23] width 46 height 17
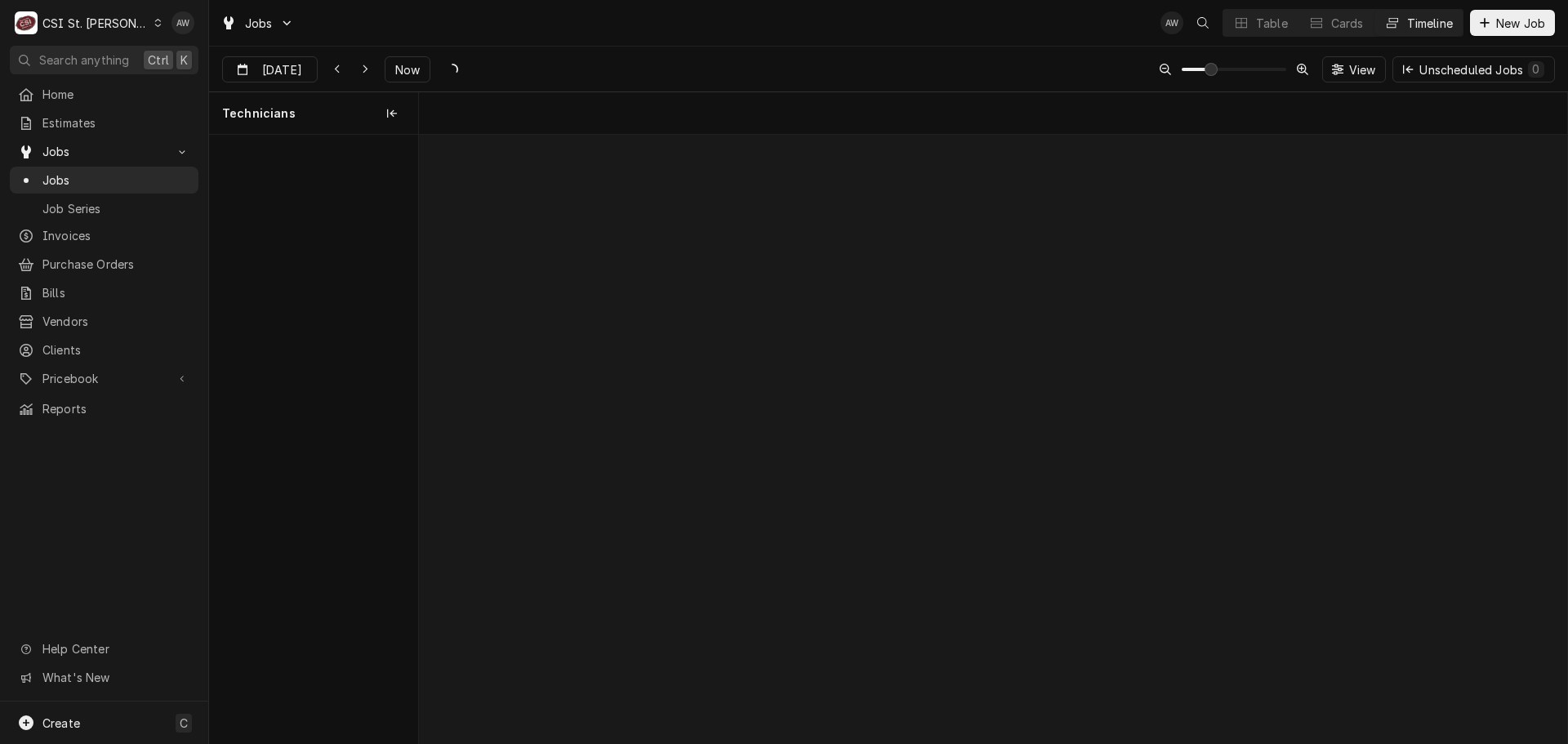
scroll to position [0, 22747]
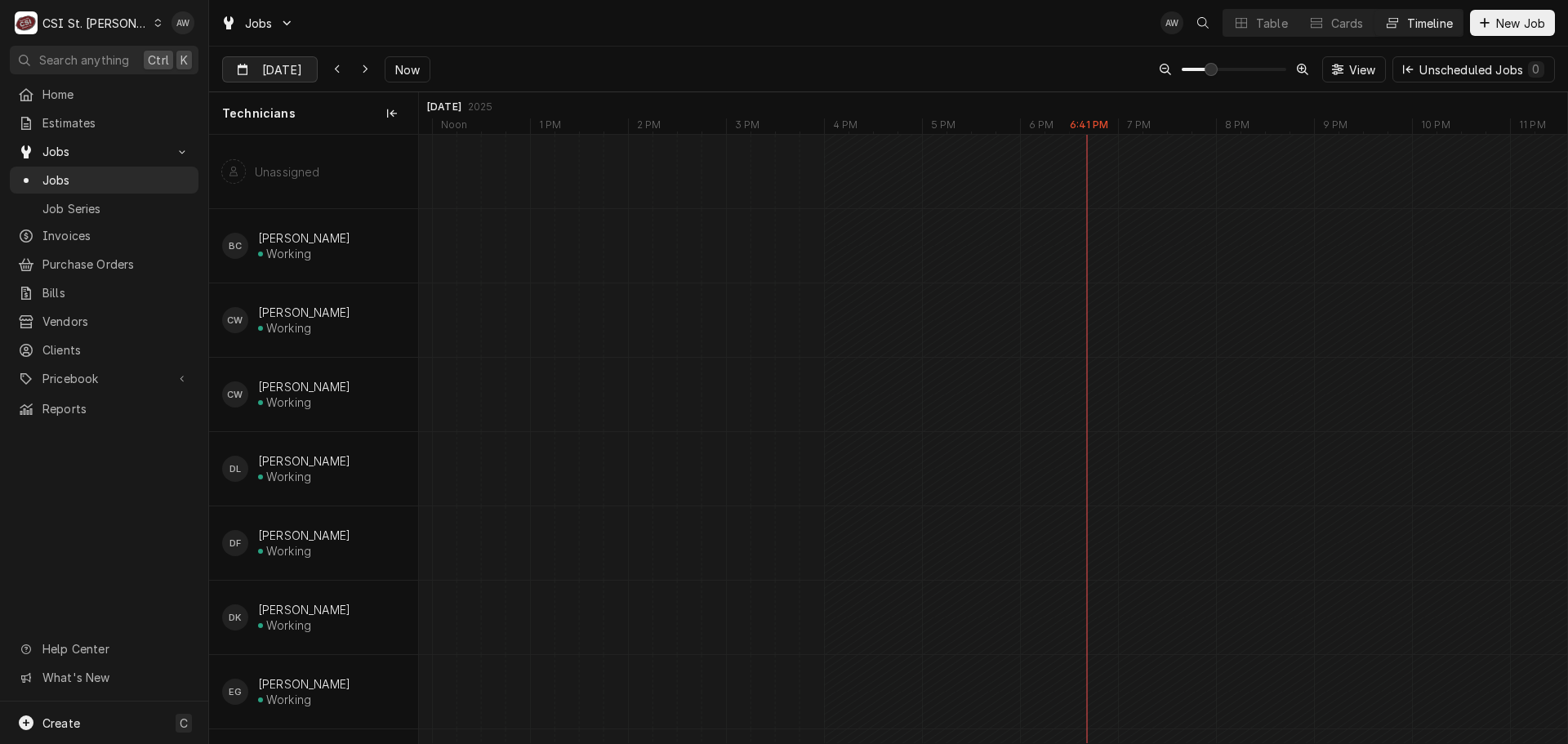
click at [271, 63] on input "[DATE]" at bounding box center [258, 73] width 71 height 32
click at [381, 236] on div "15" at bounding box center [386, 233] width 23 height 23
type input "[DATE]"
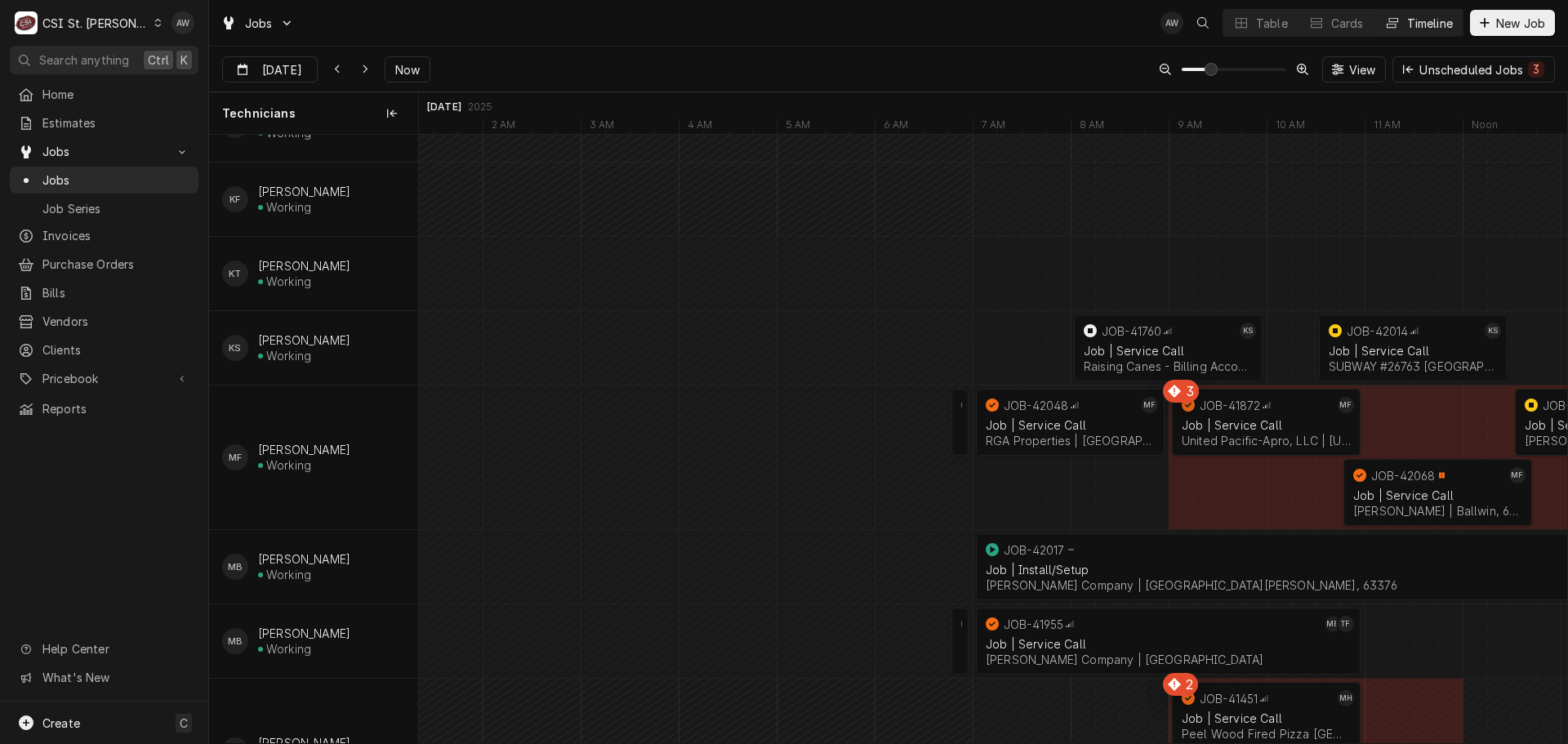
scroll to position [1062, 0]
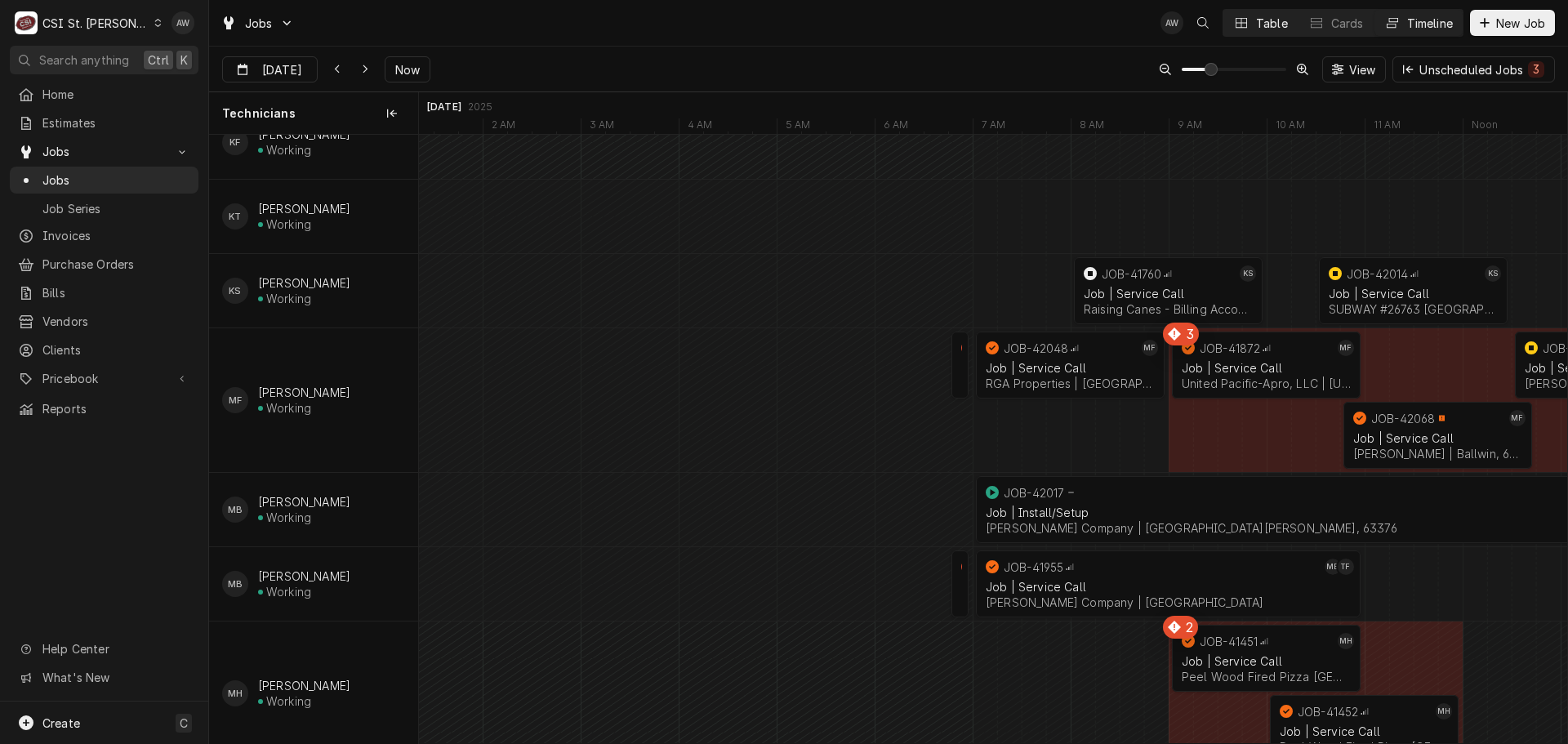
click at [1250, 26] on button "Table" at bounding box center [1260, 23] width 74 height 26
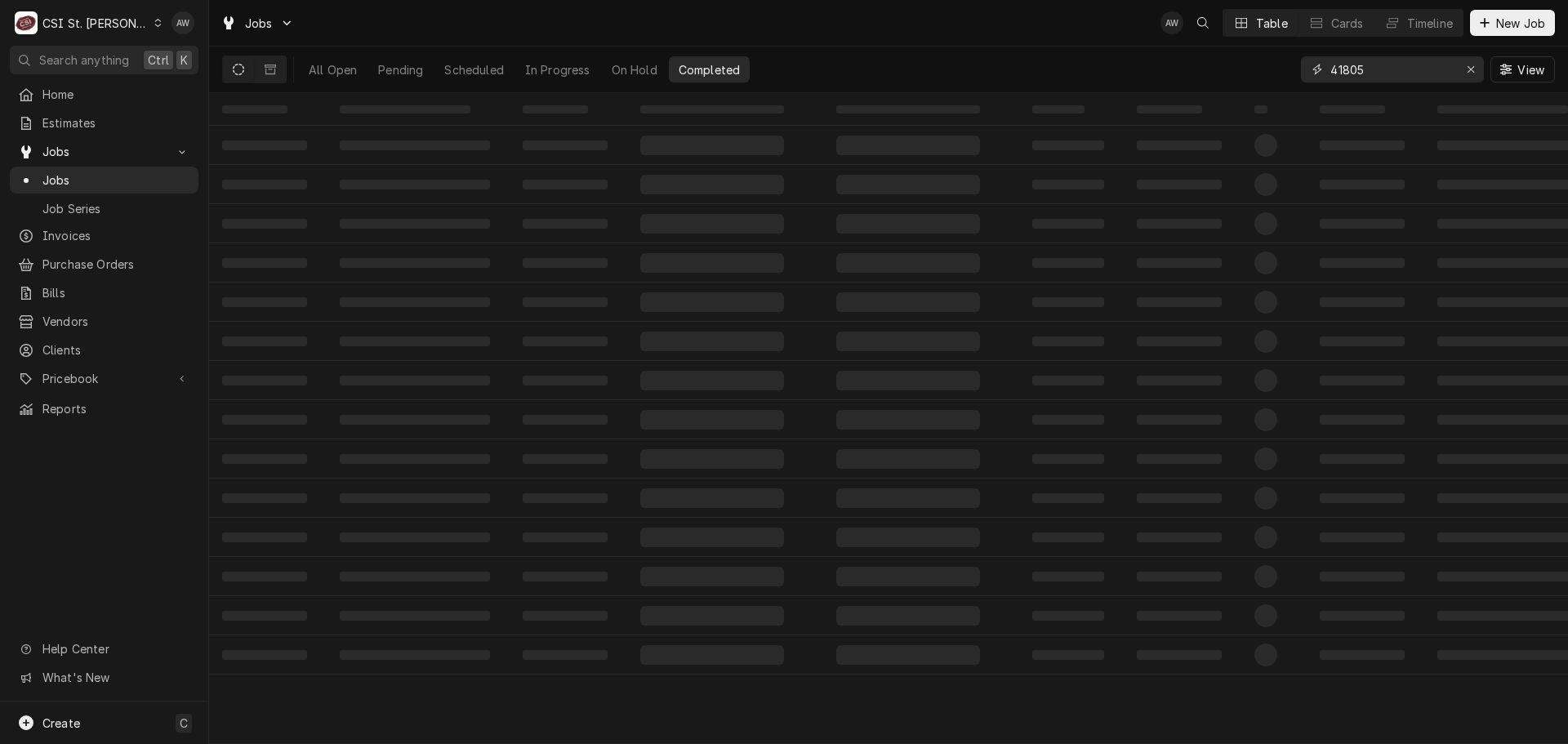
drag, startPoint x: 1348, startPoint y: 74, endPoint x: 1270, endPoint y: 72, distance: 78.0
click at [1270, 72] on div "All Open Pending Scheduled In Progress On Hold Completed 41805 View" at bounding box center [888, 70] width 1332 height 46
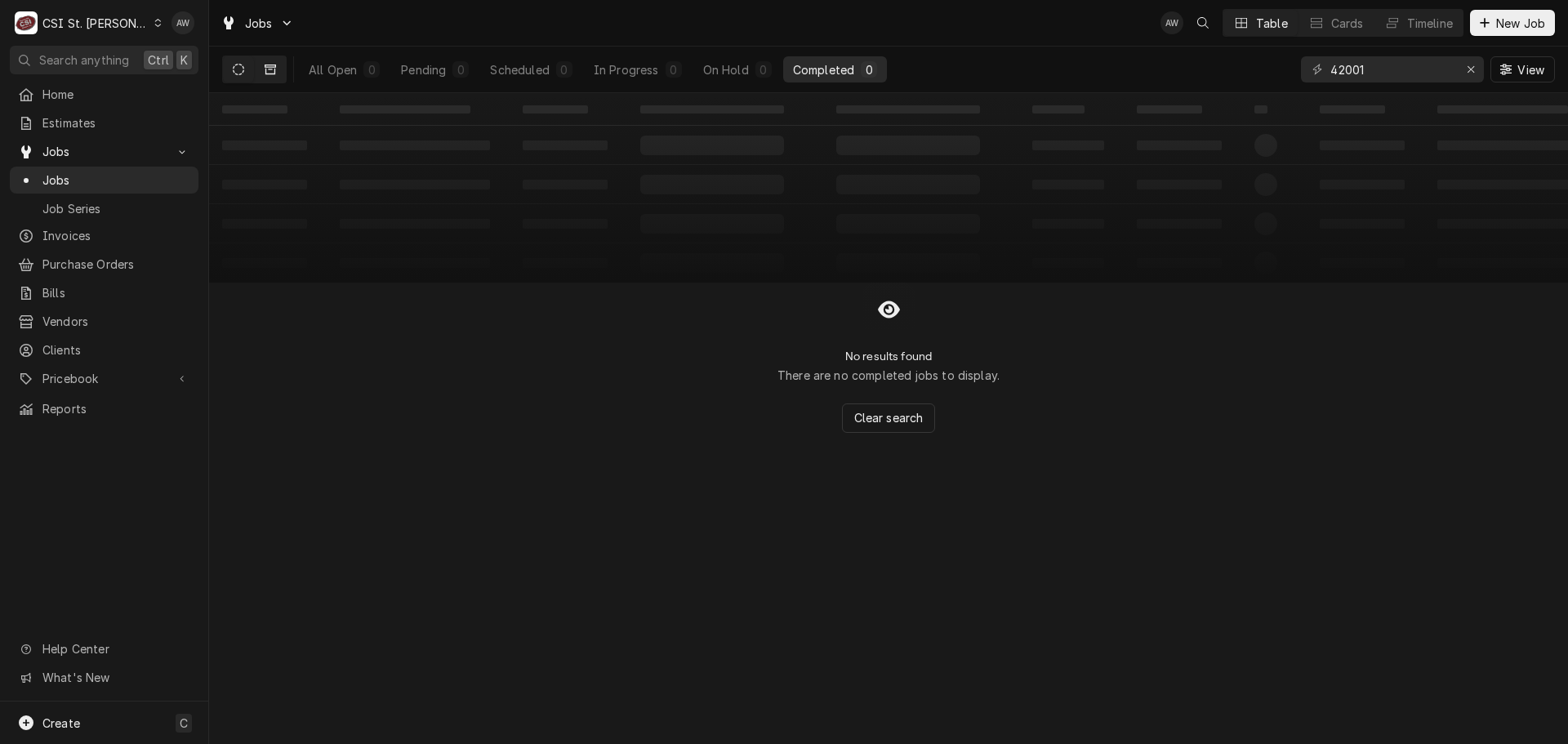
click at [271, 77] on button "Dynamic Content Wrapper" at bounding box center [270, 69] width 31 height 26
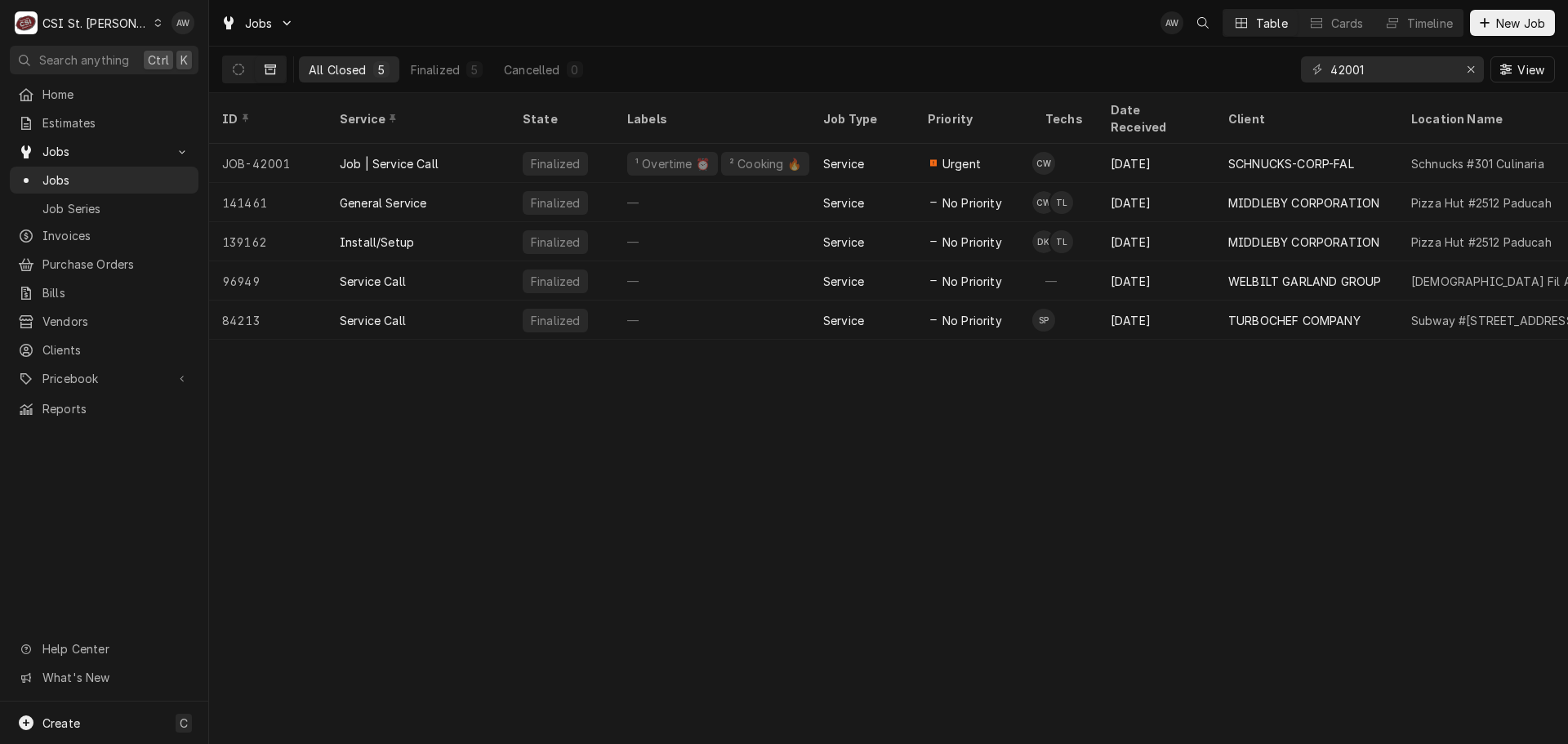
click at [482, 469] on div "ID Service State Labels Job Type Priority Techs Date Received Client Location N…" at bounding box center [888, 418] width 1359 height 651
drag, startPoint x: 1396, startPoint y: 70, endPoint x: 1169, endPoint y: 56, distance: 227.4
click at [1169, 56] on div "All Closed 5 Finalized 5 Cancelled 0 42001 View" at bounding box center [888, 70] width 1332 height 46
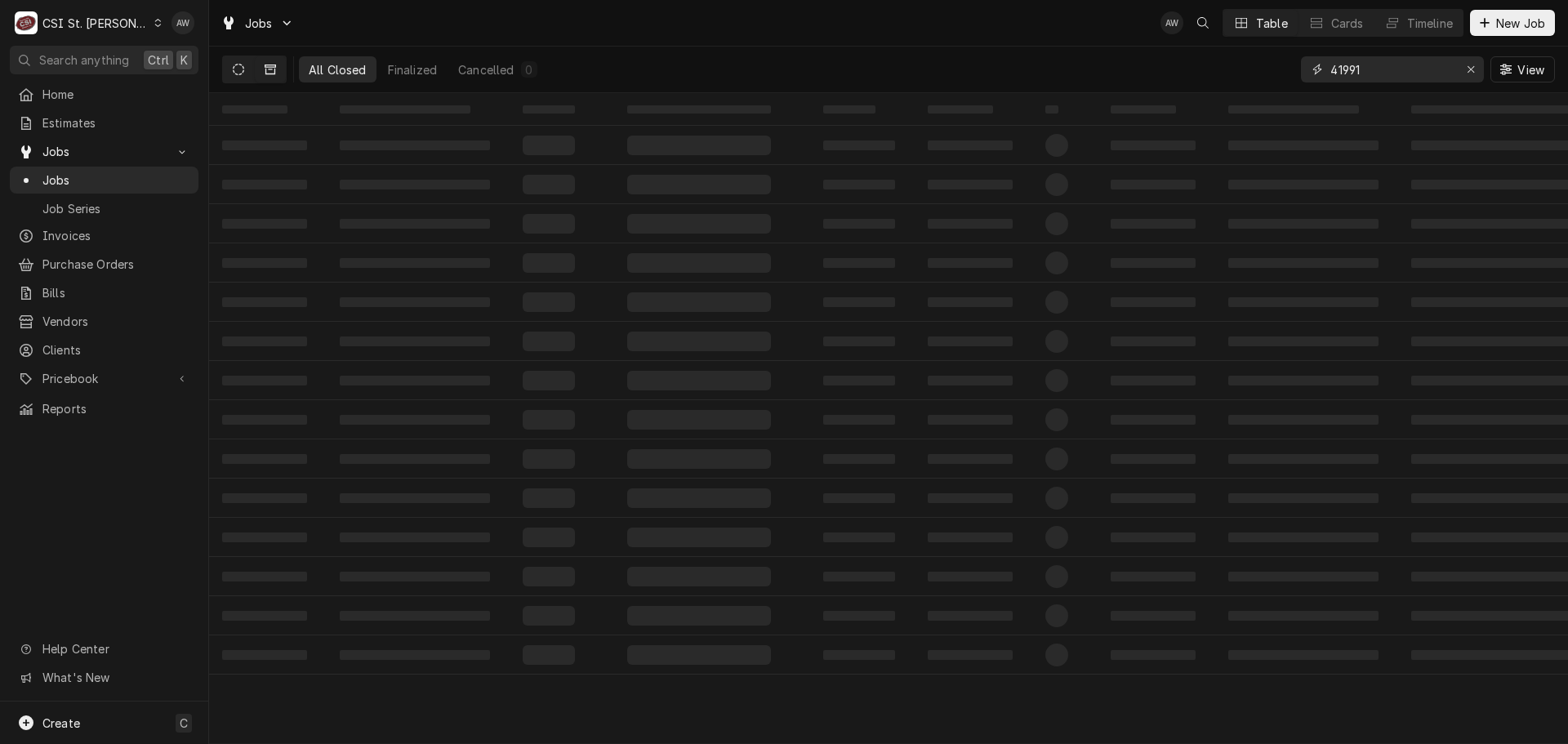
type input "41991"
click at [241, 73] on icon "Dynamic Content Wrapper" at bounding box center [238, 69] width 11 height 11
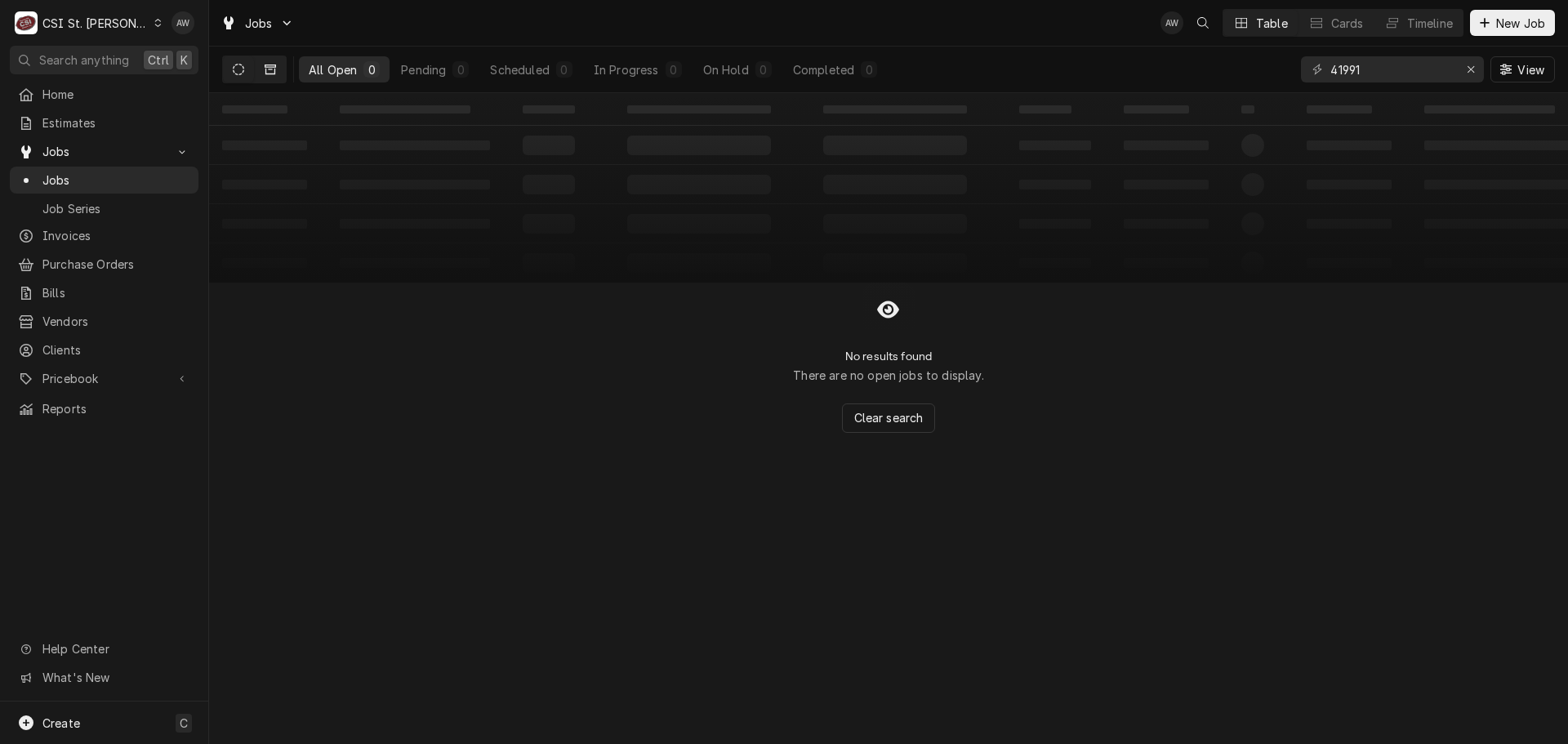
click at [268, 67] on icon "Dynamic Content Wrapper" at bounding box center [270, 70] width 11 height 10
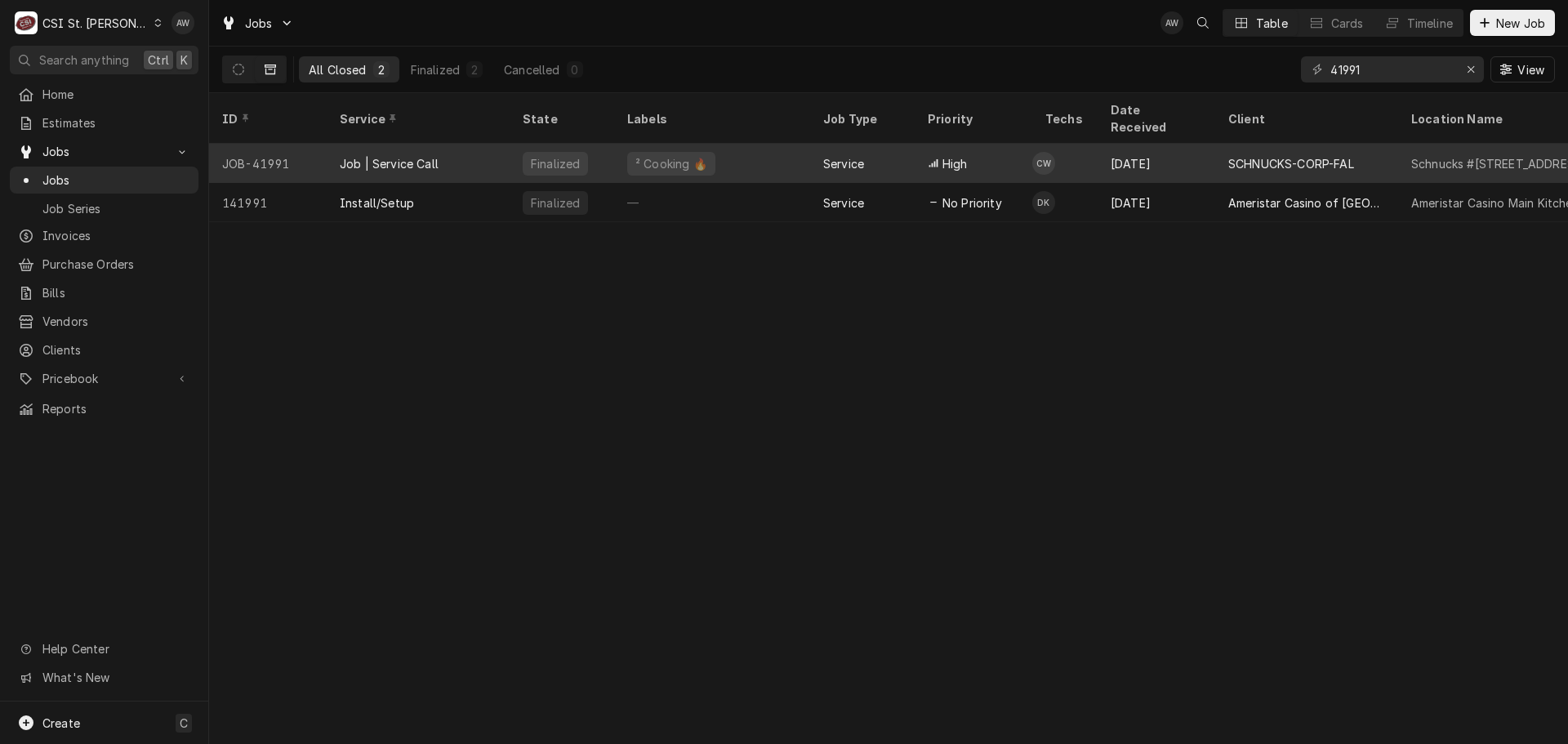
click at [785, 144] on div "² Cooking 🔥" at bounding box center [712, 163] width 196 height 39
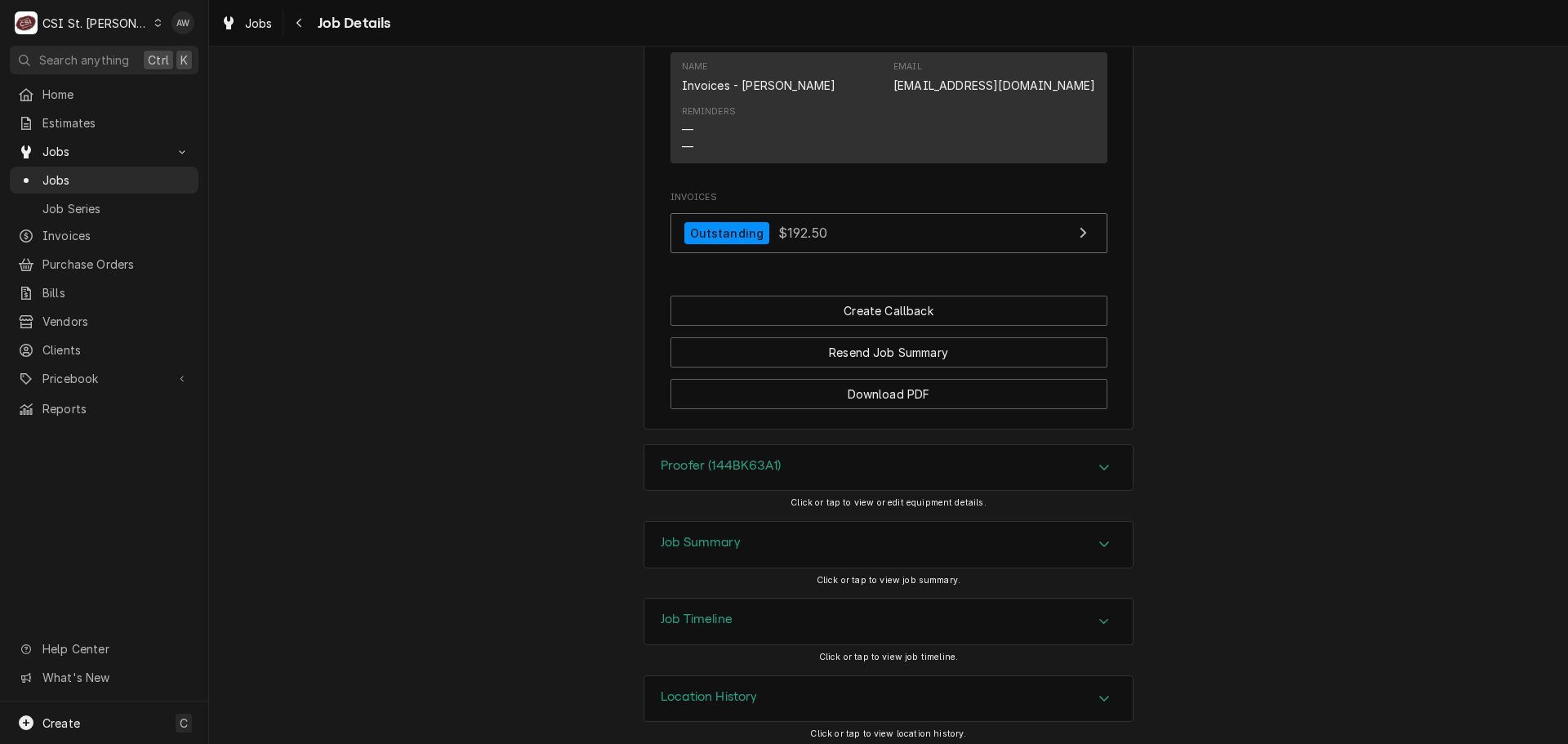
scroll to position [1615, 0]
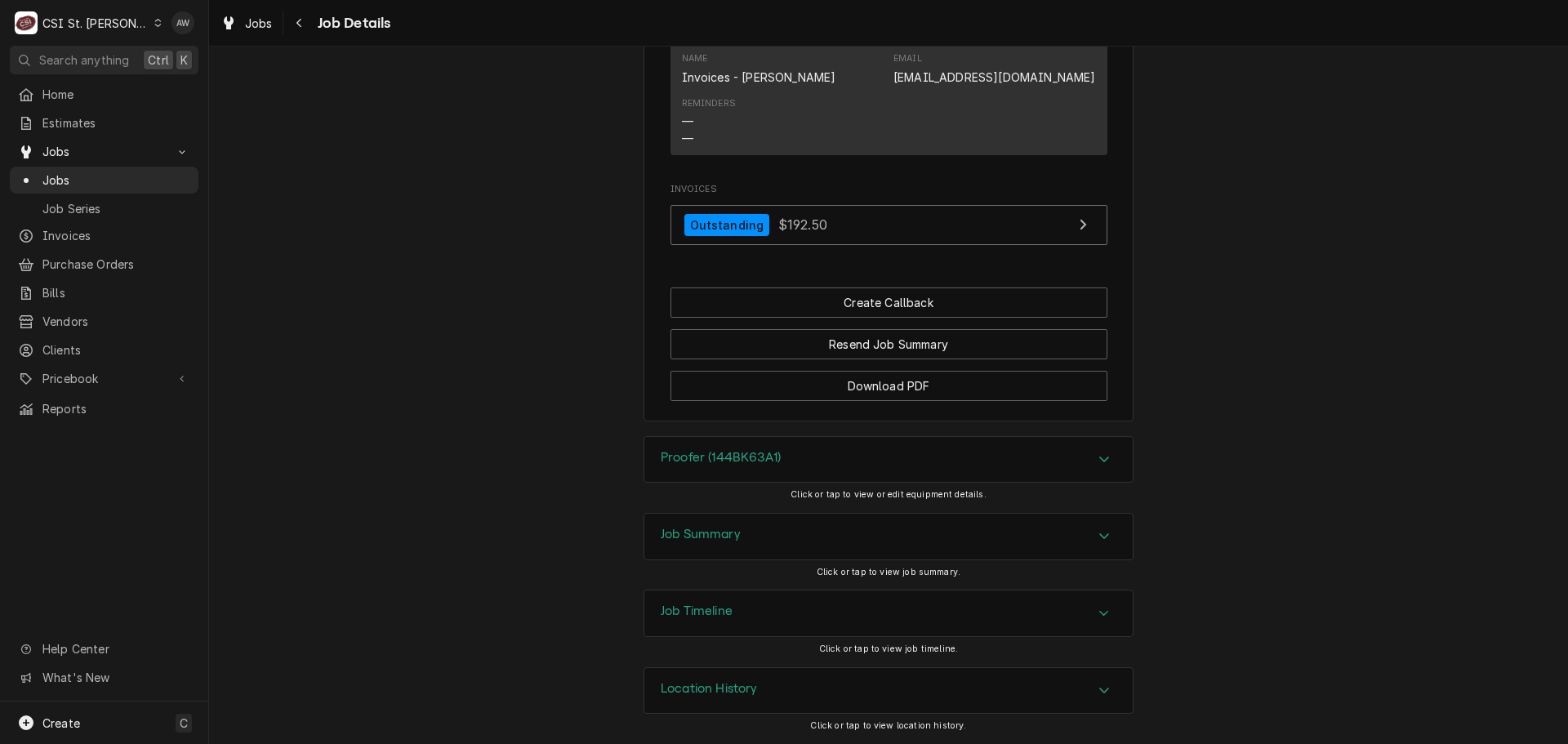
click at [849, 528] on div "Job Summary" at bounding box center [888, 536] width 488 height 46
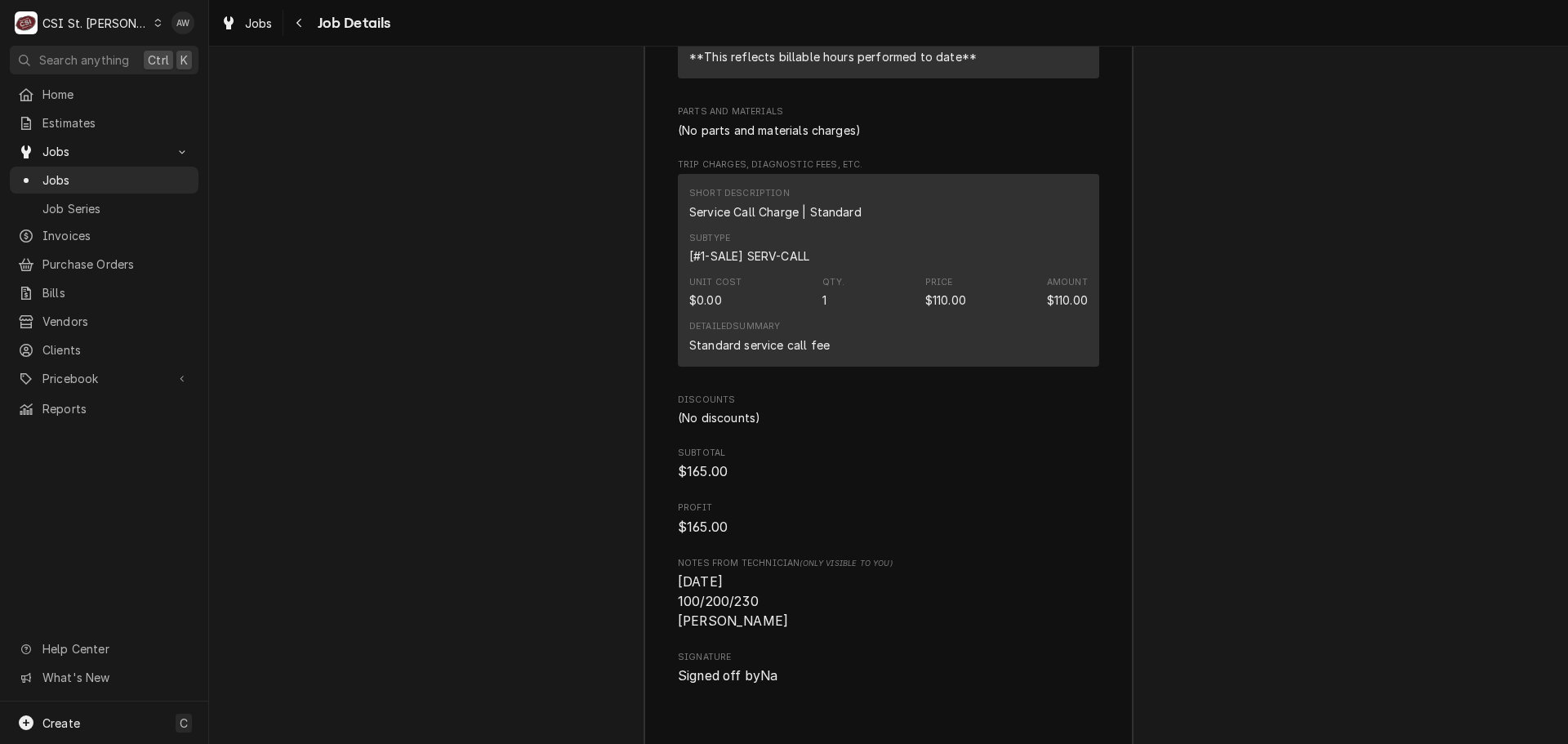
scroll to position [4065, 0]
